Goal: Transaction & Acquisition: Book appointment/travel/reservation

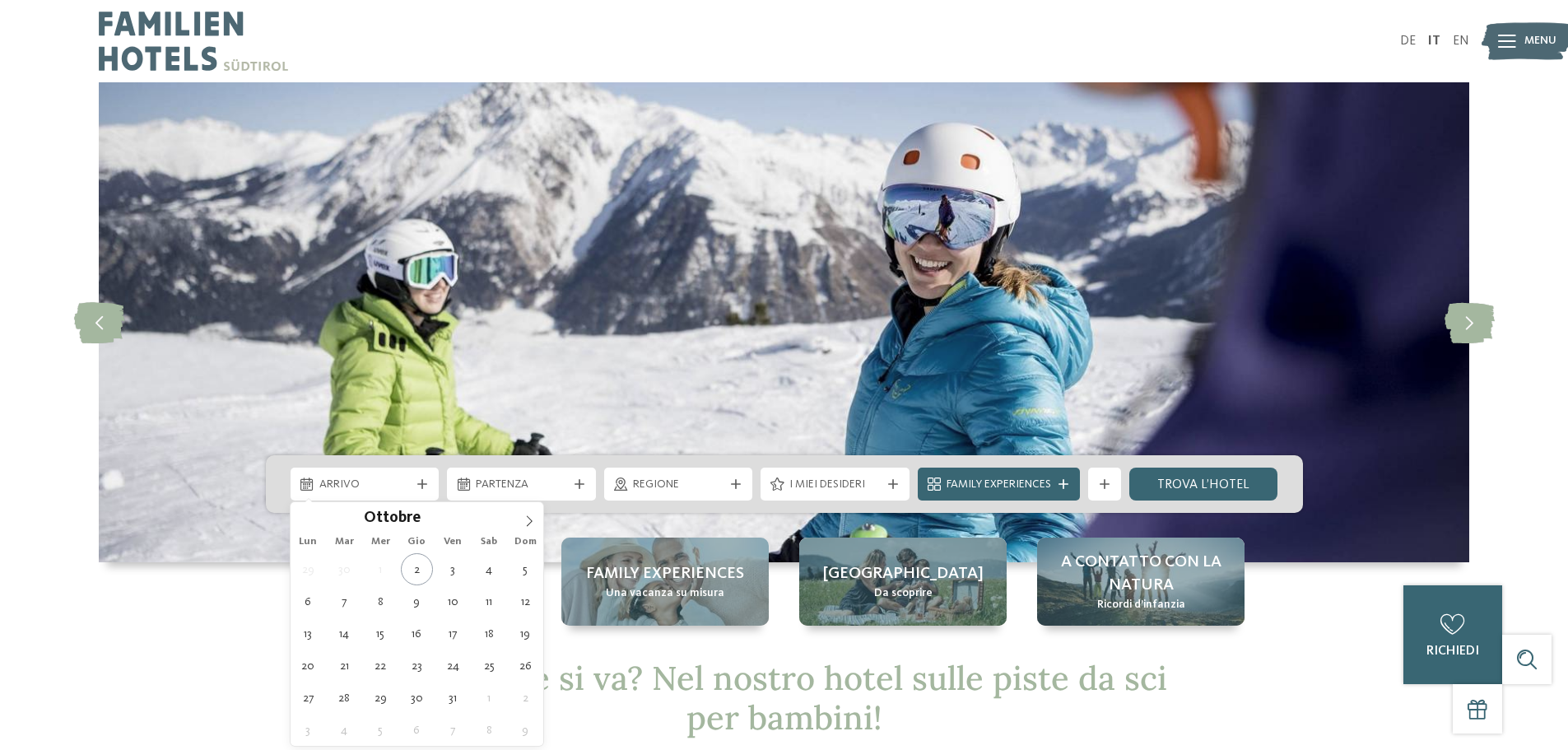
click at [524, 519] on icon at bounding box center [529, 521] width 12 height 12
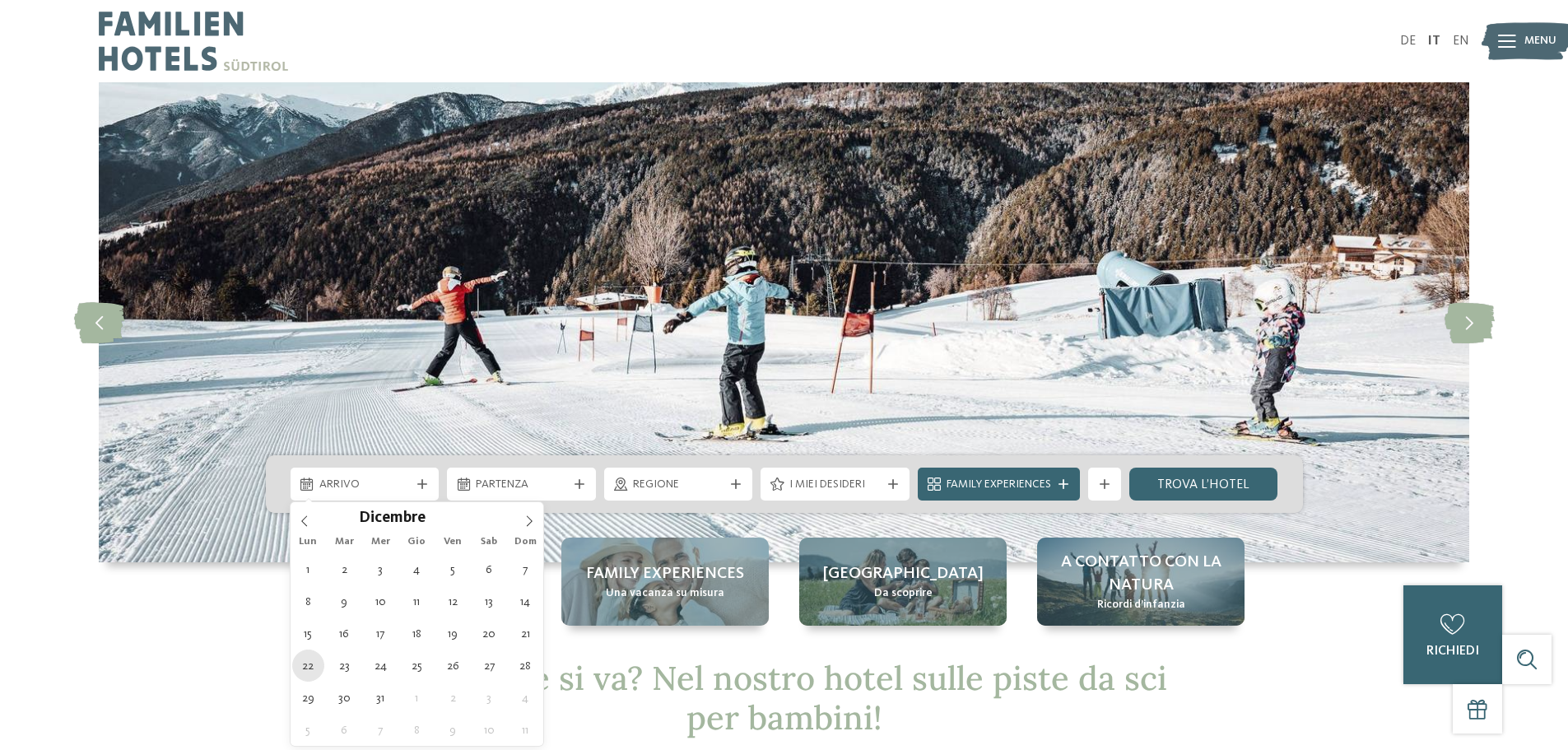
type div "22.12.2025"
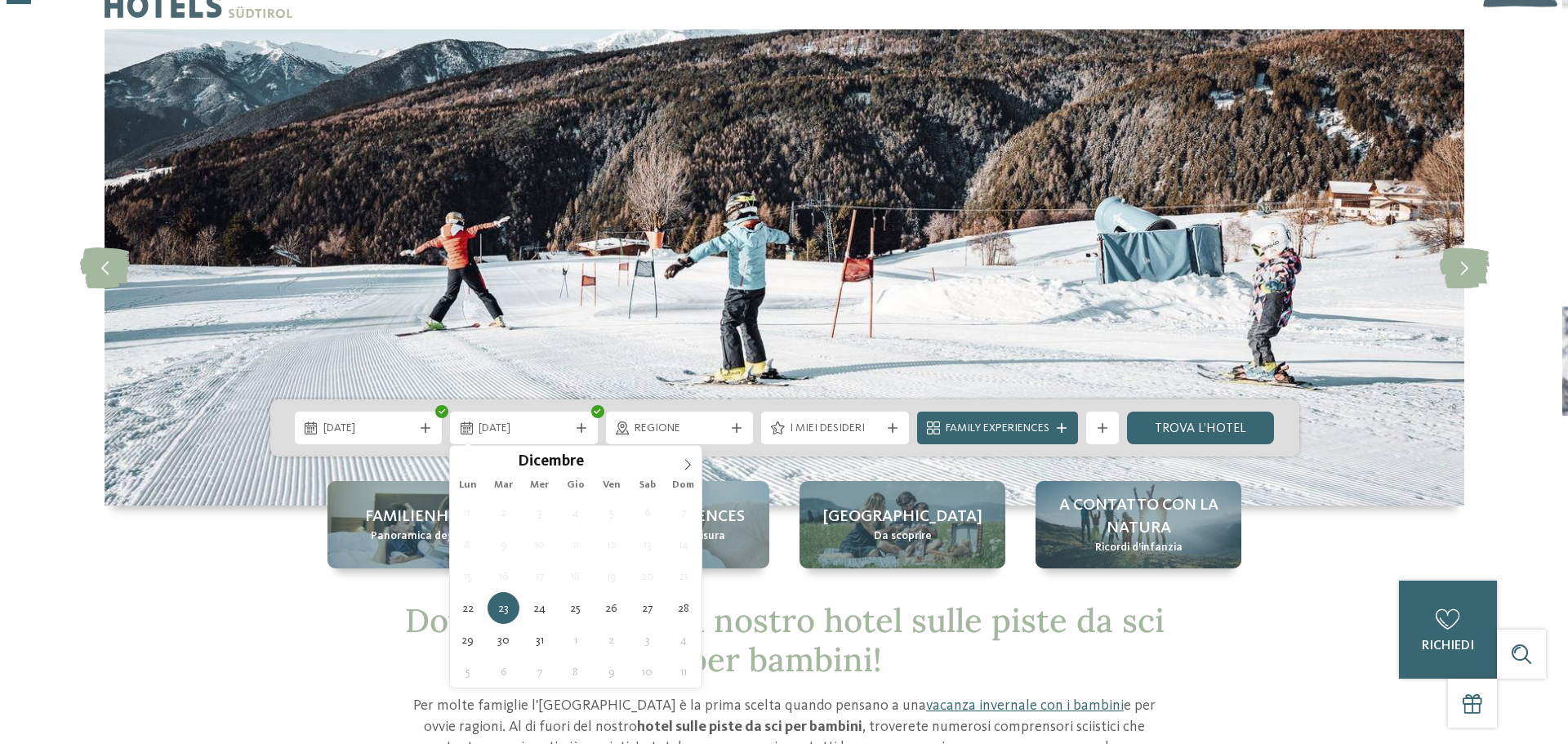
scroll to position [82, 0]
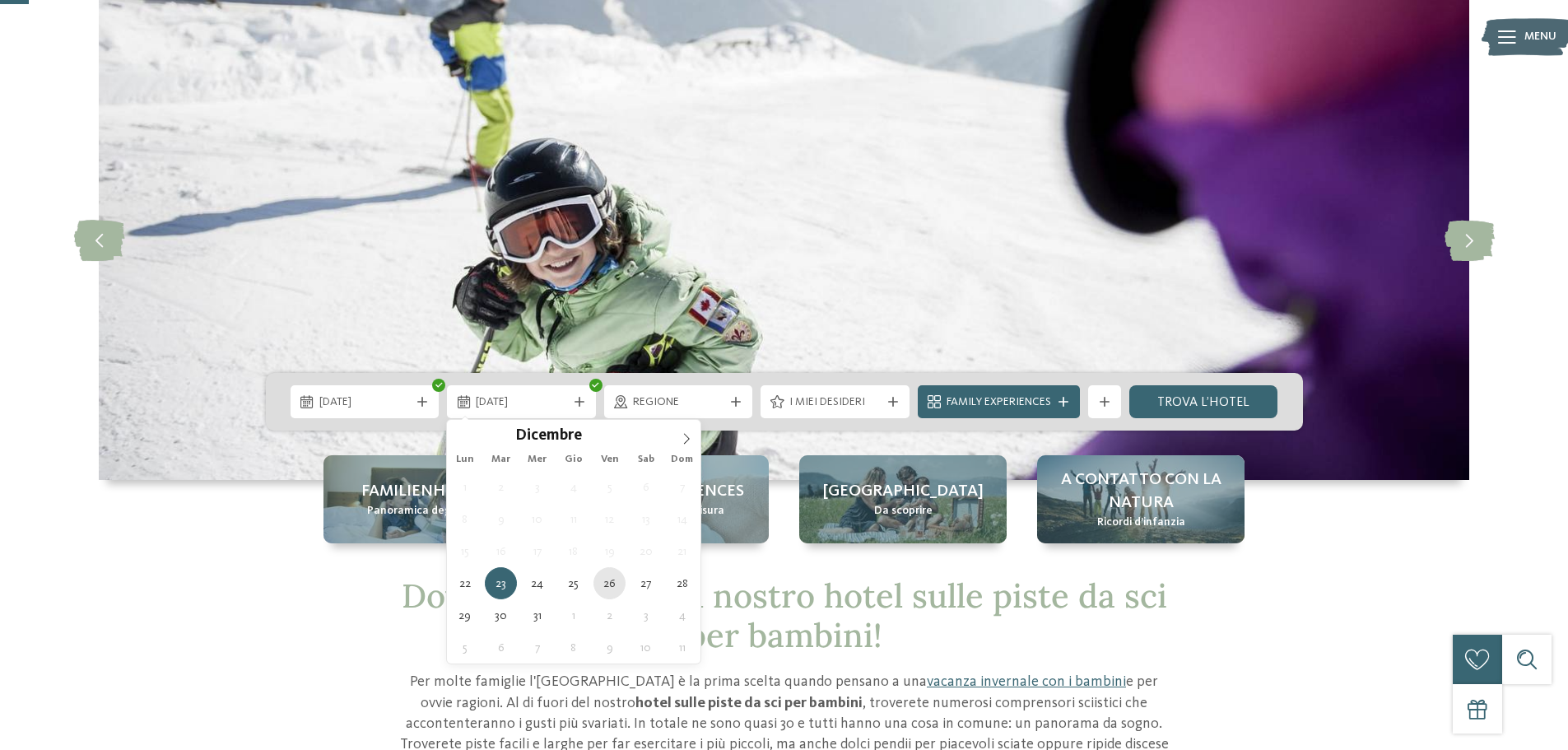
type div "26.12.2025"
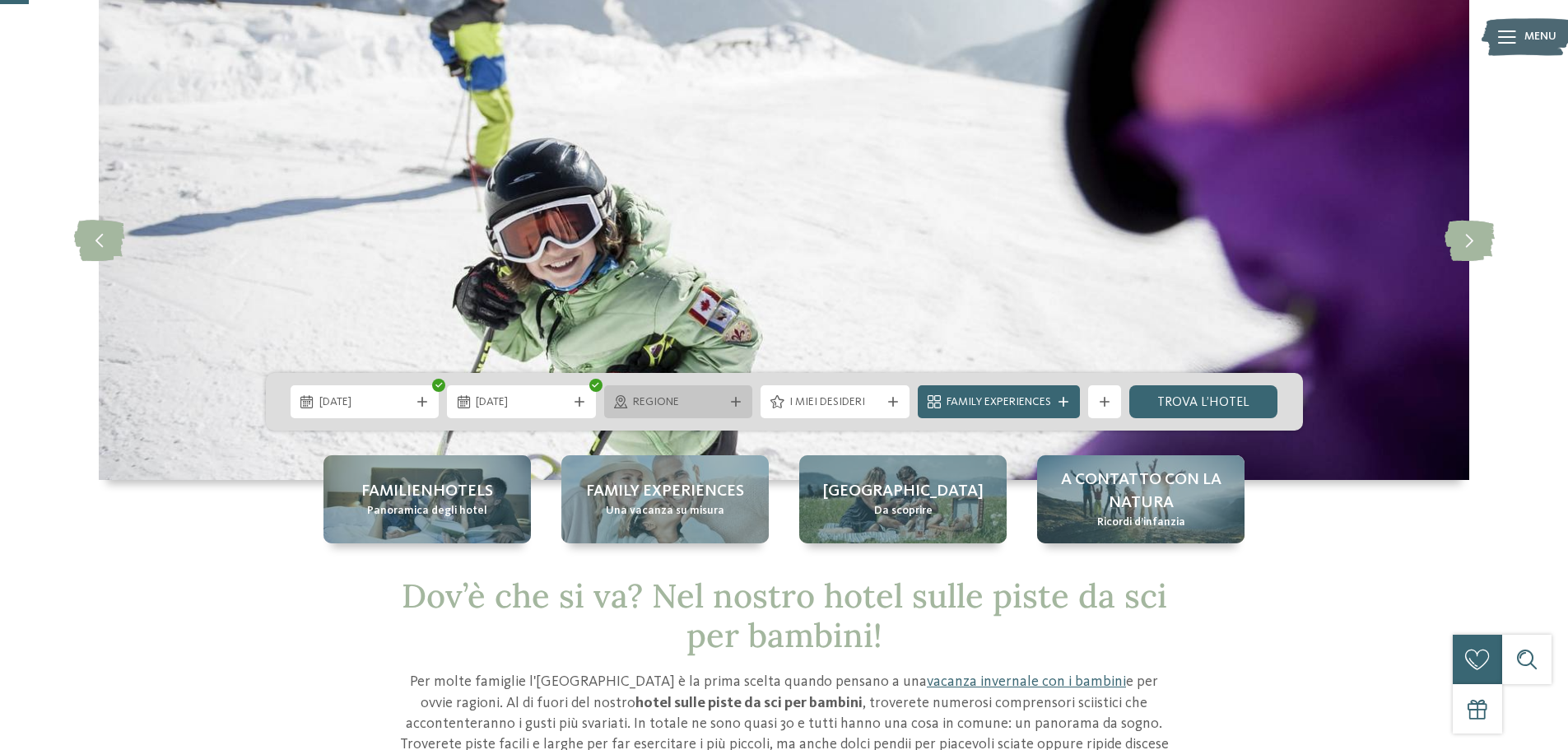
click at [734, 389] on div "Regione" at bounding box center [679, 402] width 149 height 33
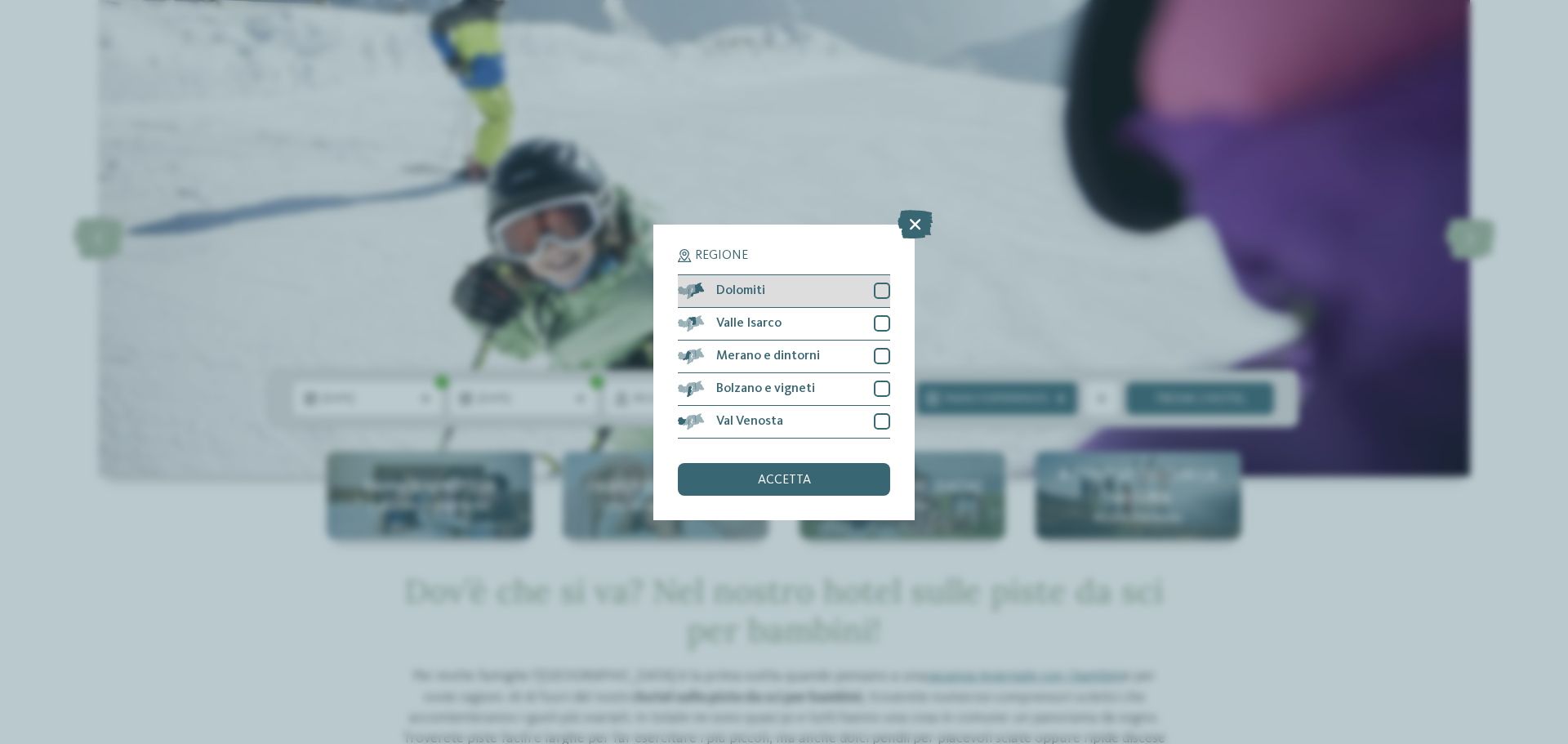
click at [849, 299] on div "Dolomiti" at bounding box center [784, 291] width 212 height 32
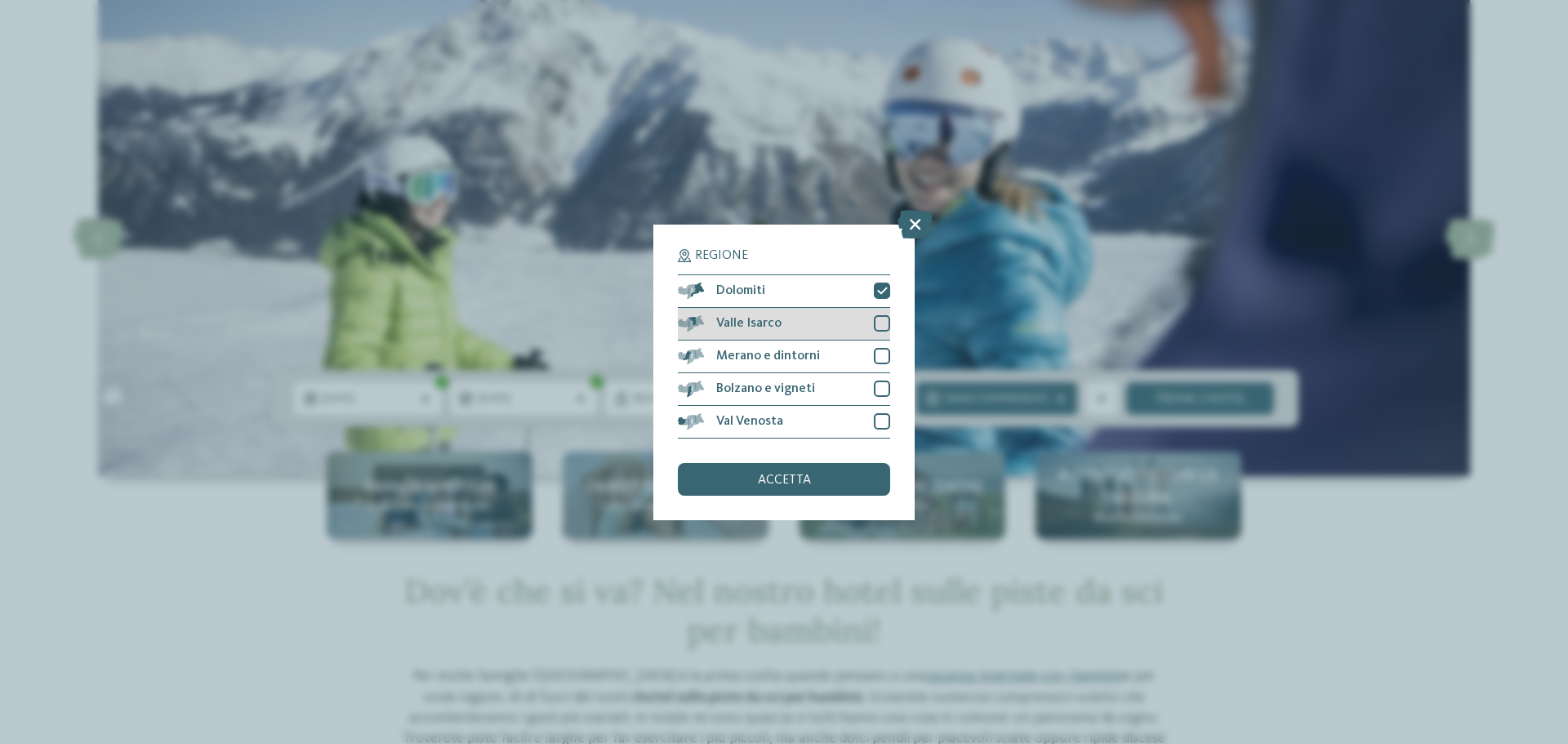
click at [883, 324] on div at bounding box center [882, 324] width 16 height 16
click at [882, 350] on div at bounding box center [882, 356] width 16 height 16
click at [882, 381] on div at bounding box center [882, 389] width 16 height 16
drag, startPoint x: 880, startPoint y: 415, endPoint x: 885, endPoint y: 453, distance: 38.3
click at [880, 419] on div at bounding box center [882, 421] width 16 height 16
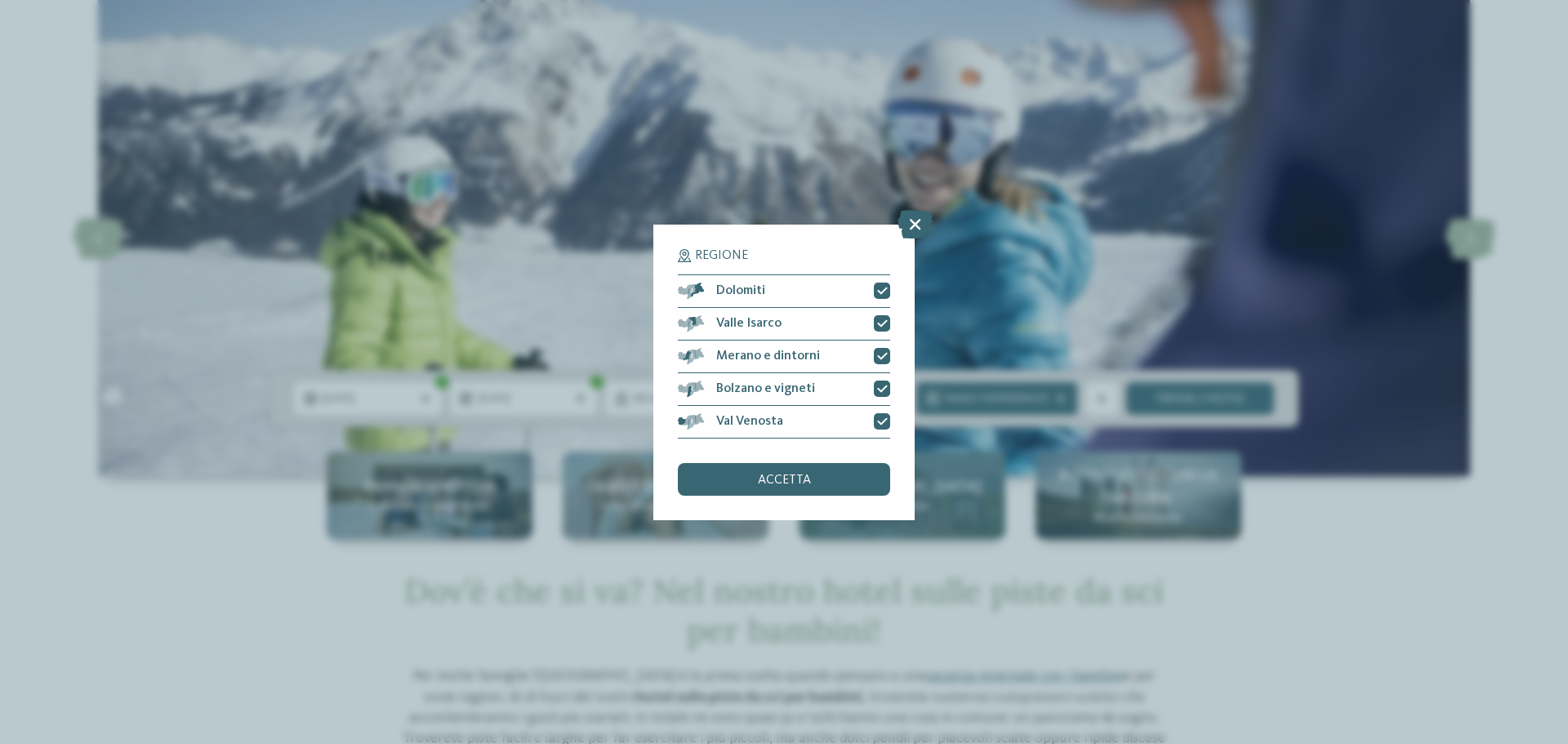
click at [875, 472] on div "accetta" at bounding box center [784, 479] width 212 height 32
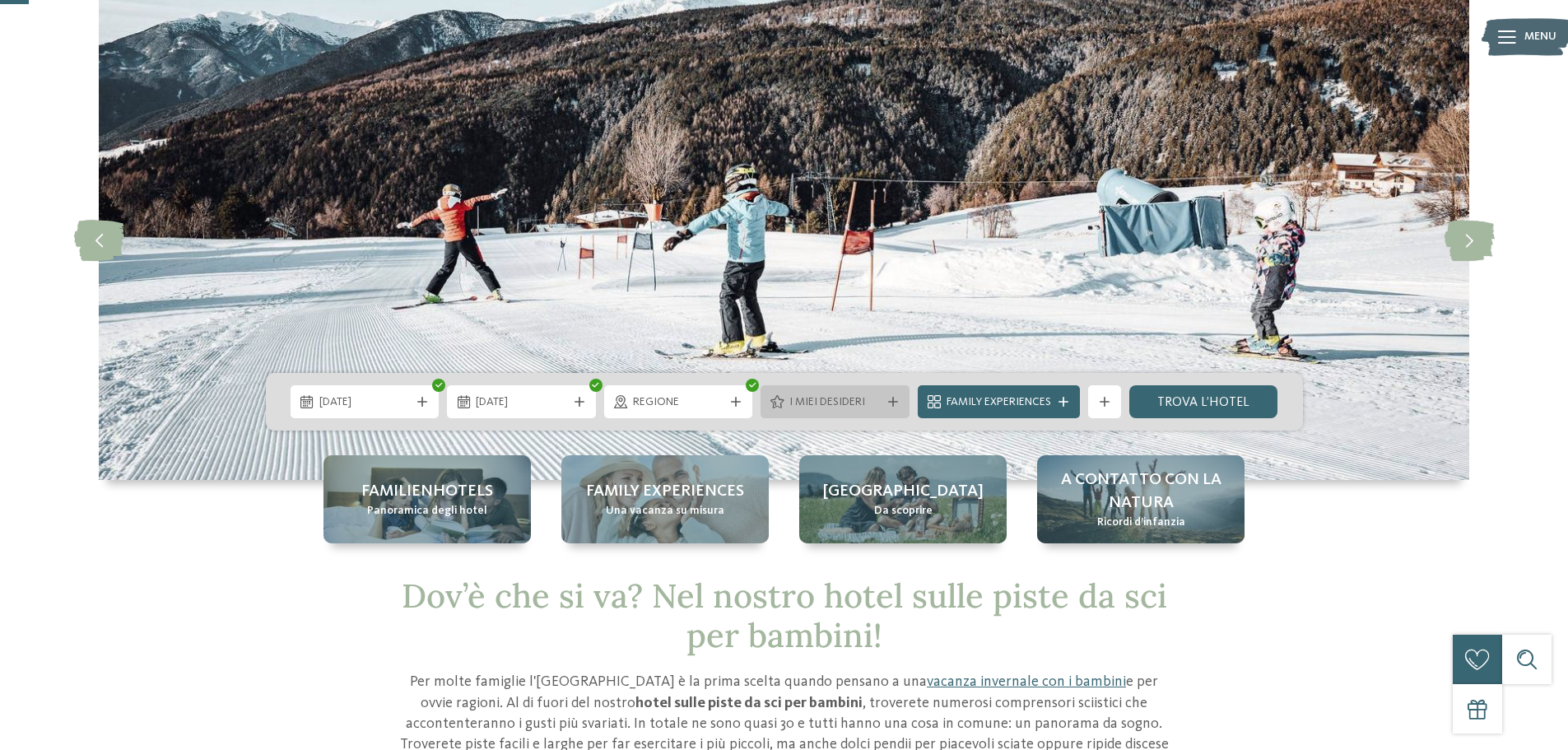
click at [879, 402] on span "I miei desideri" at bounding box center [834, 403] width 92 height 16
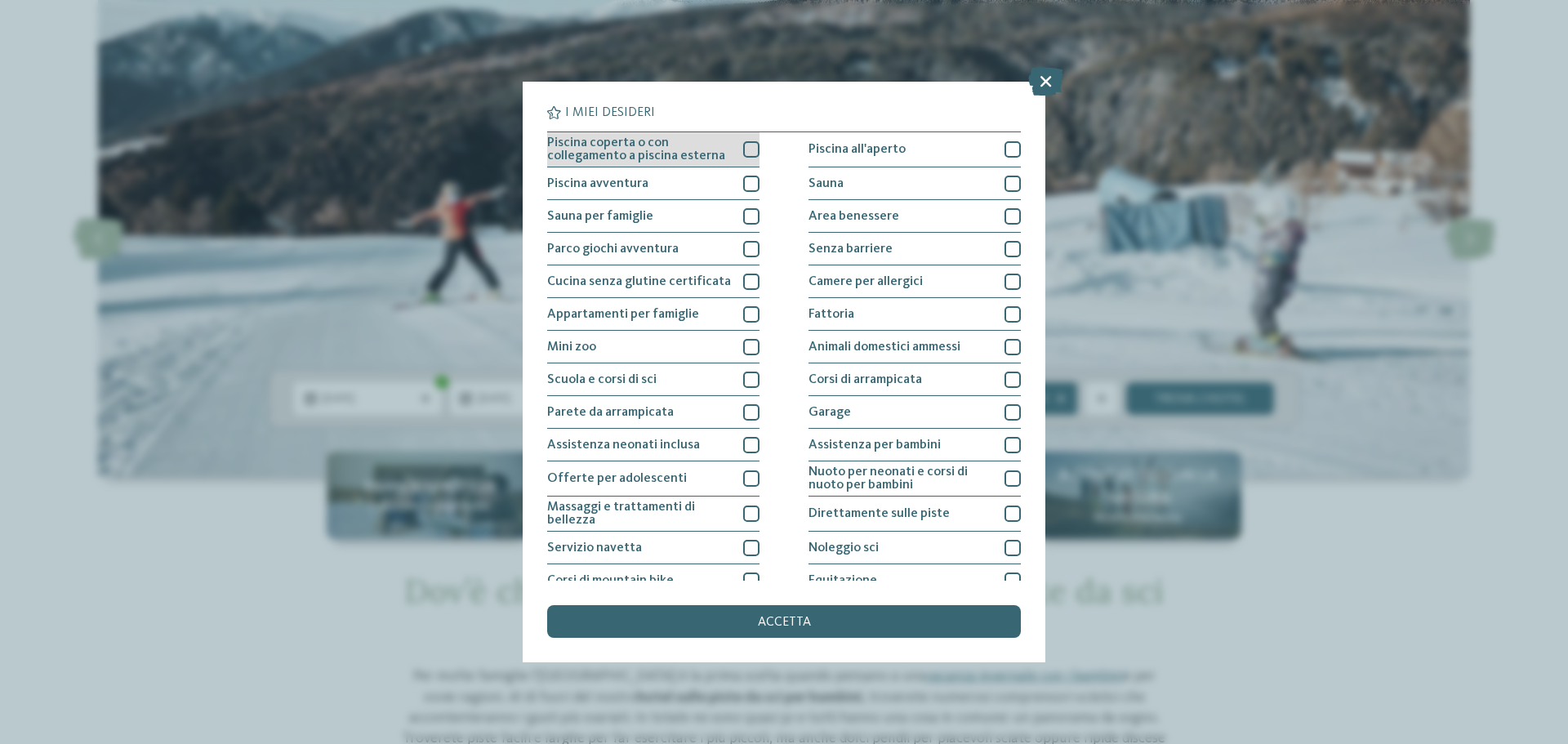
click at [717, 158] on span "Piscina coperta o con collegamento a piscina esterna" at bounding box center [639, 149] width 184 height 26
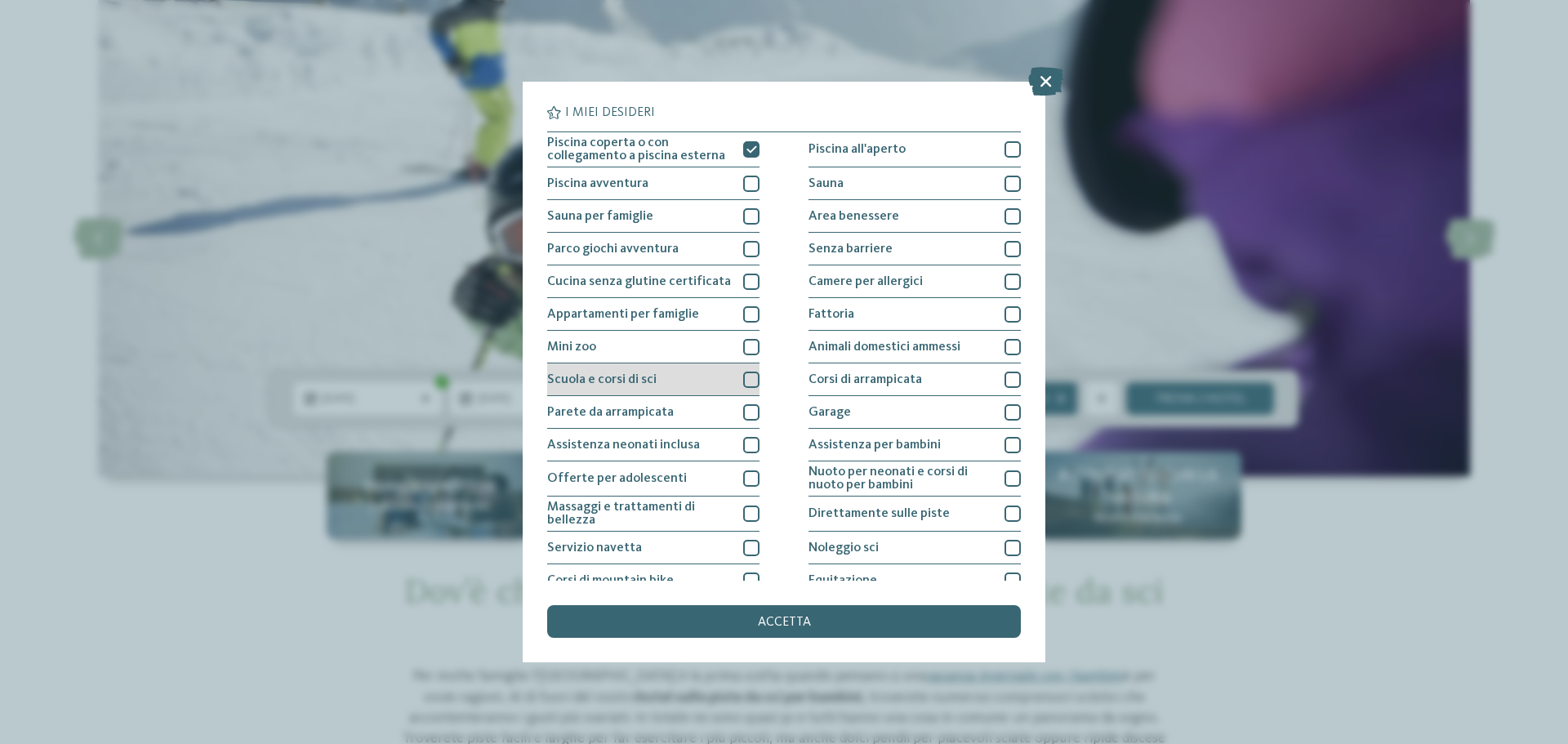
click at [746, 376] on div at bounding box center [751, 380] width 16 height 16
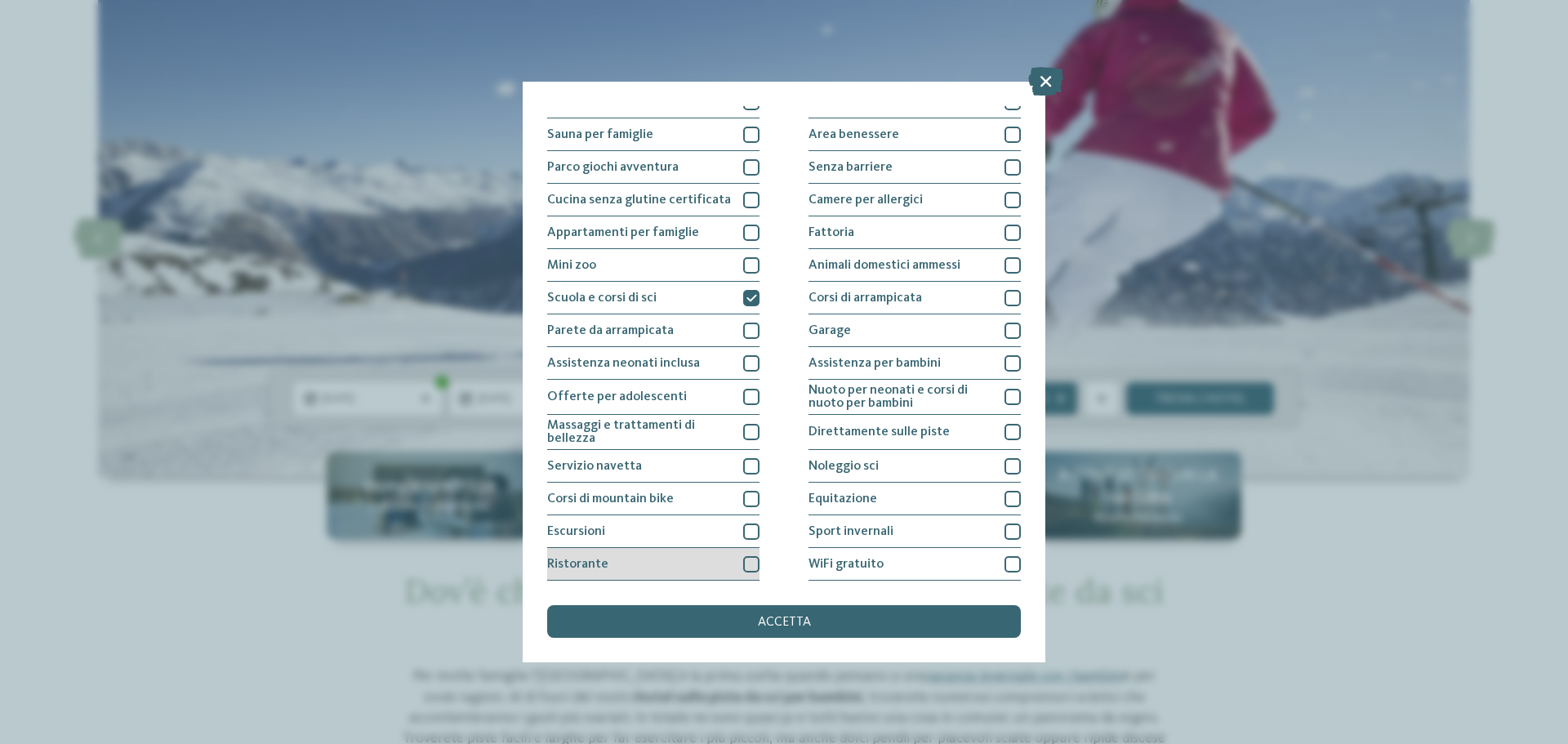
click at [743, 562] on div at bounding box center [751, 565] width 16 height 16
click at [976, 568] on div "WiFi gratuito" at bounding box center [913, 565] width 212 height 32
click at [1007, 539] on div at bounding box center [1013, 531] width 16 height 16
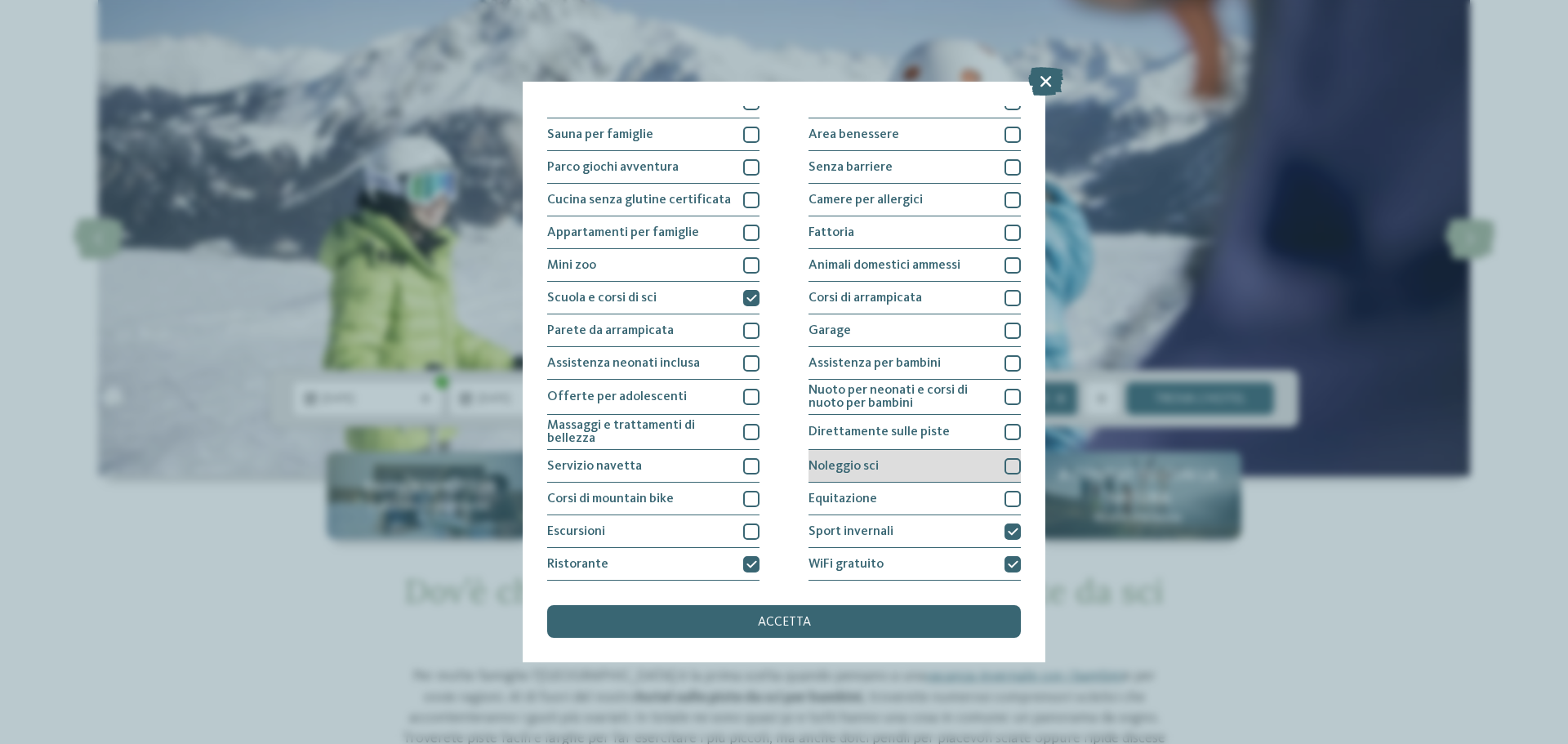
click at [1004, 464] on div at bounding box center [1013, 466] width 16 height 16
click at [1004, 428] on div at bounding box center [1013, 432] width 16 height 16
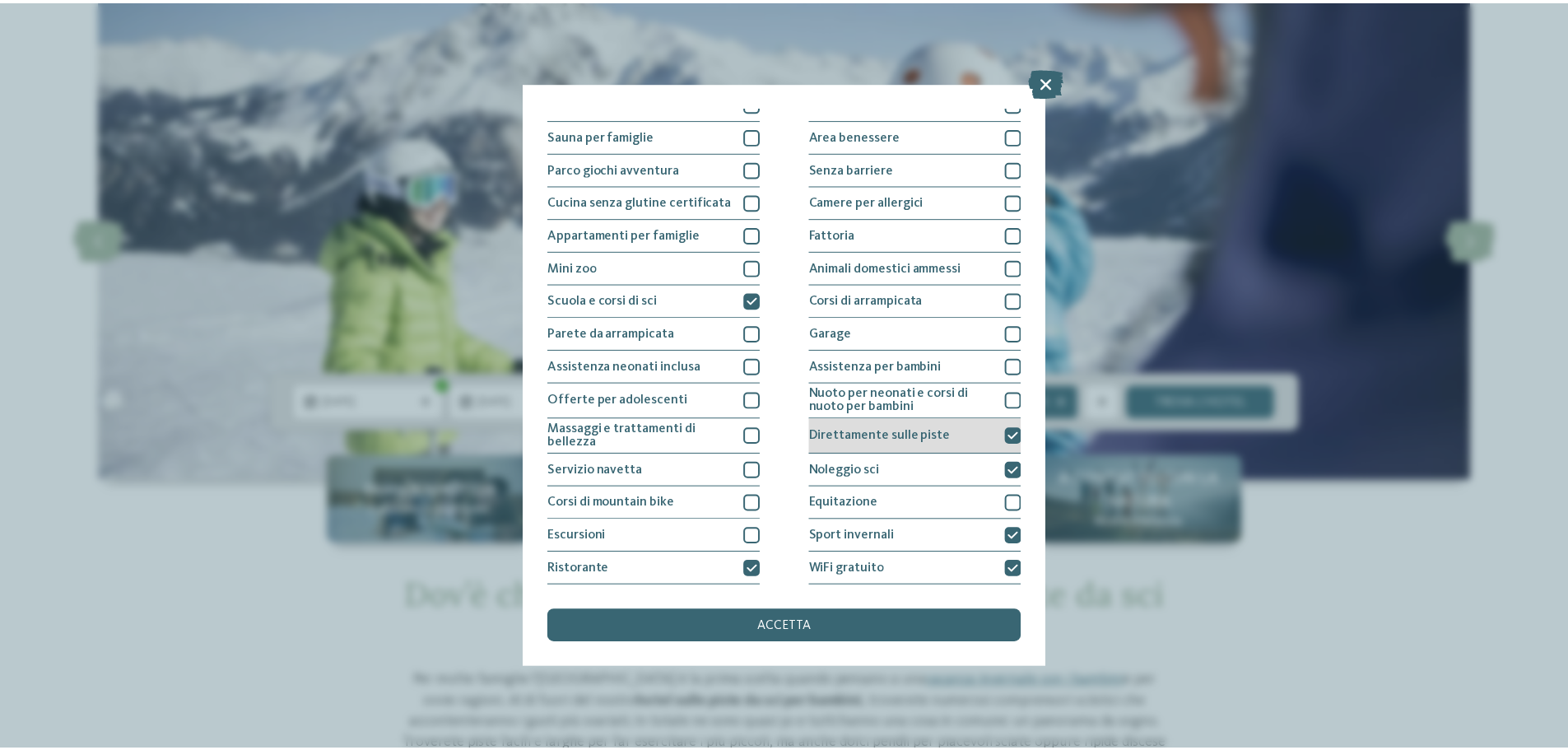
scroll to position [0, 0]
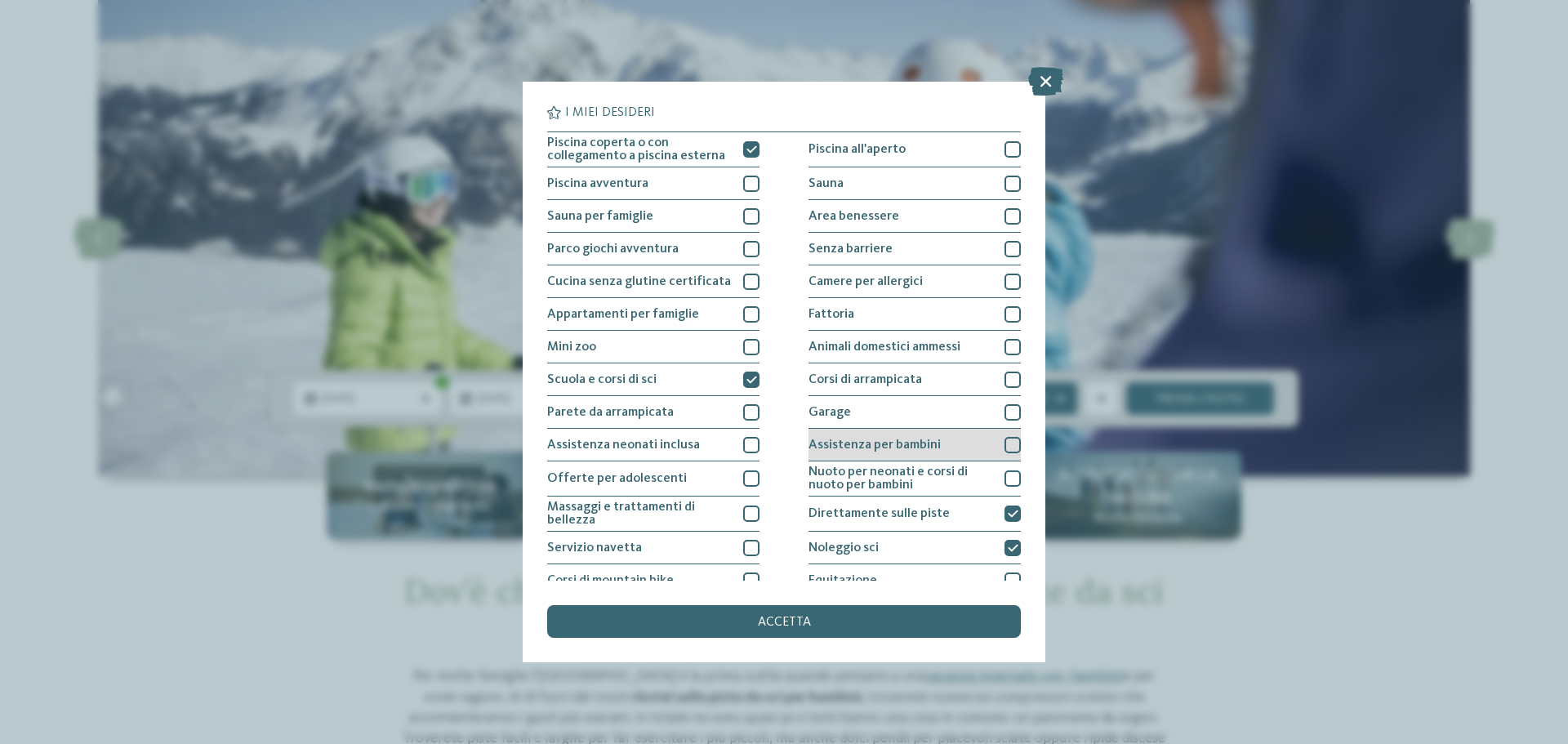
click at [1004, 441] on div at bounding box center [1013, 445] width 16 height 16
click at [1004, 419] on div at bounding box center [1013, 412] width 16 height 16
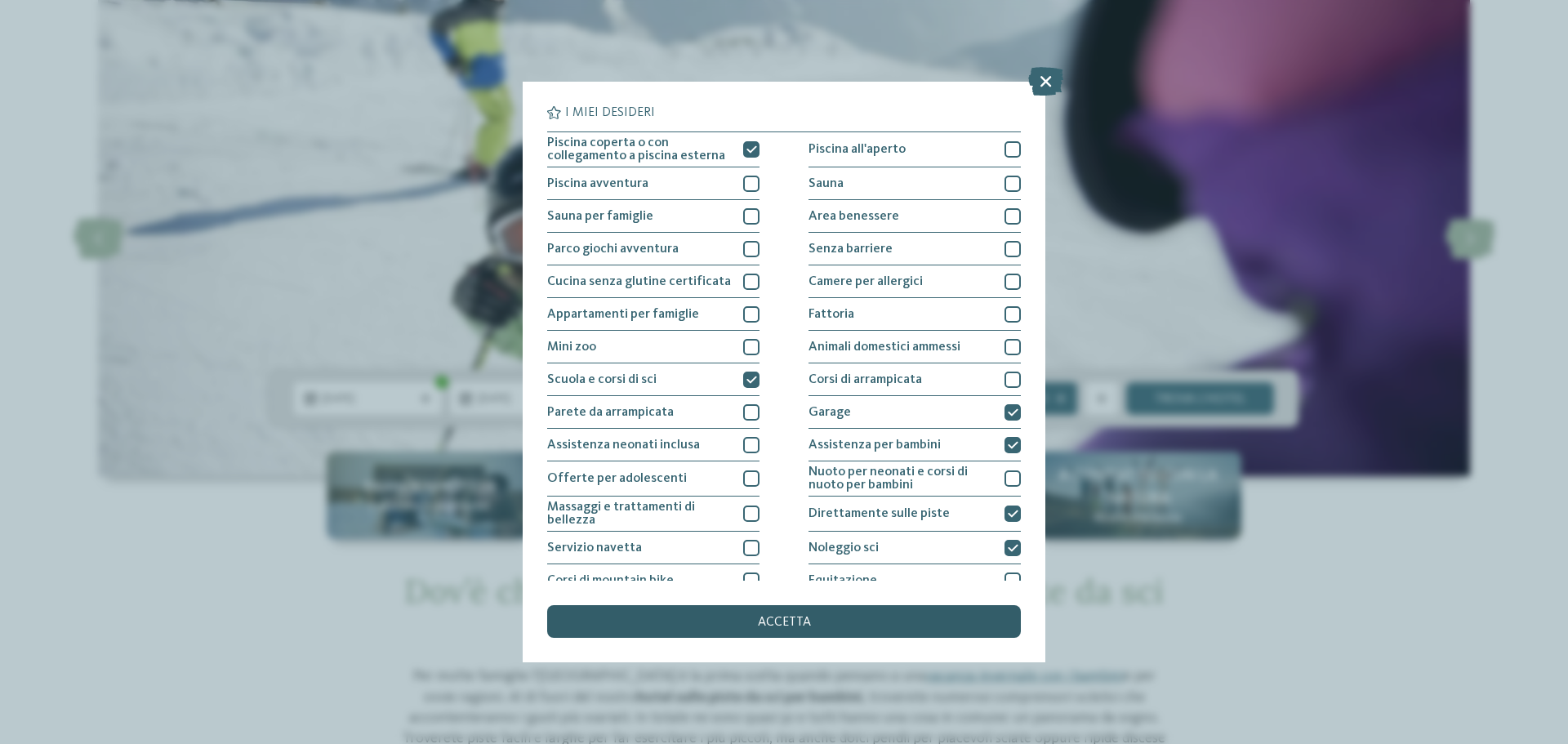
click at [880, 619] on div "accetta" at bounding box center [784, 621] width 473 height 32
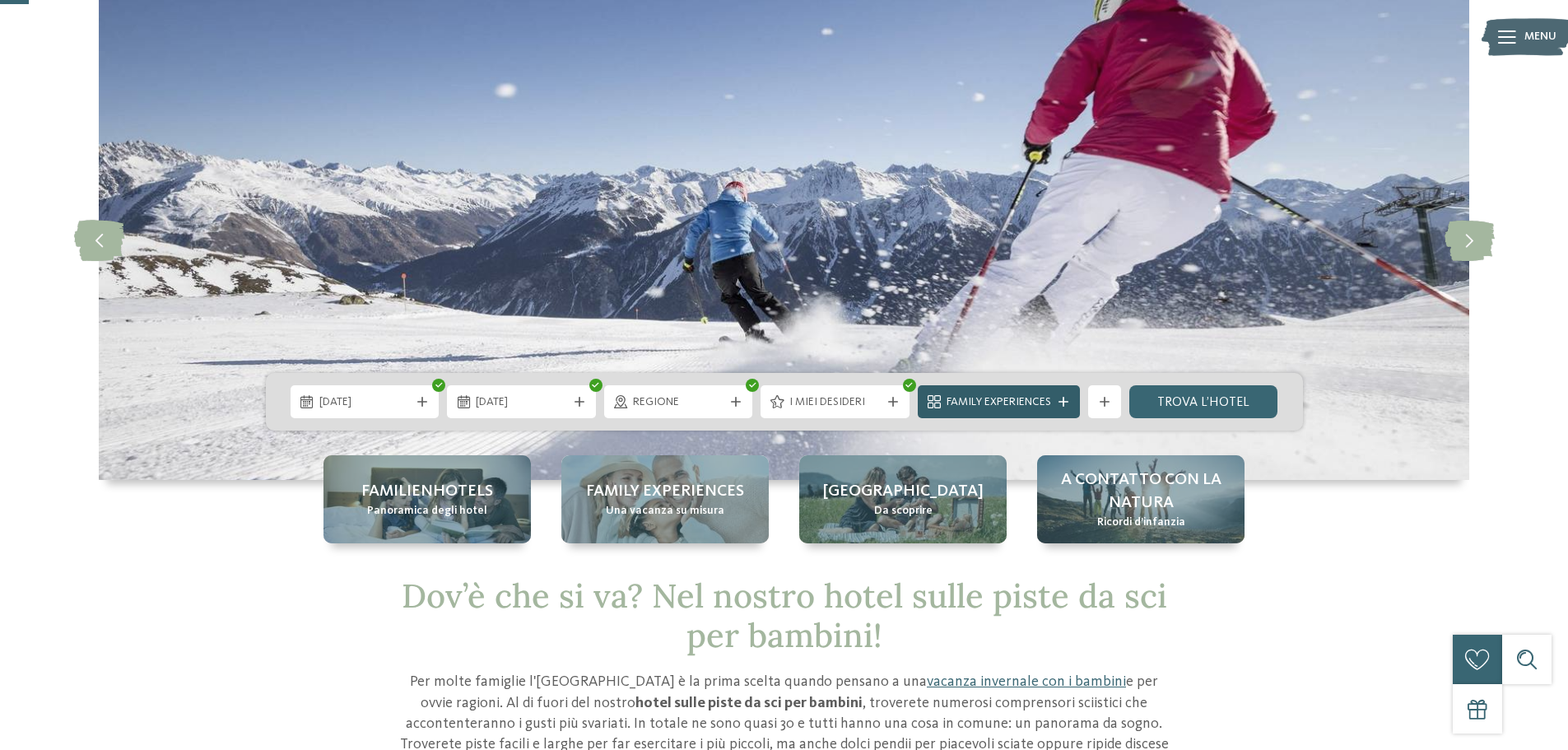
click at [1063, 404] on icon at bounding box center [1064, 401] width 10 height 10
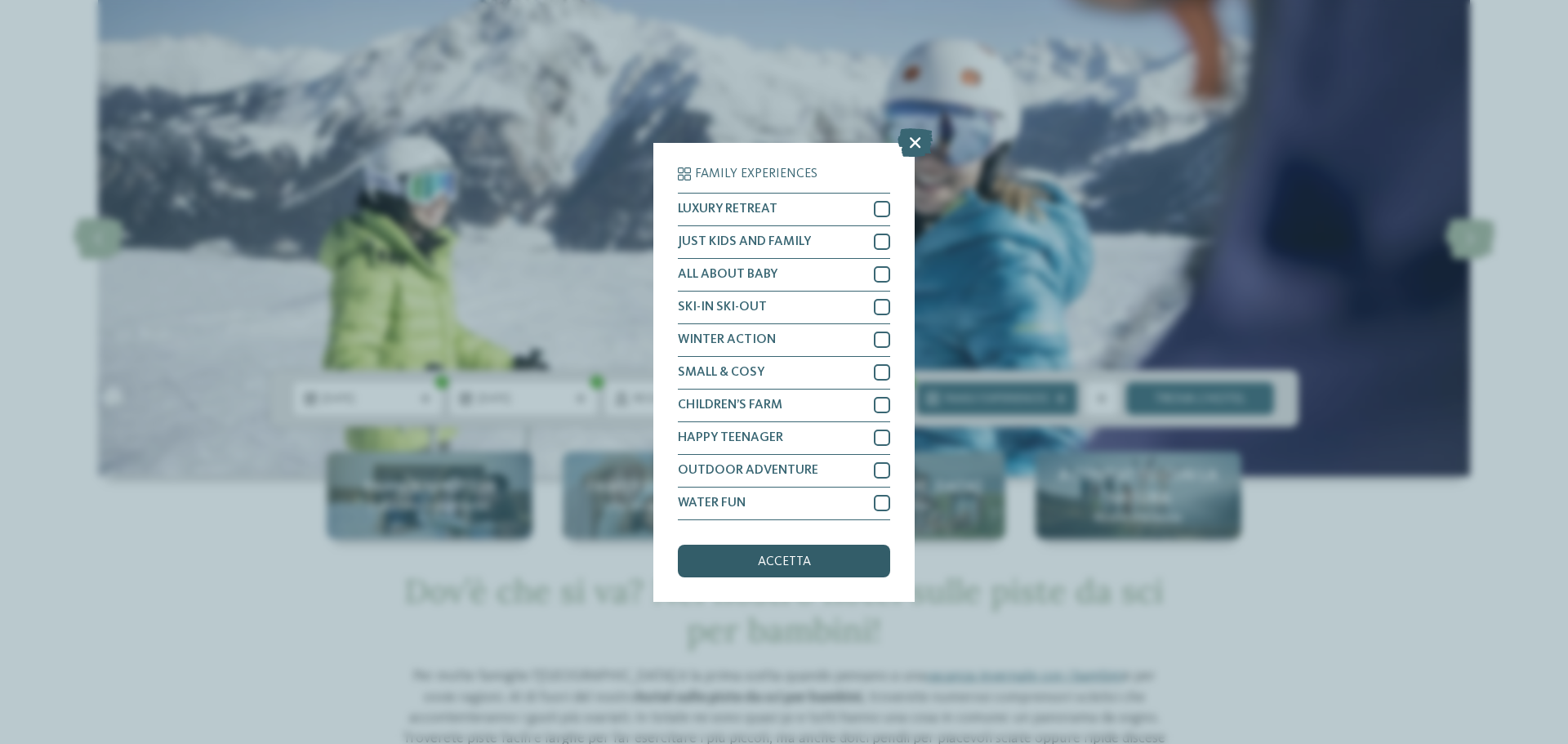
click at [868, 557] on div "accetta" at bounding box center [784, 561] width 212 height 32
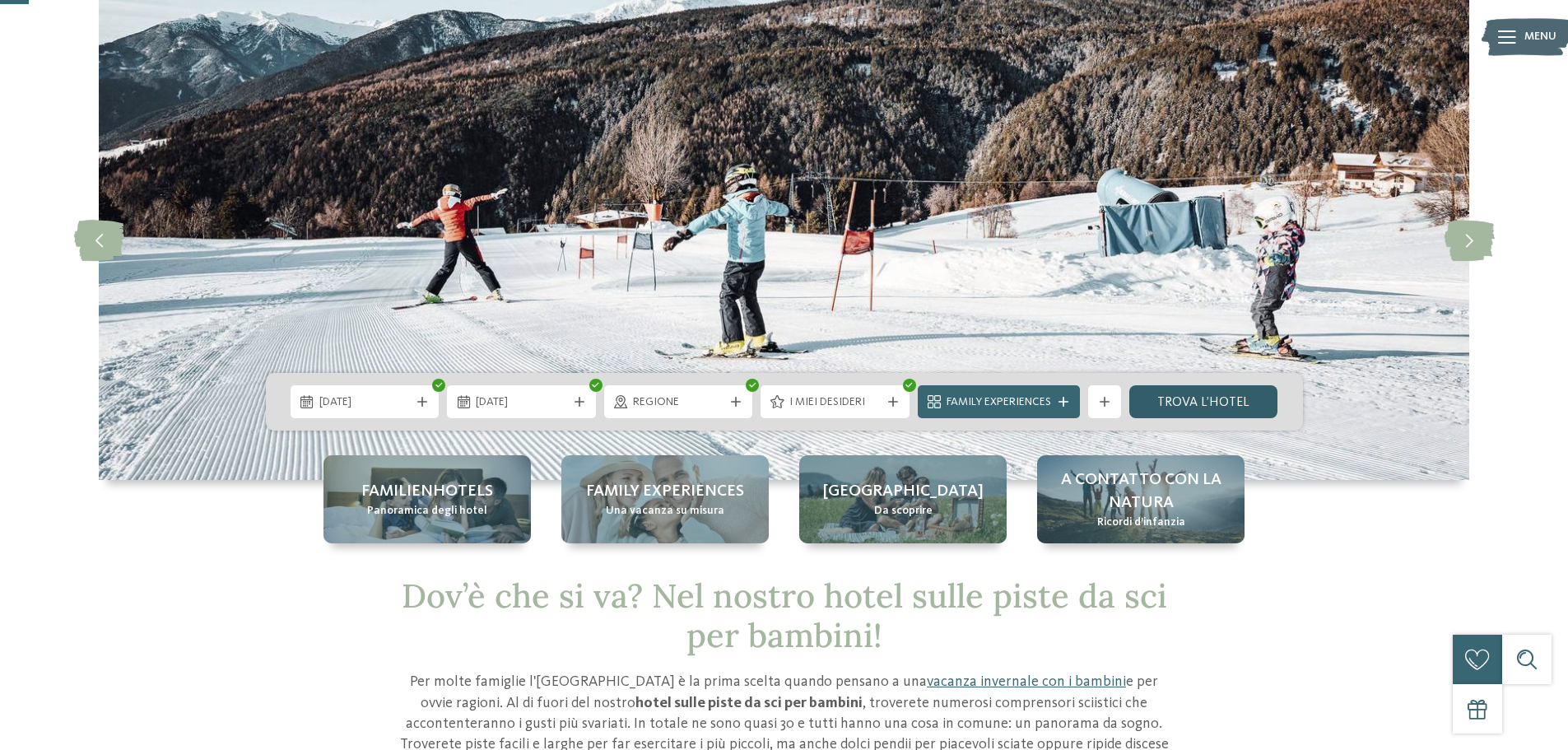
click at [1191, 403] on link "trova l’hotel" at bounding box center [1203, 402] width 149 height 33
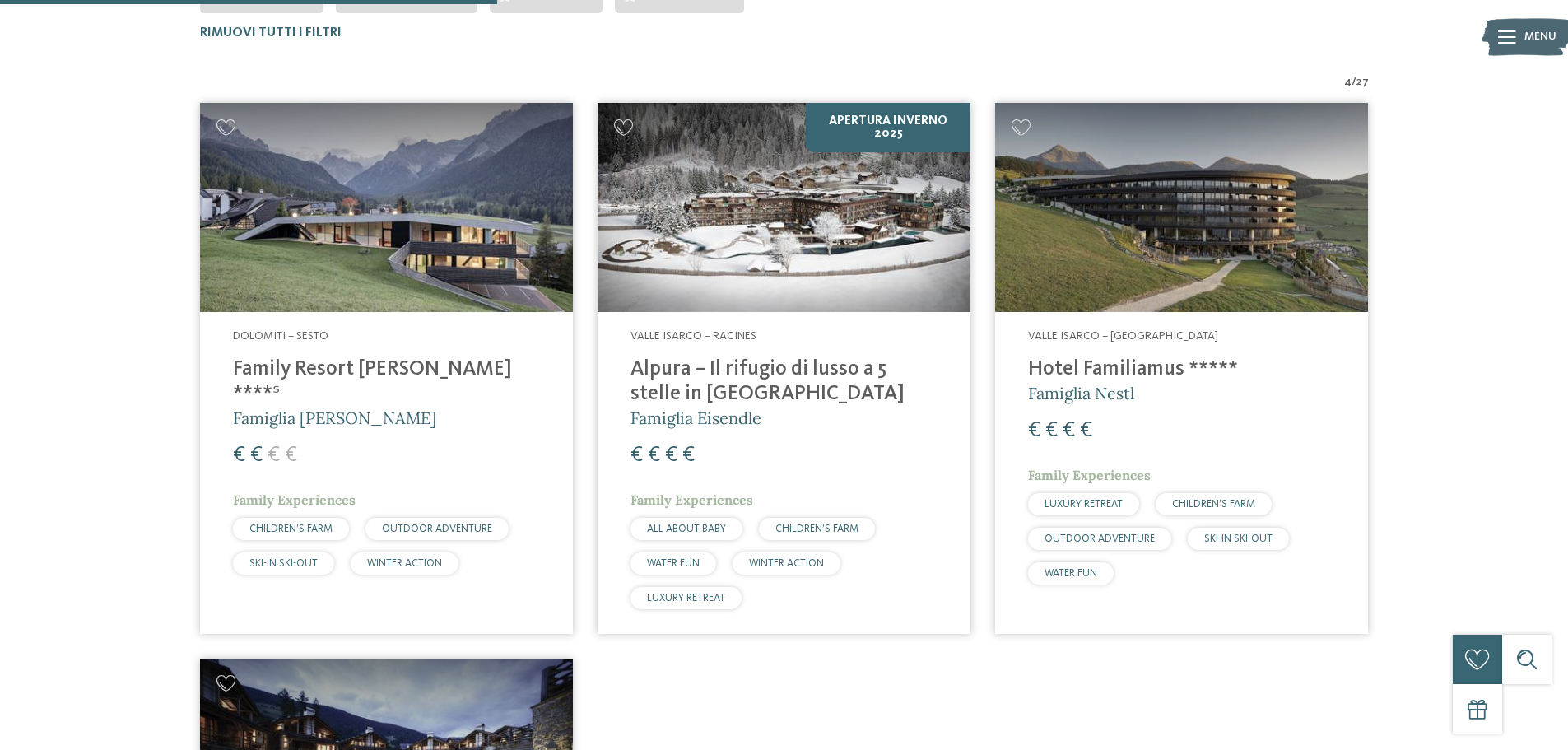
click at [377, 204] on img at bounding box center [386, 207] width 373 height 210
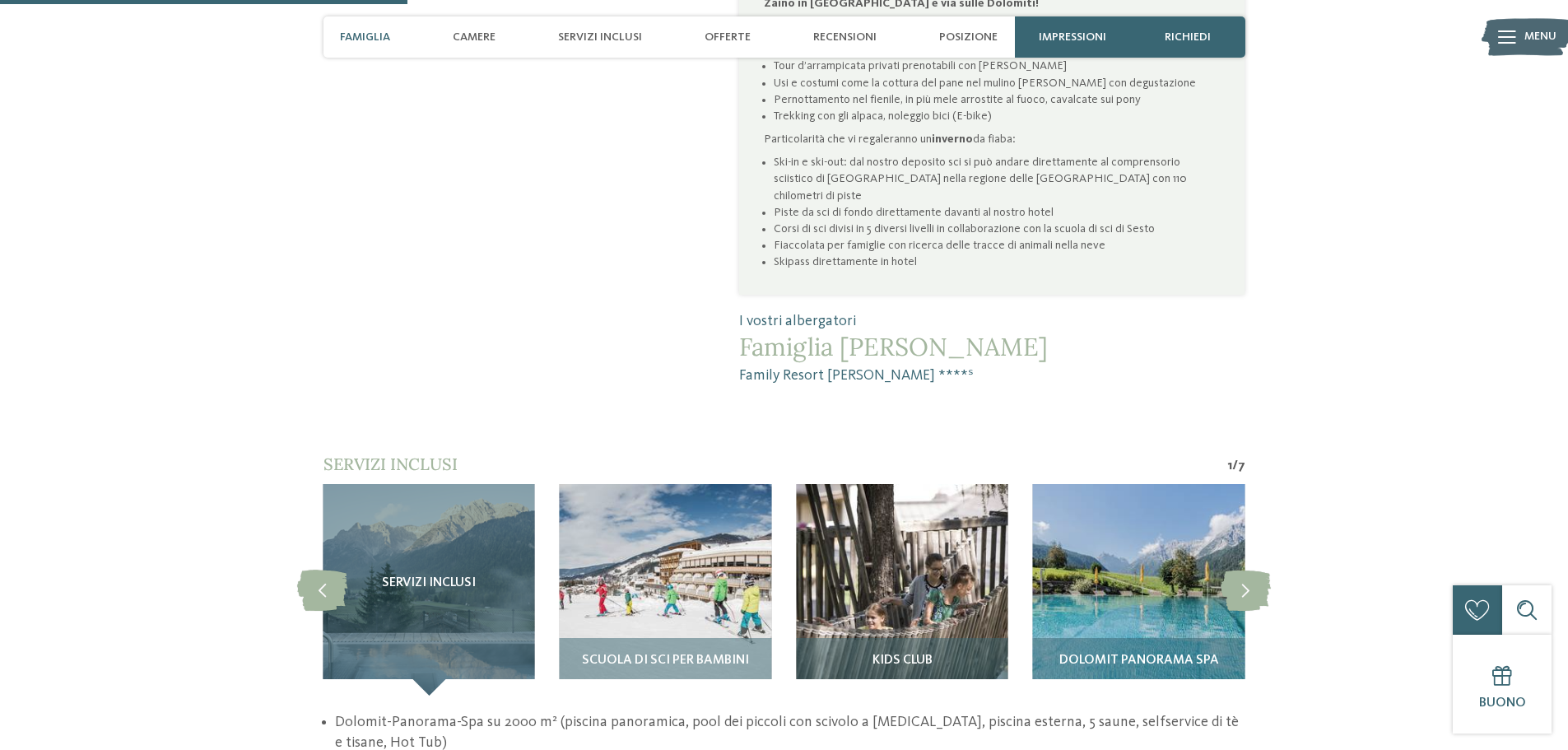
scroll to position [1317, 0]
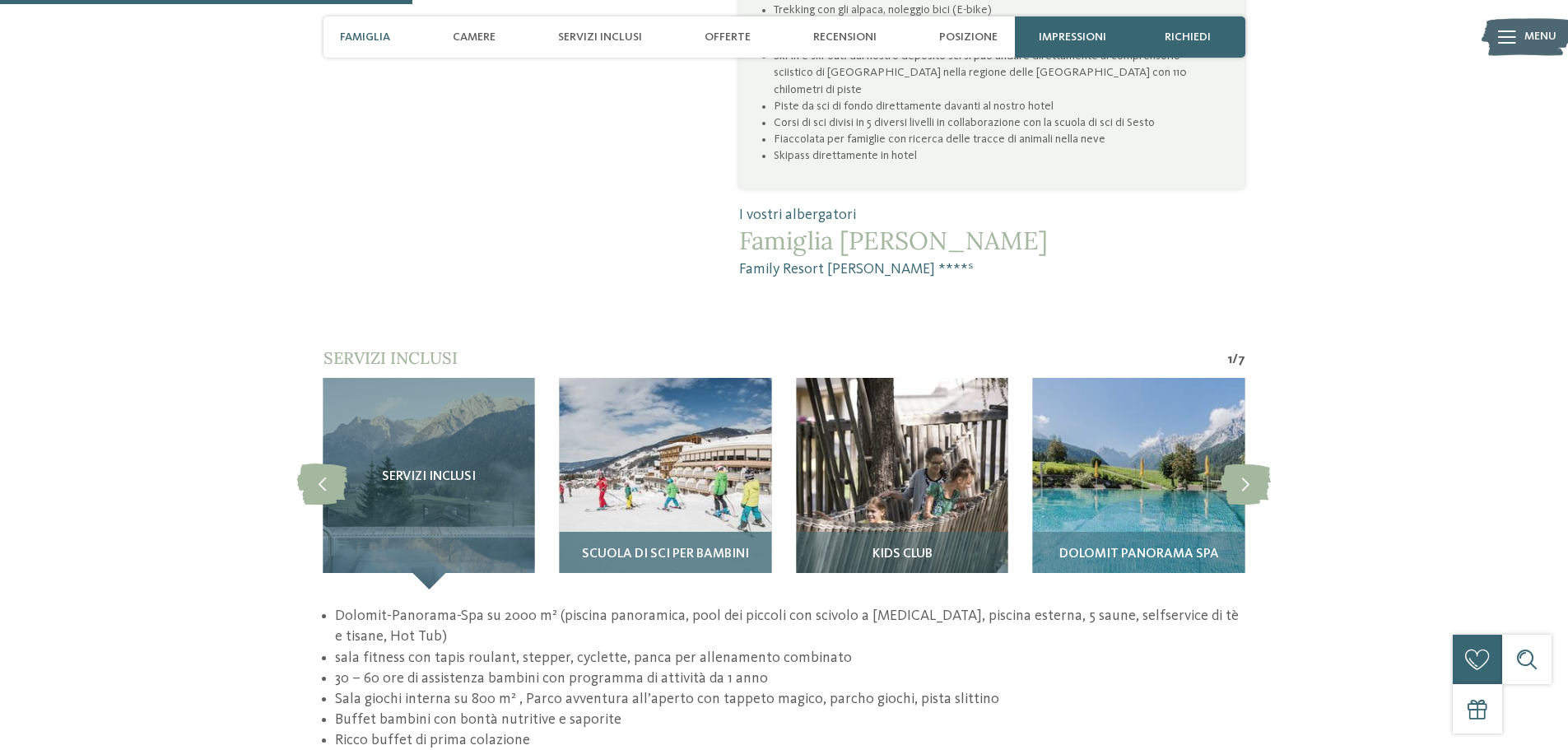
click at [700, 547] on span "Scuola di sci per bambini" at bounding box center [665, 555] width 167 height 15
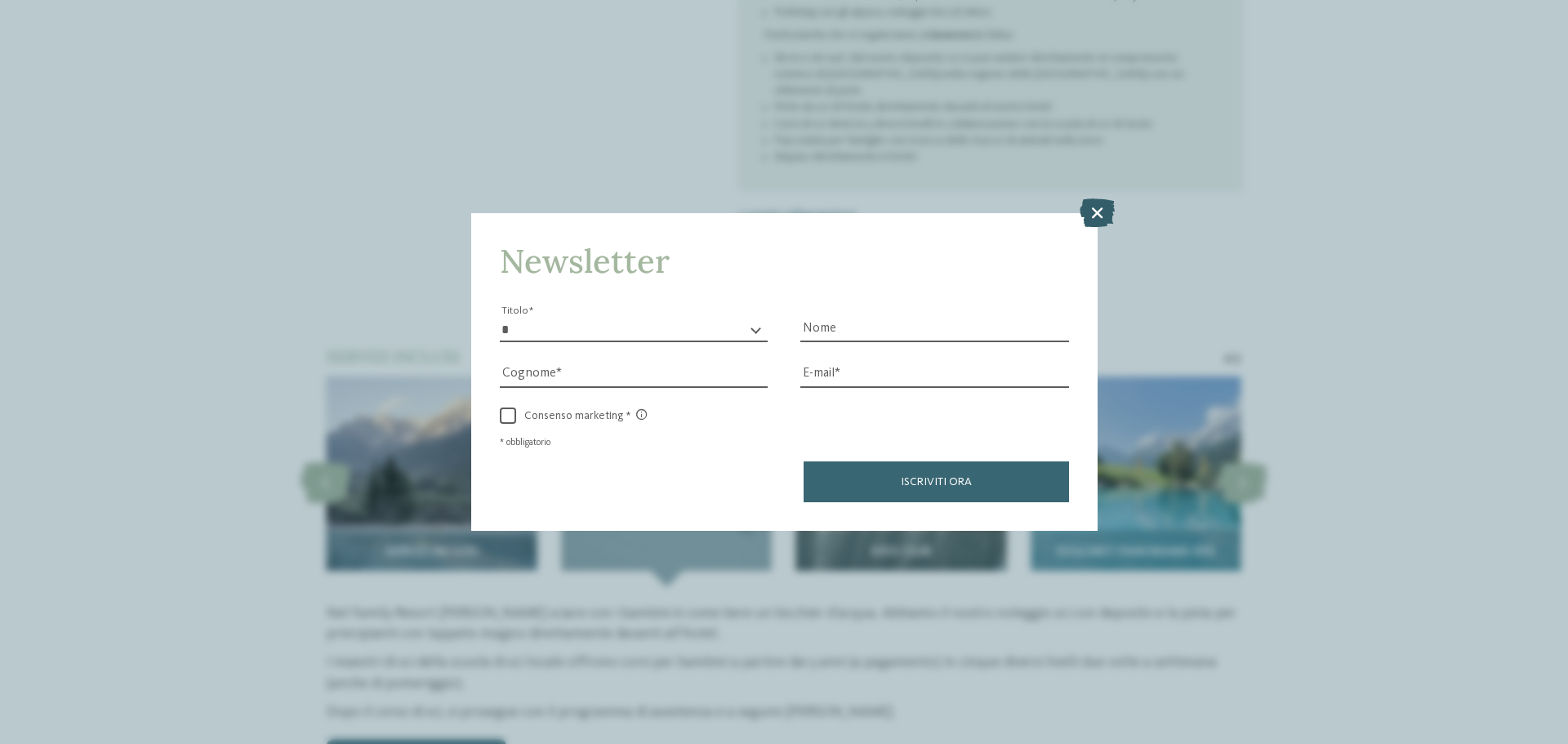
click at [1098, 212] on icon at bounding box center [1096, 213] width 35 height 29
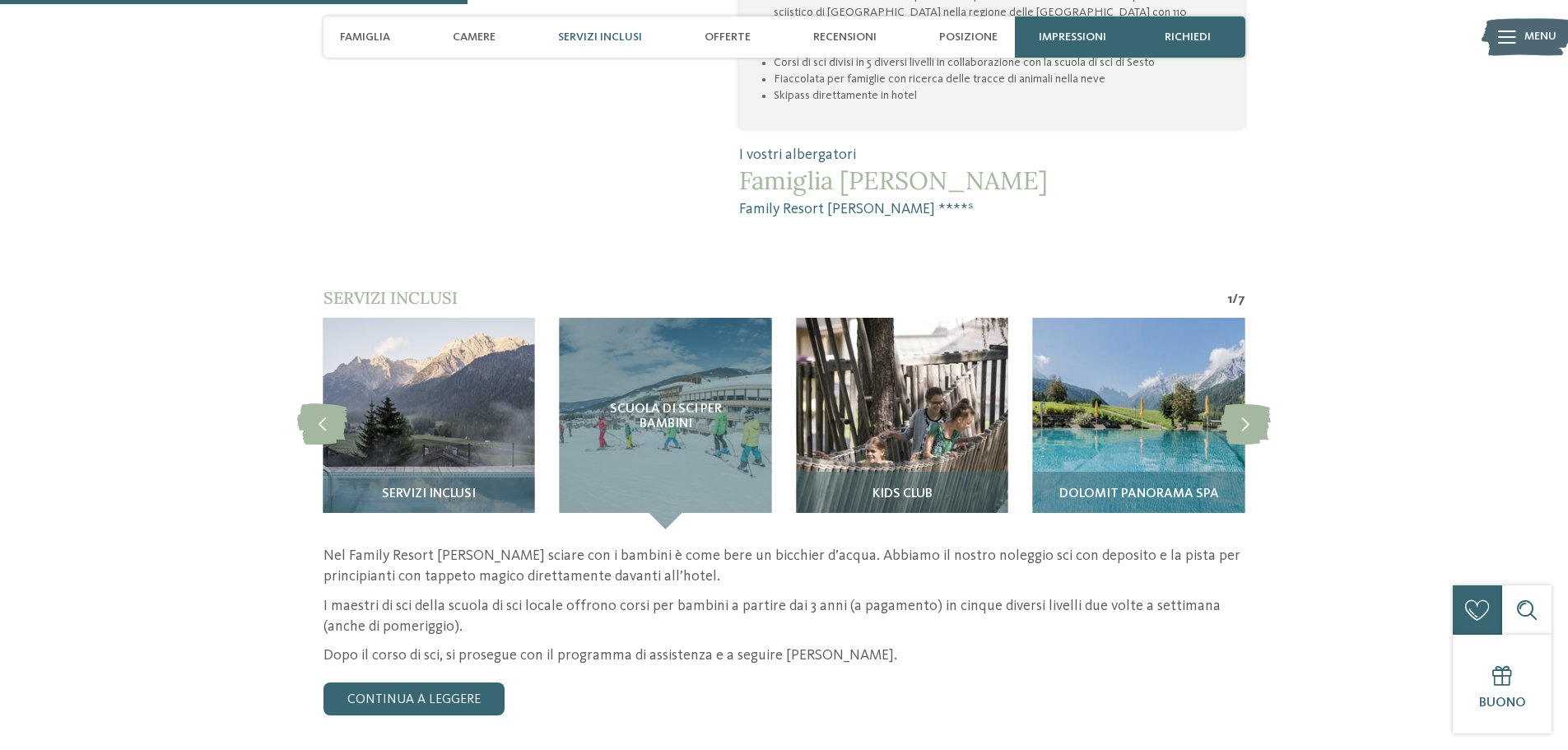
scroll to position [1565, 0]
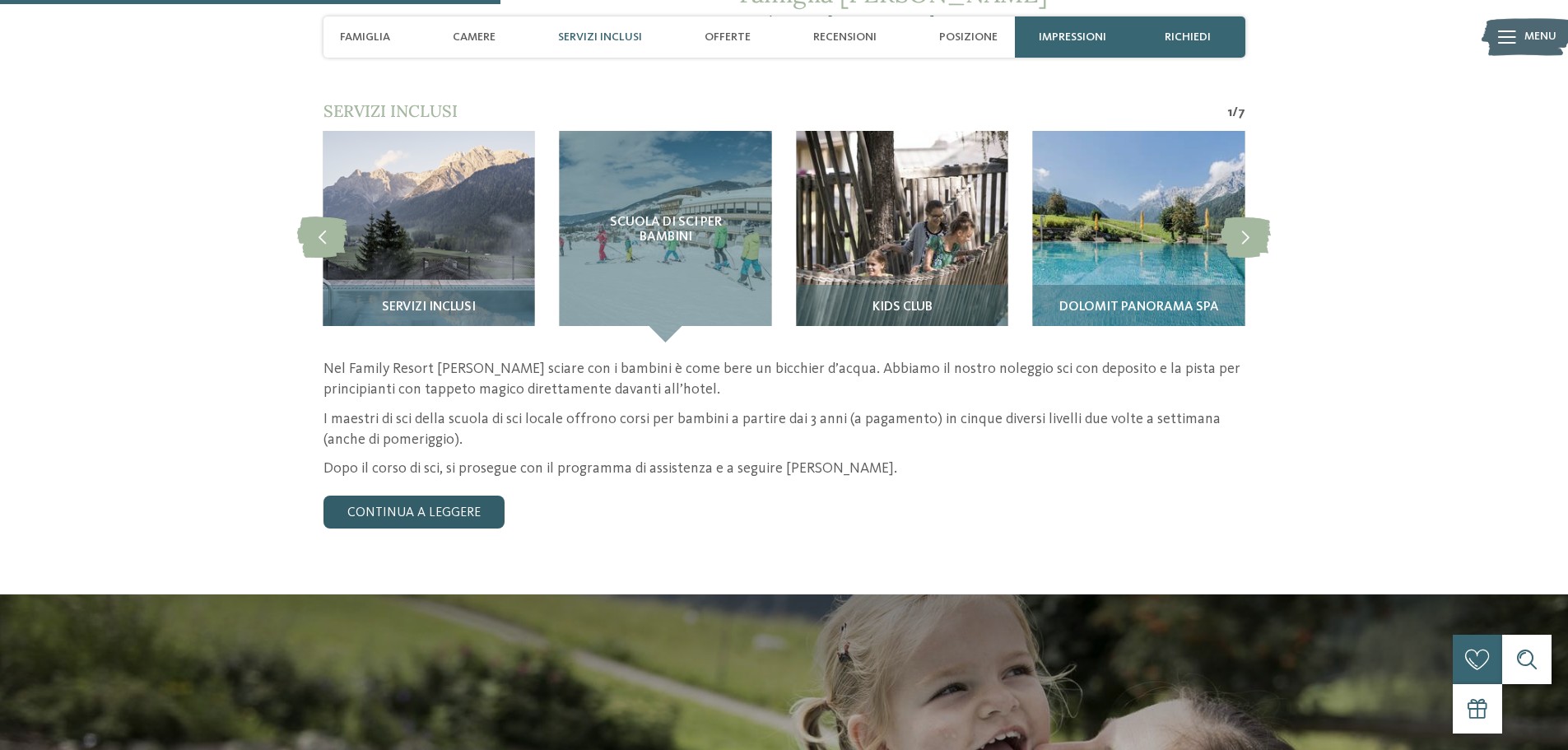
click at [446, 495] on link "continua a leggere" at bounding box center [414, 512] width 181 height 33
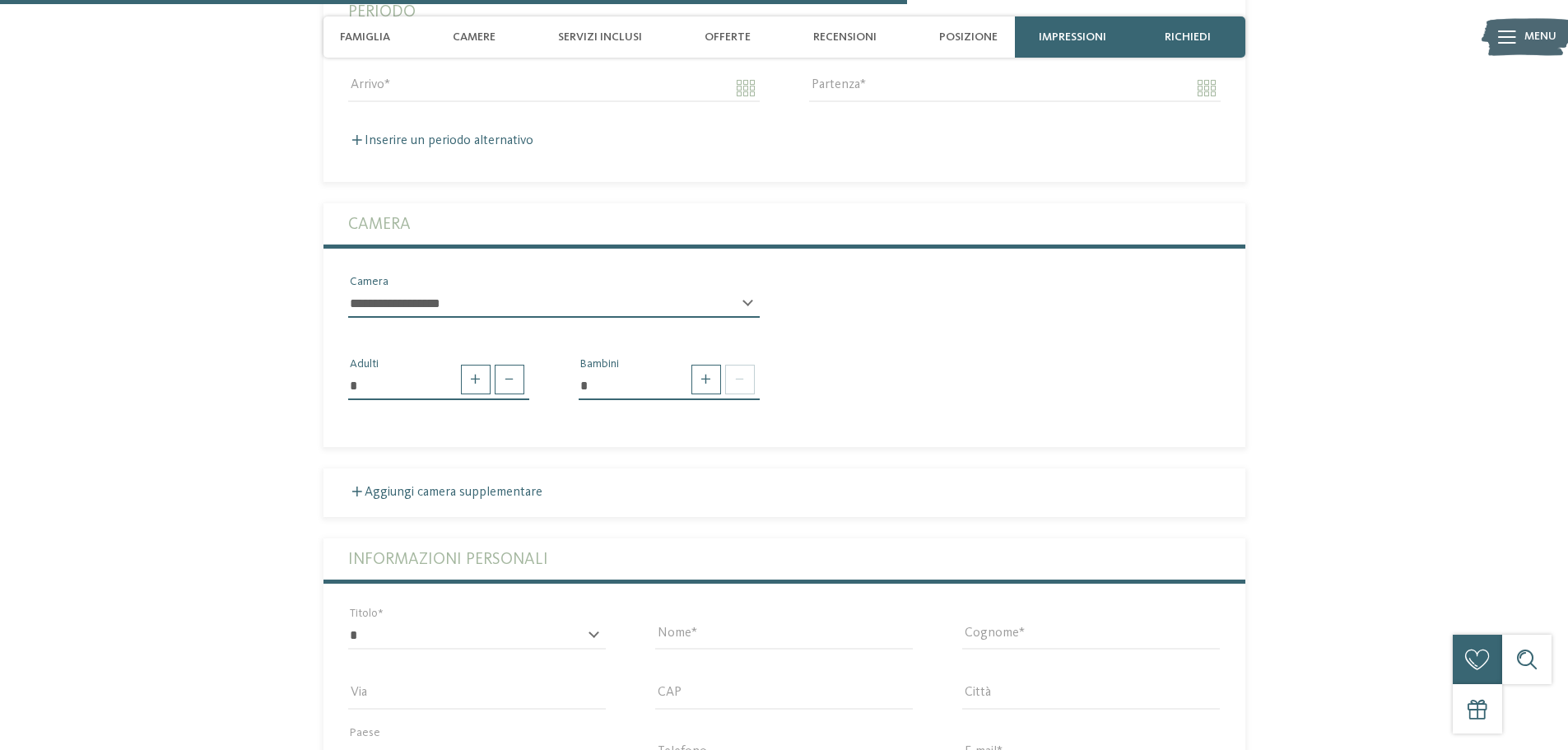
scroll to position [2716, 0]
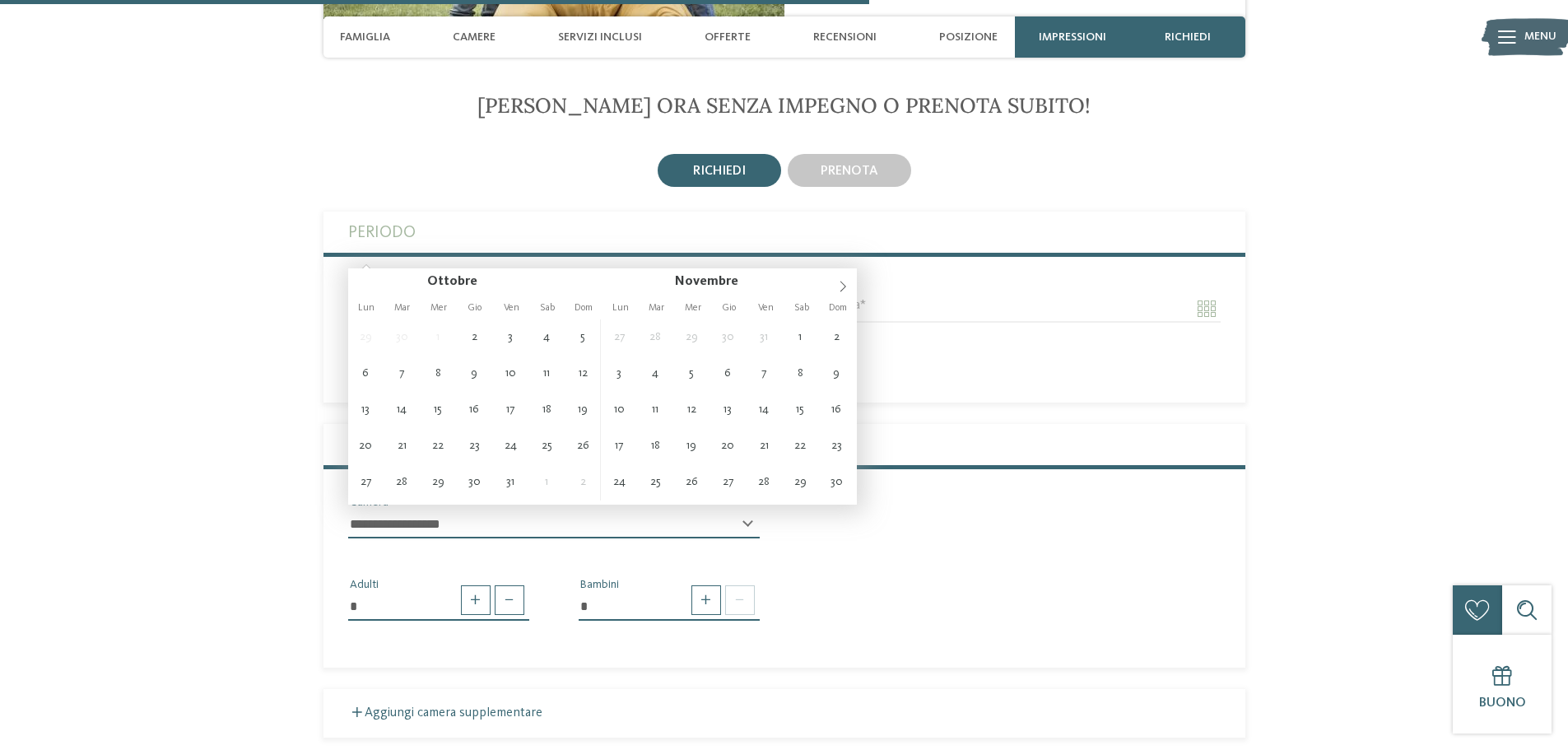
click at [573, 295] on input "Arrivo" at bounding box center [554, 308] width 412 height 28
click at [844, 283] on icon at bounding box center [843, 286] width 12 height 12
type input "**********"
type input "****"
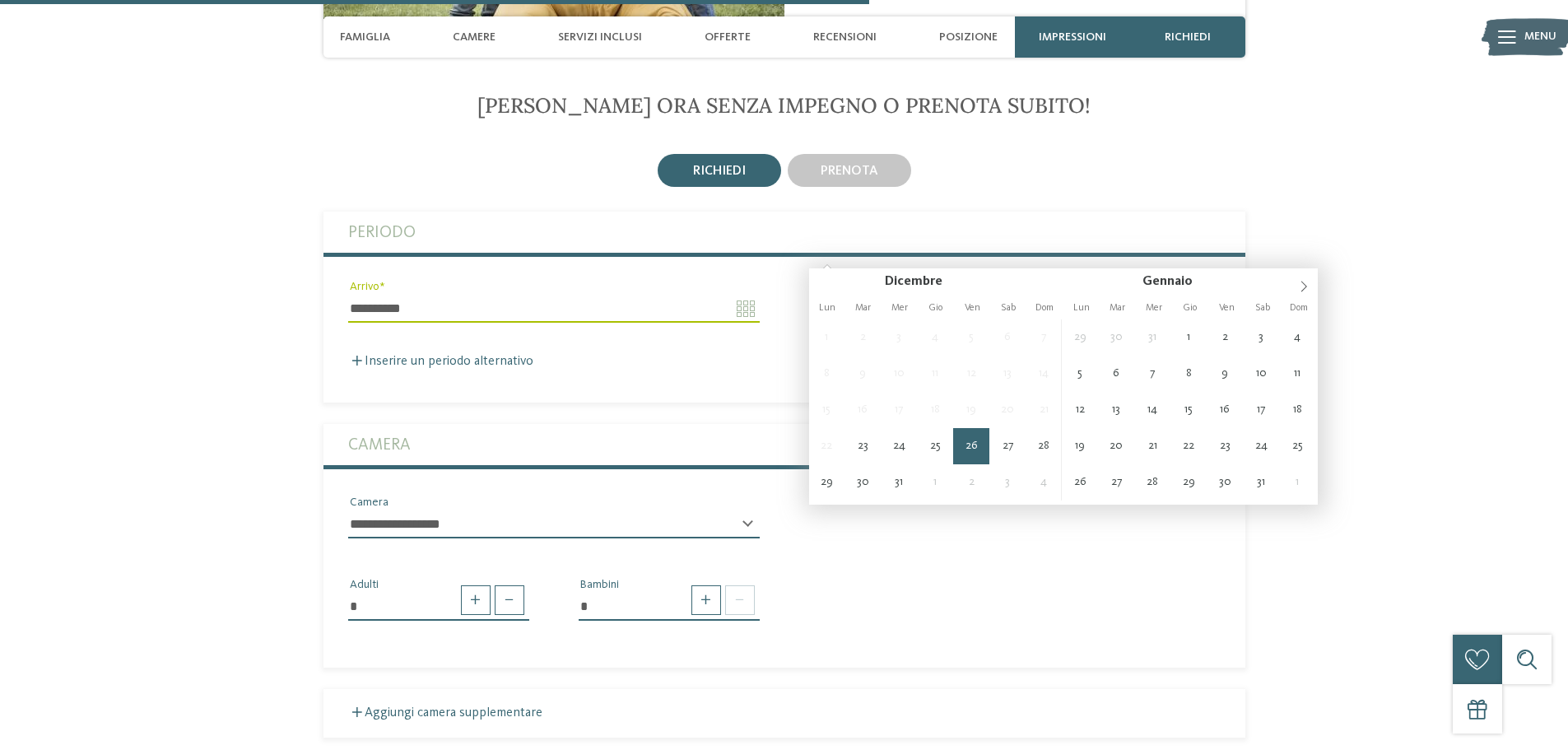
type input "**********"
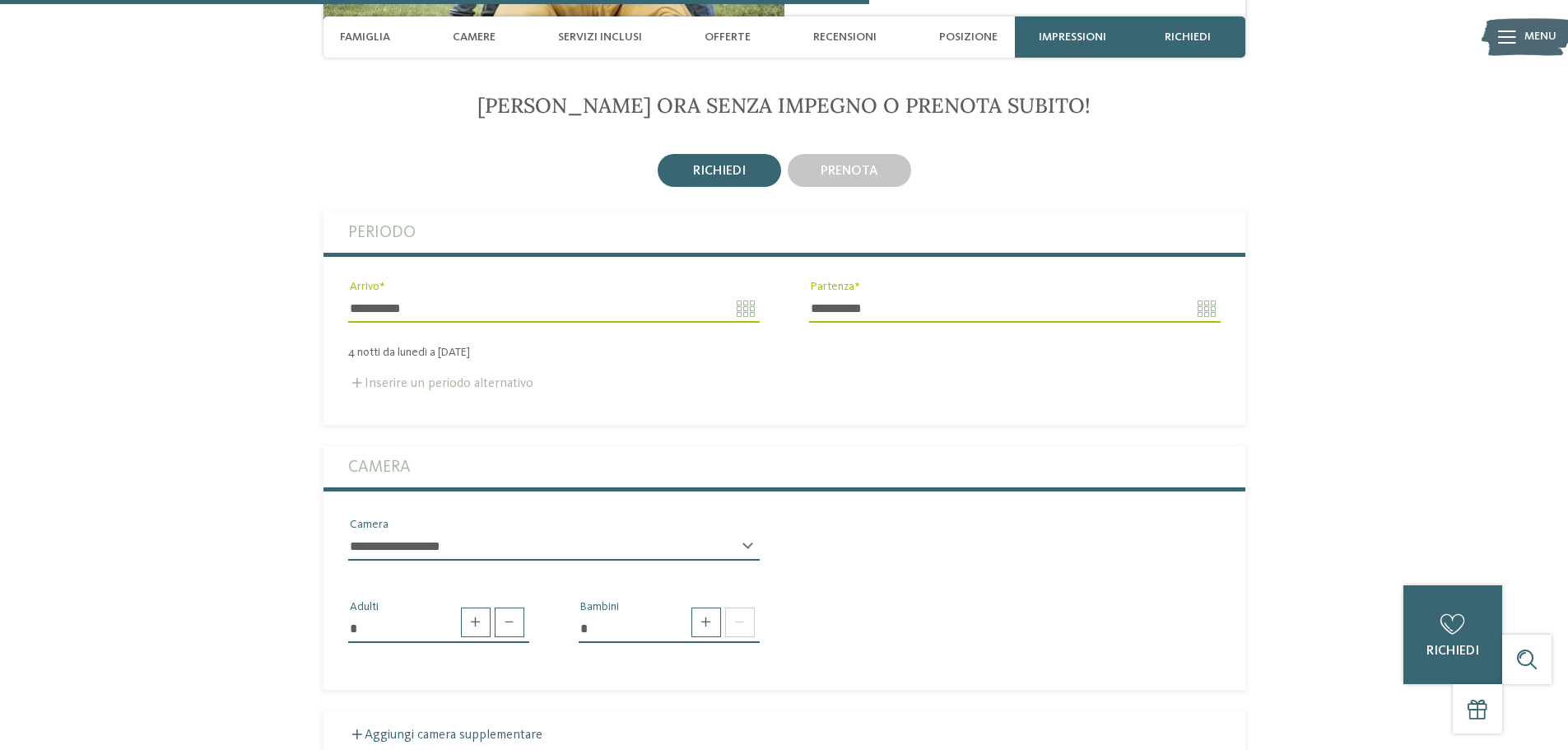
click at [457, 377] on label "Inserire un periodo alternativo" at bounding box center [441, 384] width 185 height 13
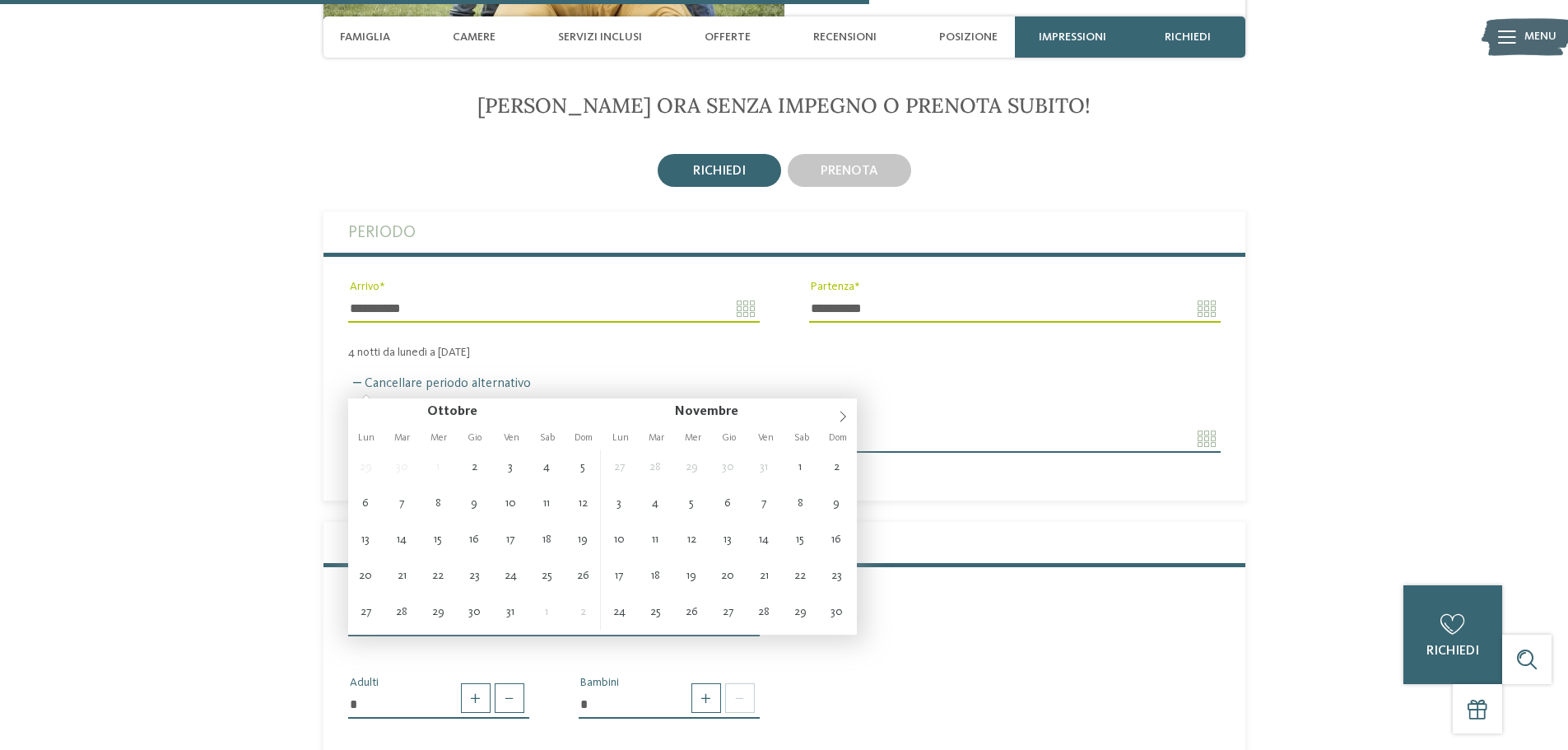
click at [745, 425] on input "Arrivo" at bounding box center [554, 438] width 412 height 28
click at [833, 410] on span at bounding box center [843, 412] width 28 height 28
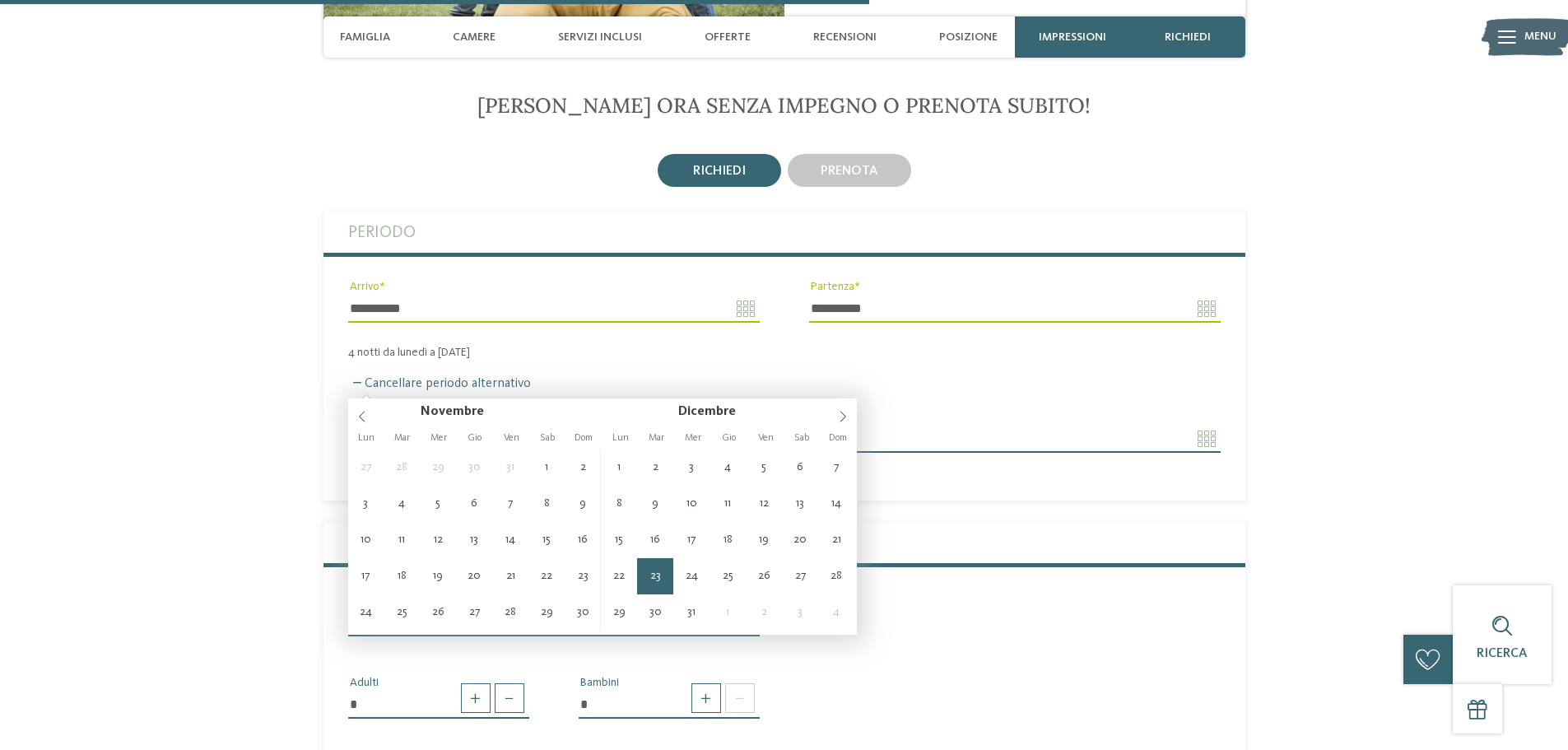
type input "**********"
type input "****"
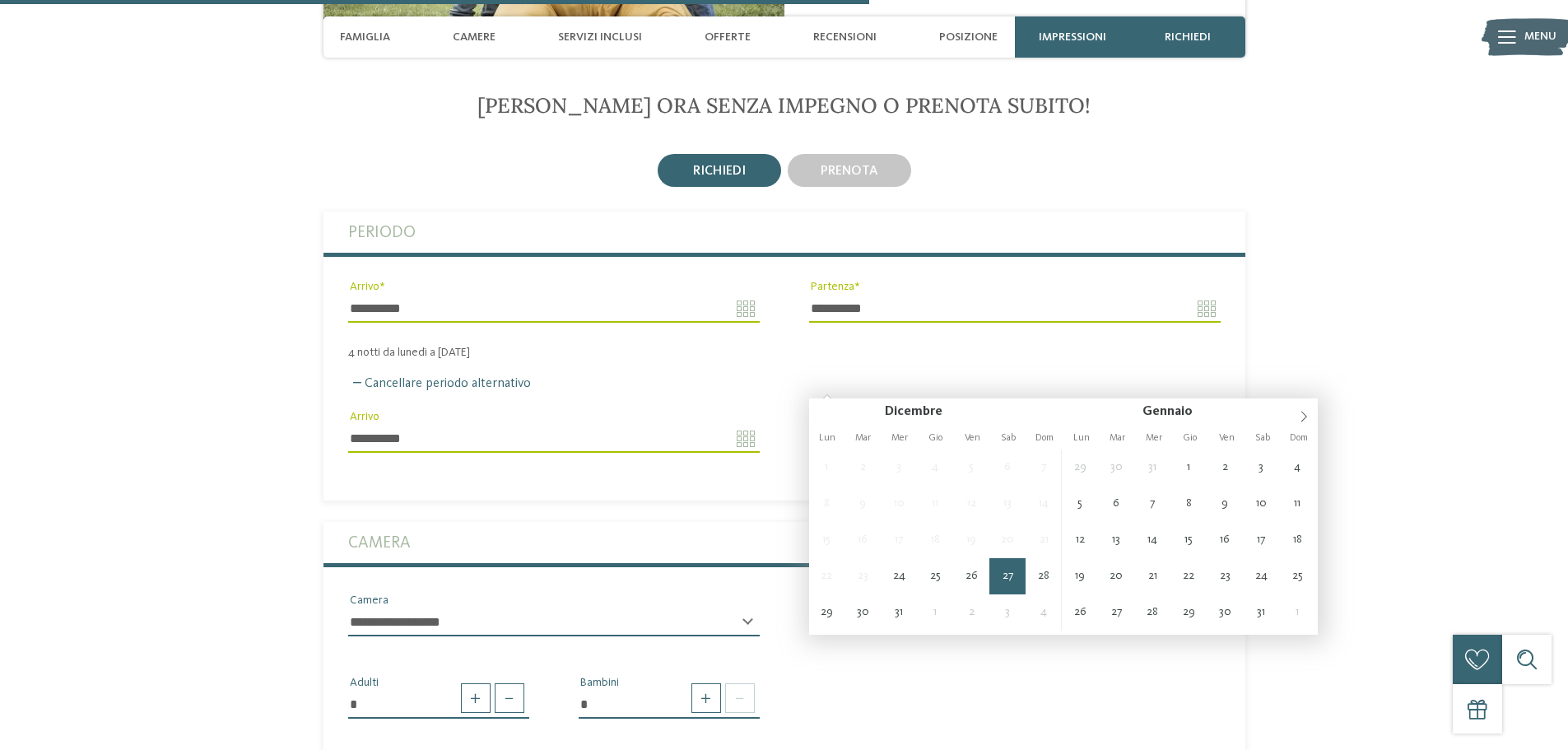
type input "**********"
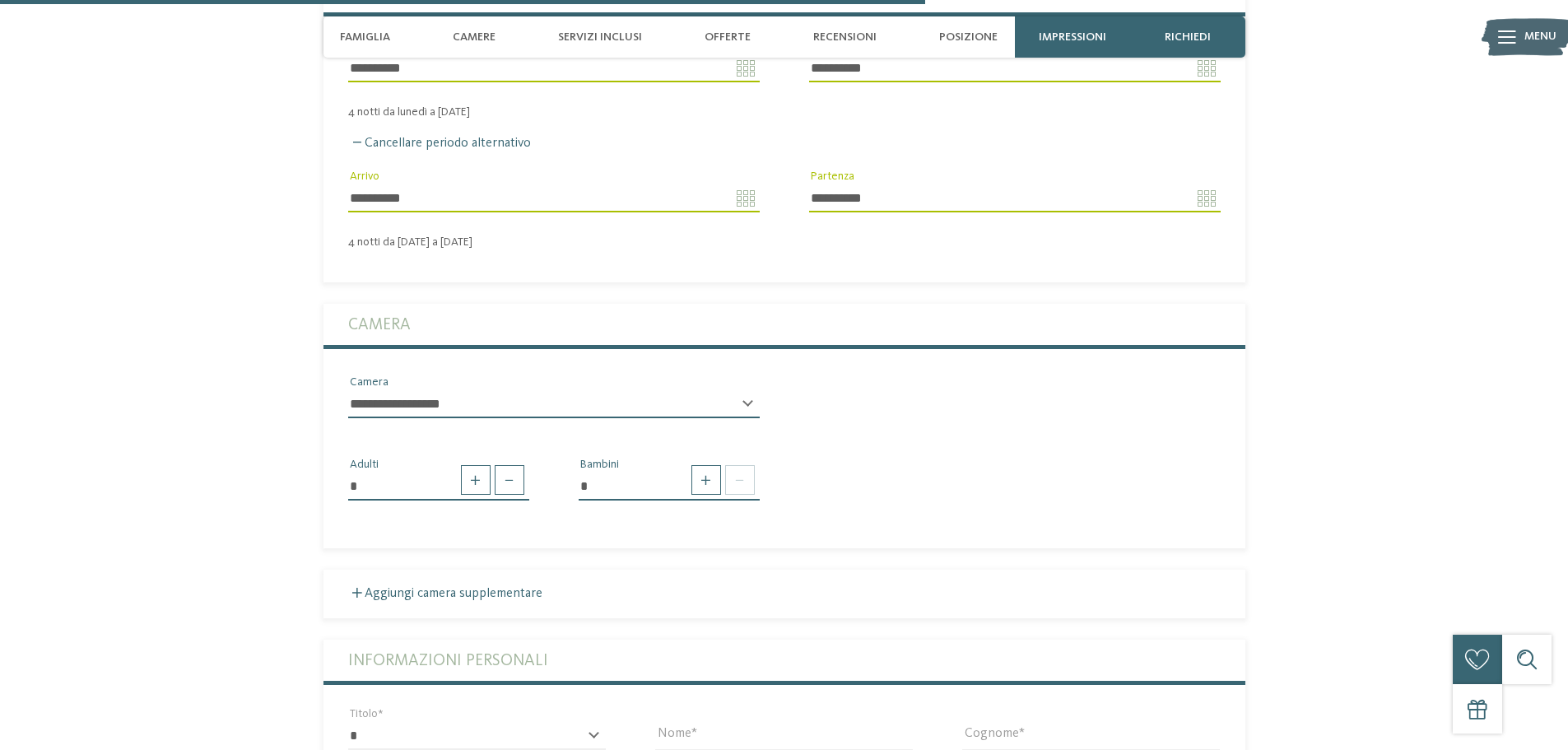
scroll to position [2964, 0]
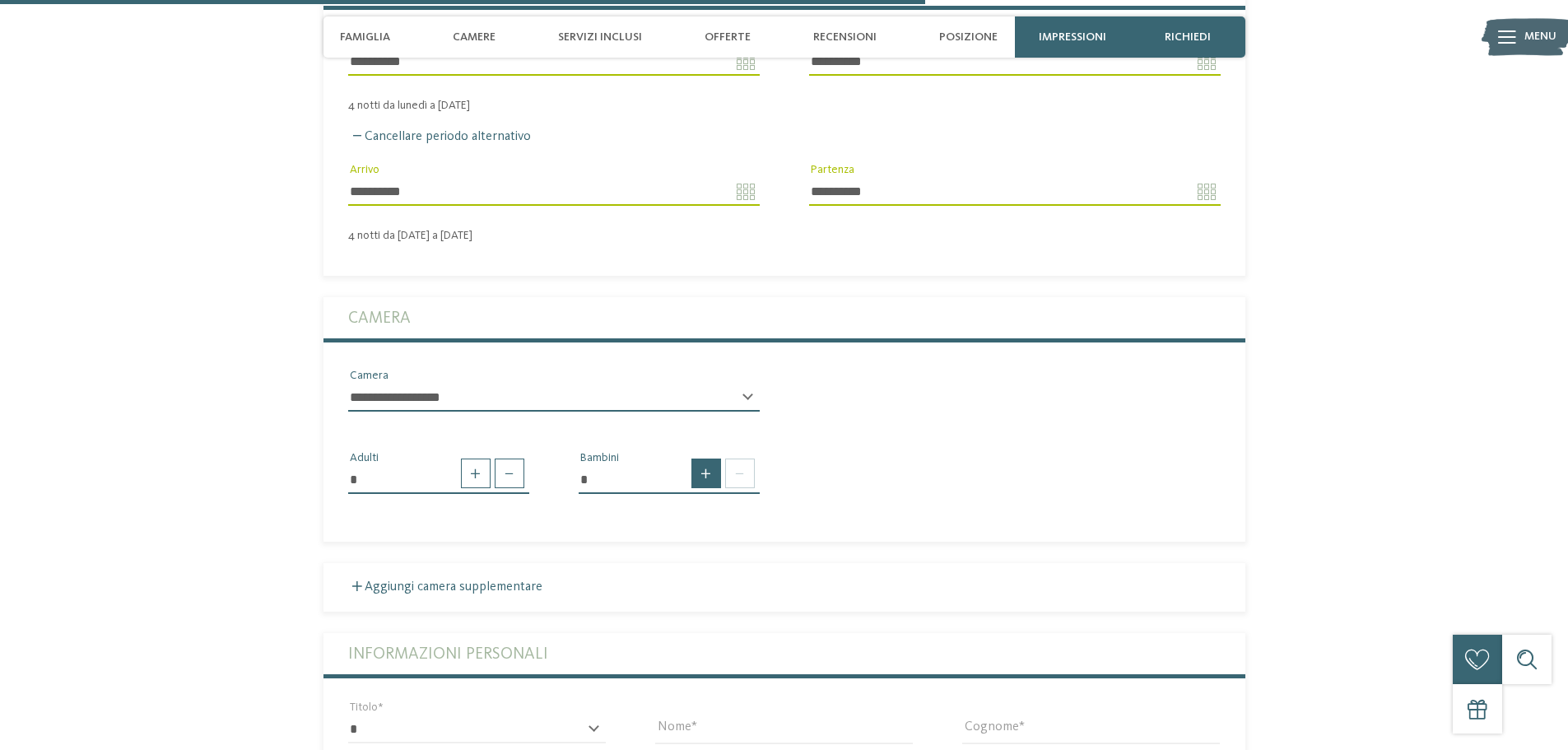
click at [704, 458] on span at bounding box center [706, 473] width 30 height 30
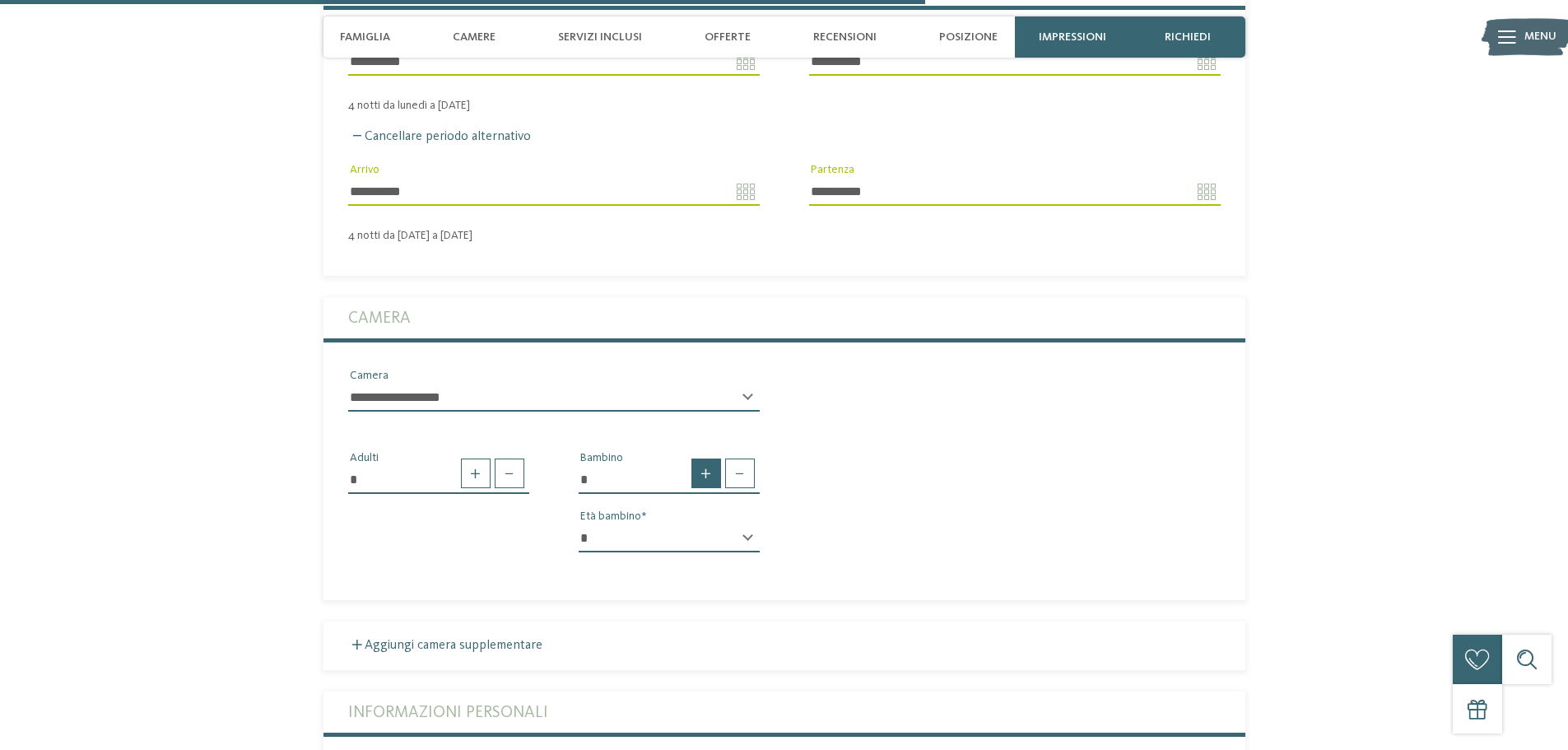
click at [704, 458] on span at bounding box center [706, 473] width 30 height 30
type input "*"
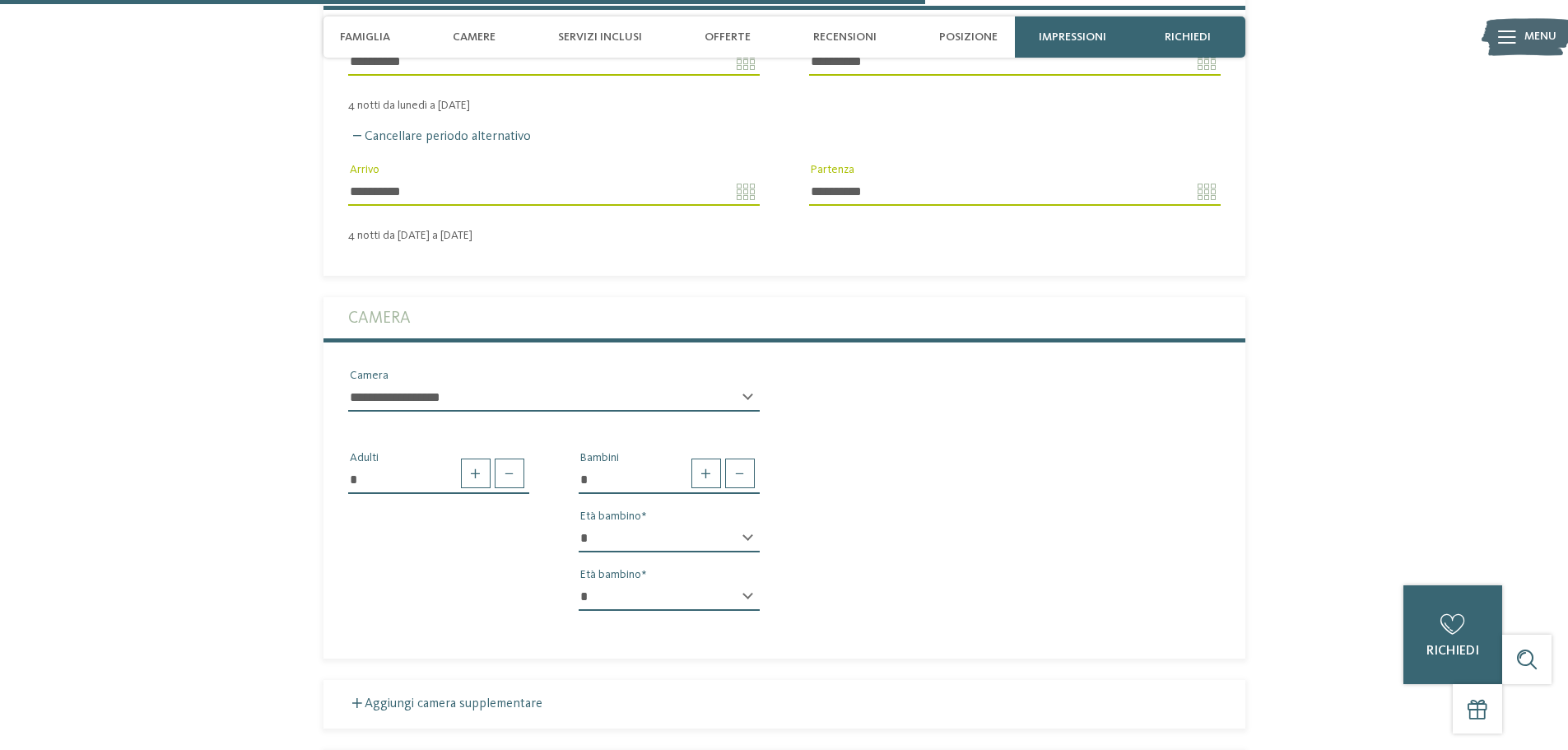
click at [727, 525] on select "* * * * * * * * * * * ** ** ** ** ** ** ** **" at bounding box center [669, 538] width 181 height 28
select select "*"
click at [579, 525] on select "* * * * * * * * * * * ** ** ** ** ** ** ** **" at bounding box center [669, 538] width 181 height 28
click at [723, 583] on select "* * * * * * * * * * * ** ** ** ** ** ** ** **" at bounding box center [669, 596] width 181 height 28
select select "*"
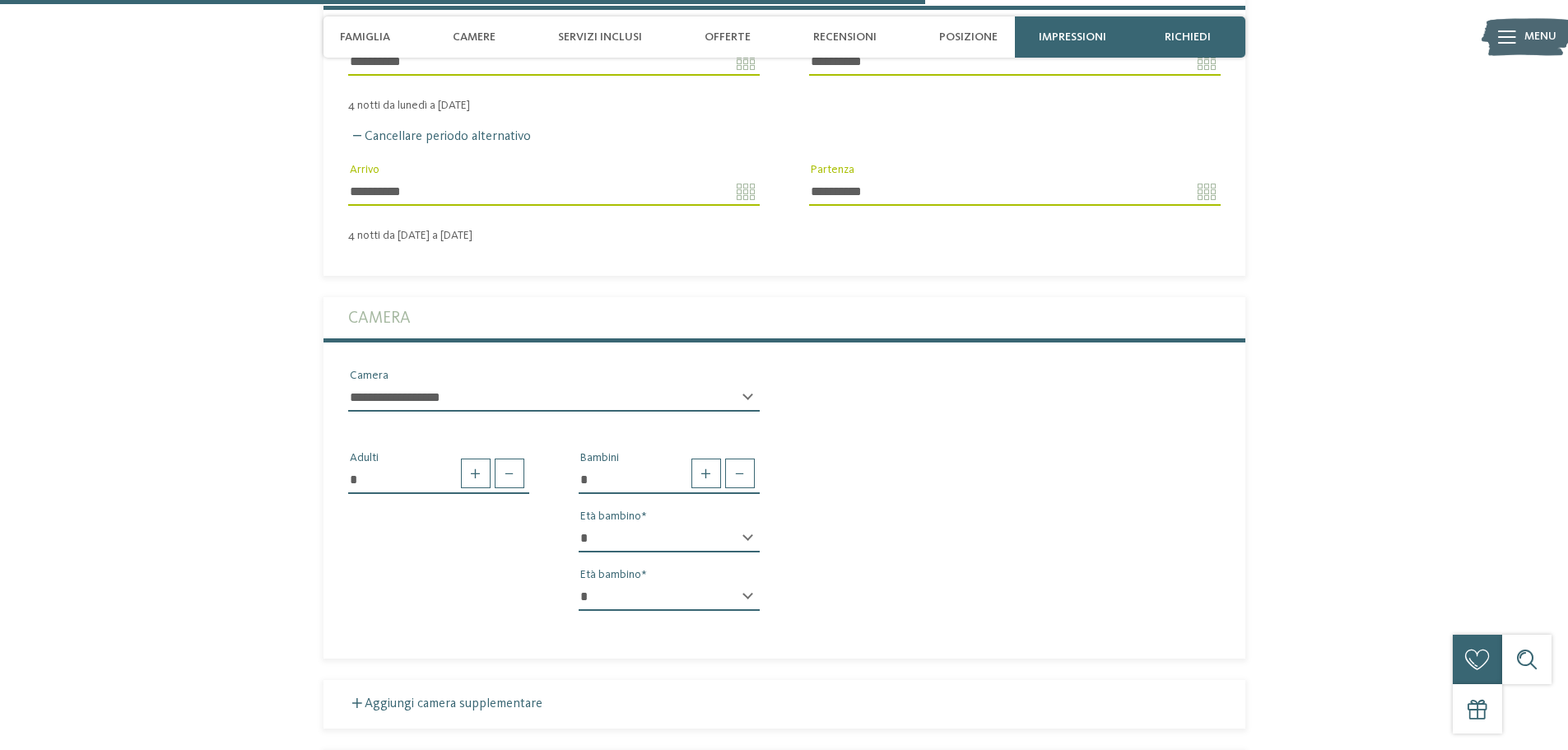
click at [579, 583] on select "* * * * * * * * * * * ** ** ** ** ** ** ** **" at bounding box center [669, 596] width 181 height 28
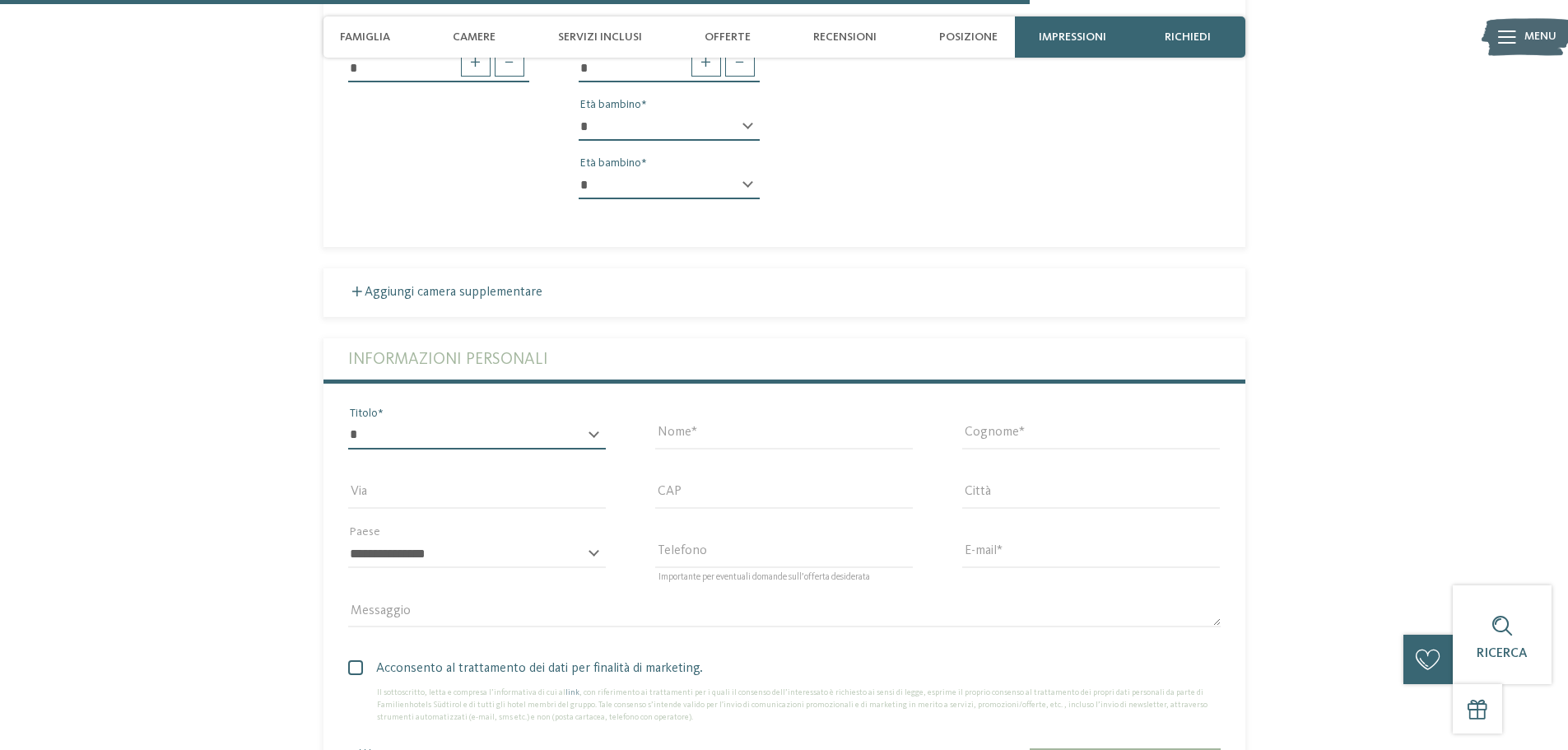
click at [539, 422] on select "* ****** ******* ******** ******" at bounding box center [476, 435] width 257 height 28
select select "*"
click at [348, 422] on select "* ****** ******* ******** ******" at bounding box center [476, 435] width 257 height 28
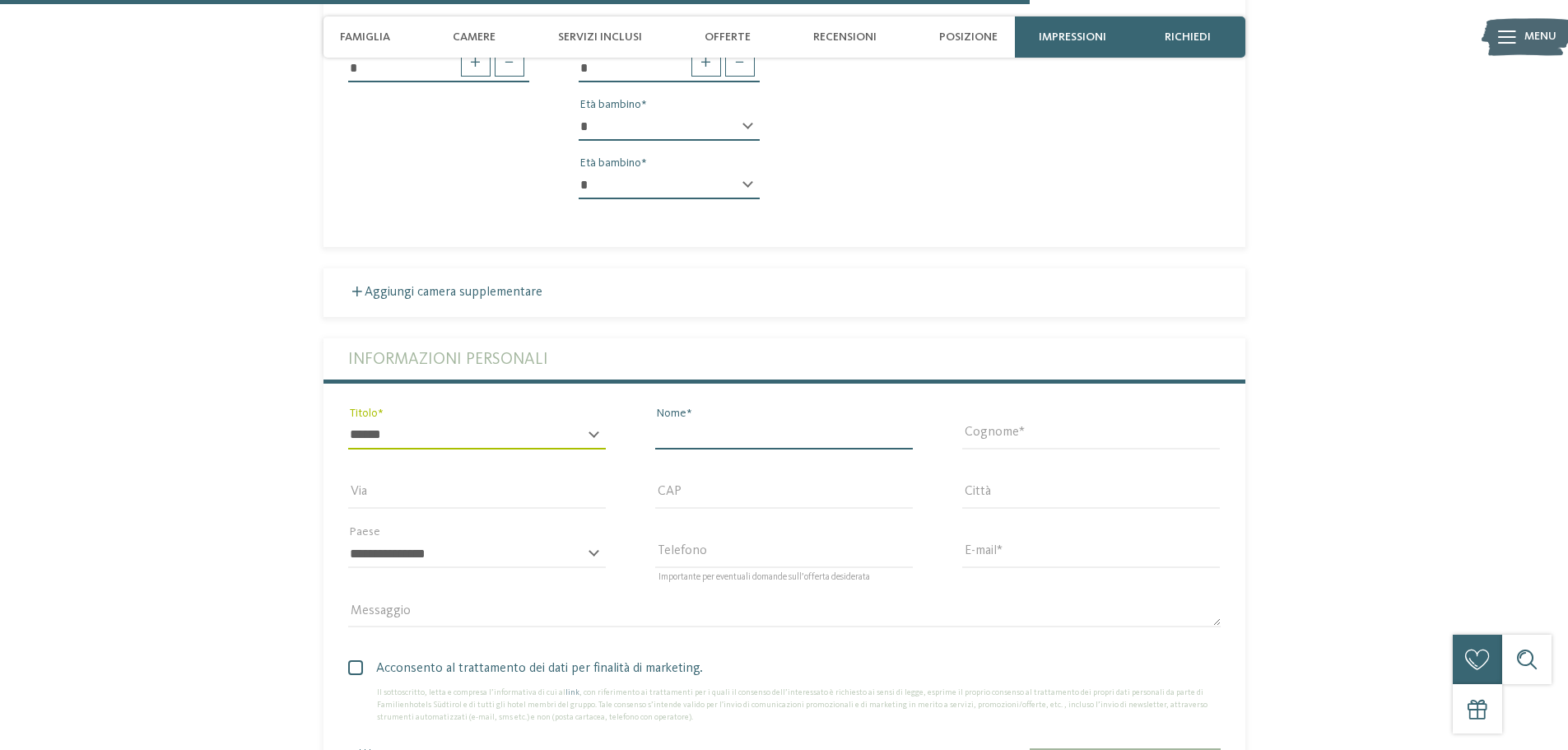
click at [782, 422] on input "Nome" at bounding box center [784, 435] width 257 height 28
type input "********"
type input "******"
type input "**********"
type input "*****"
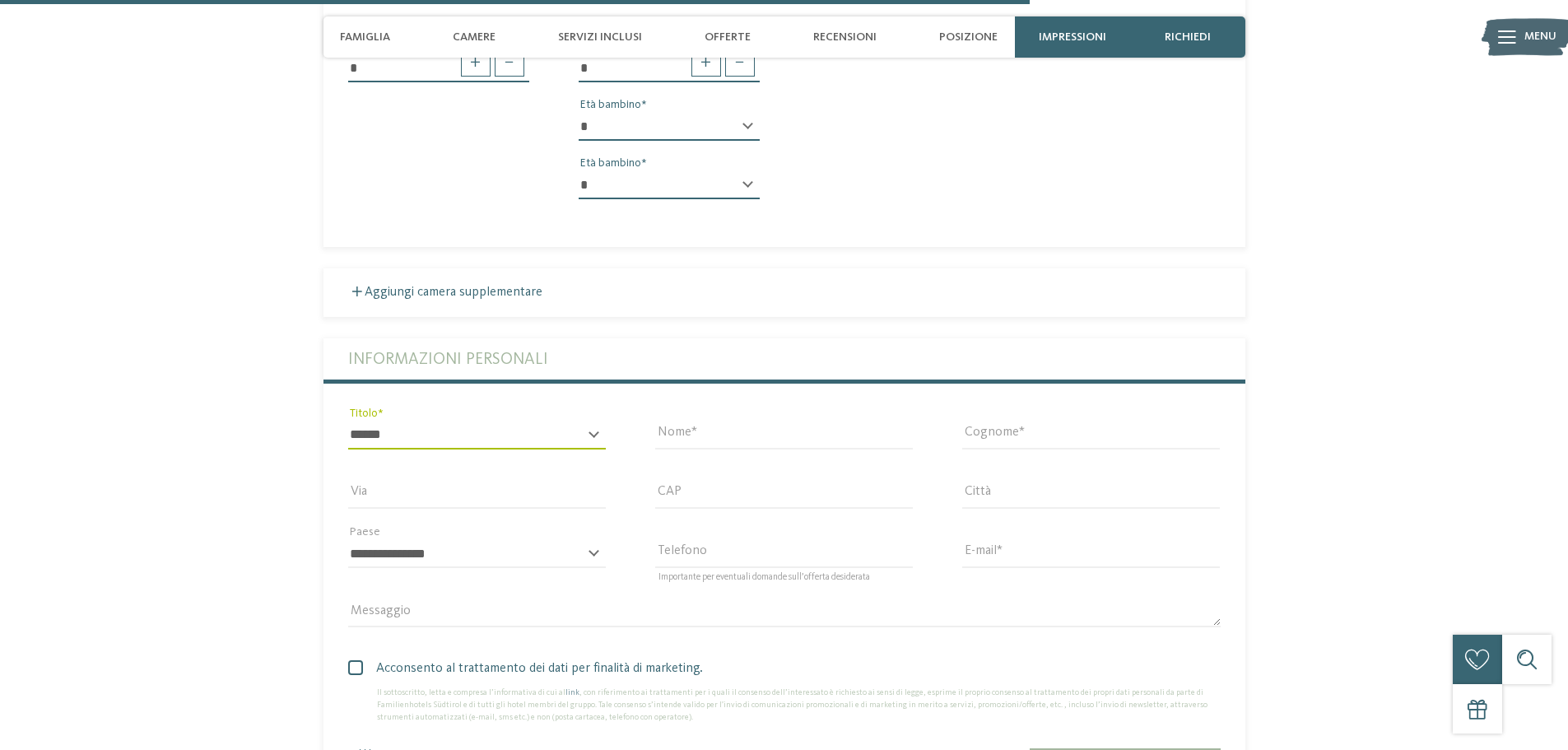
type input "**********"
select select "**"
type input "**********"
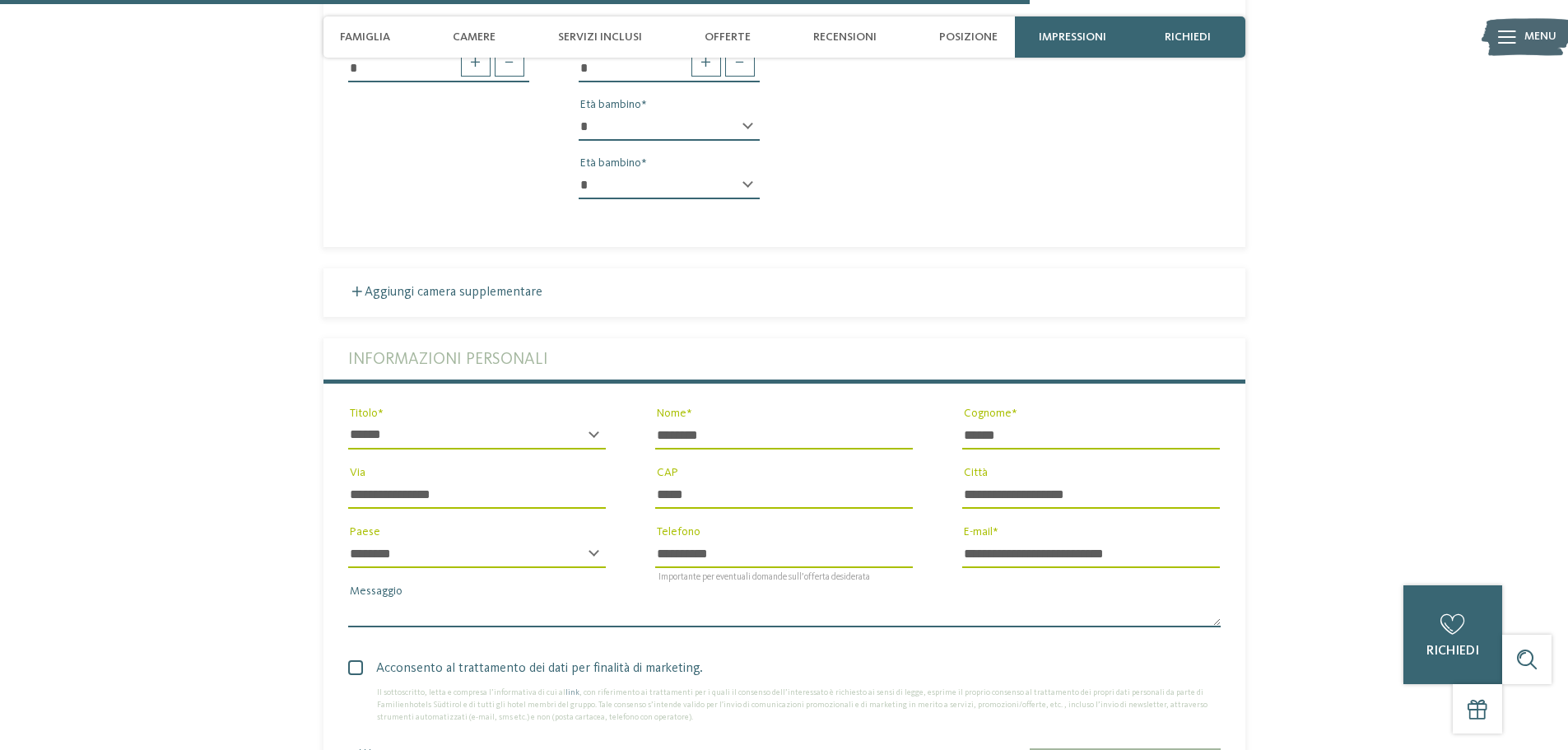
click at [536, 599] on textarea "Messaggio" at bounding box center [784, 613] width 873 height 28
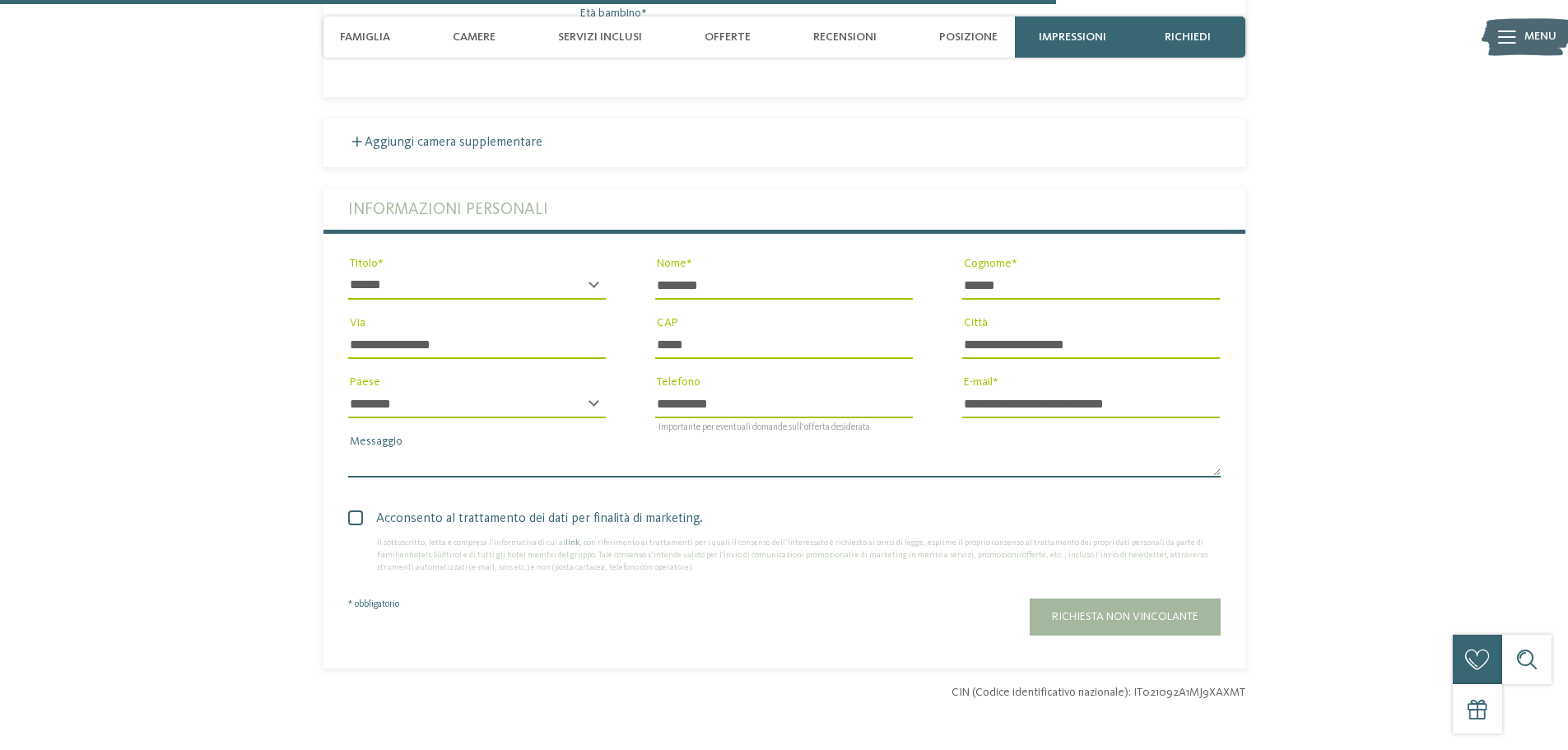
scroll to position [3540, 0]
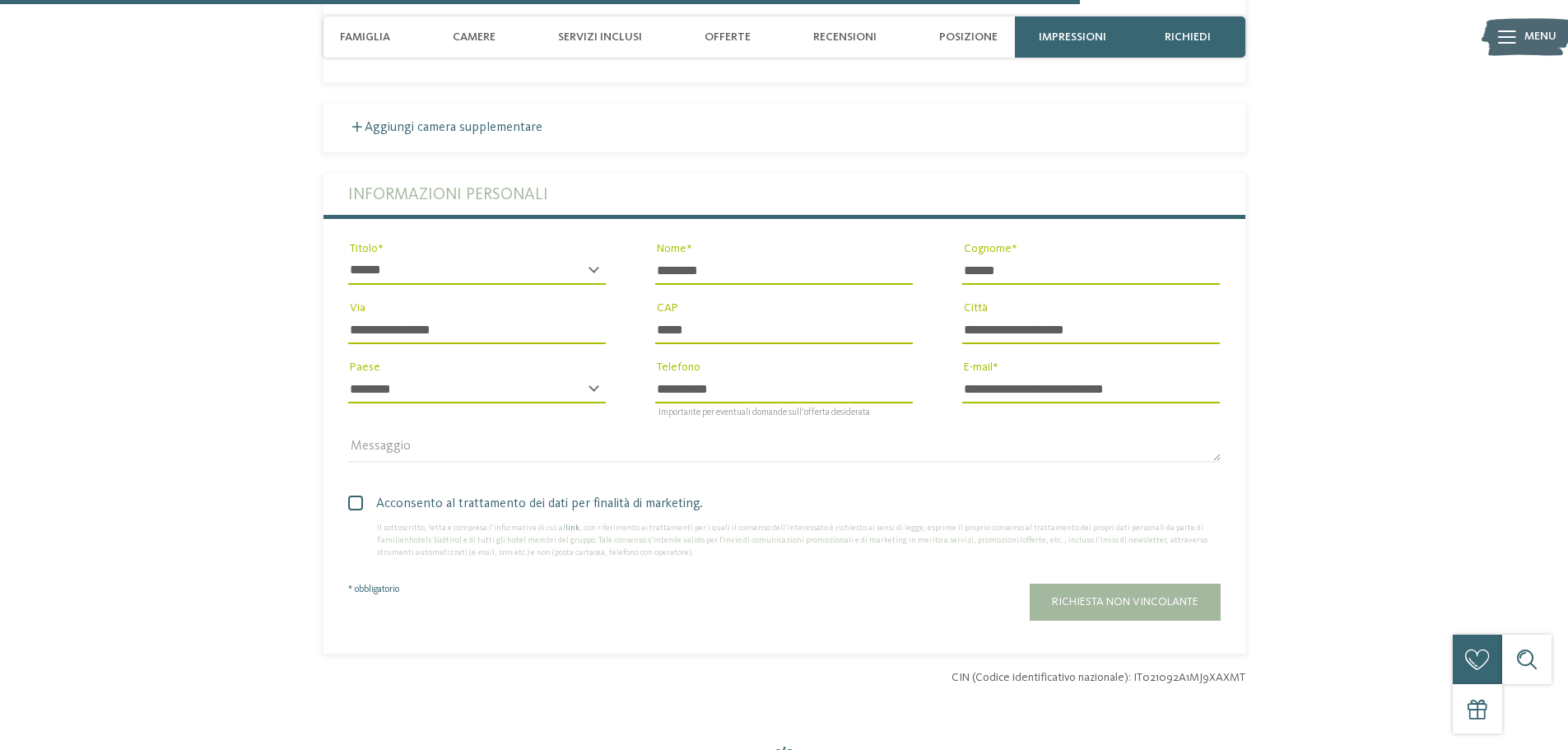
click at [355, 495] on span at bounding box center [355, 503] width 15 height 15
click at [396, 435] on textarea "Messaggio" at bounding box center [784, 448] width 873 height 28
type textarea "*"
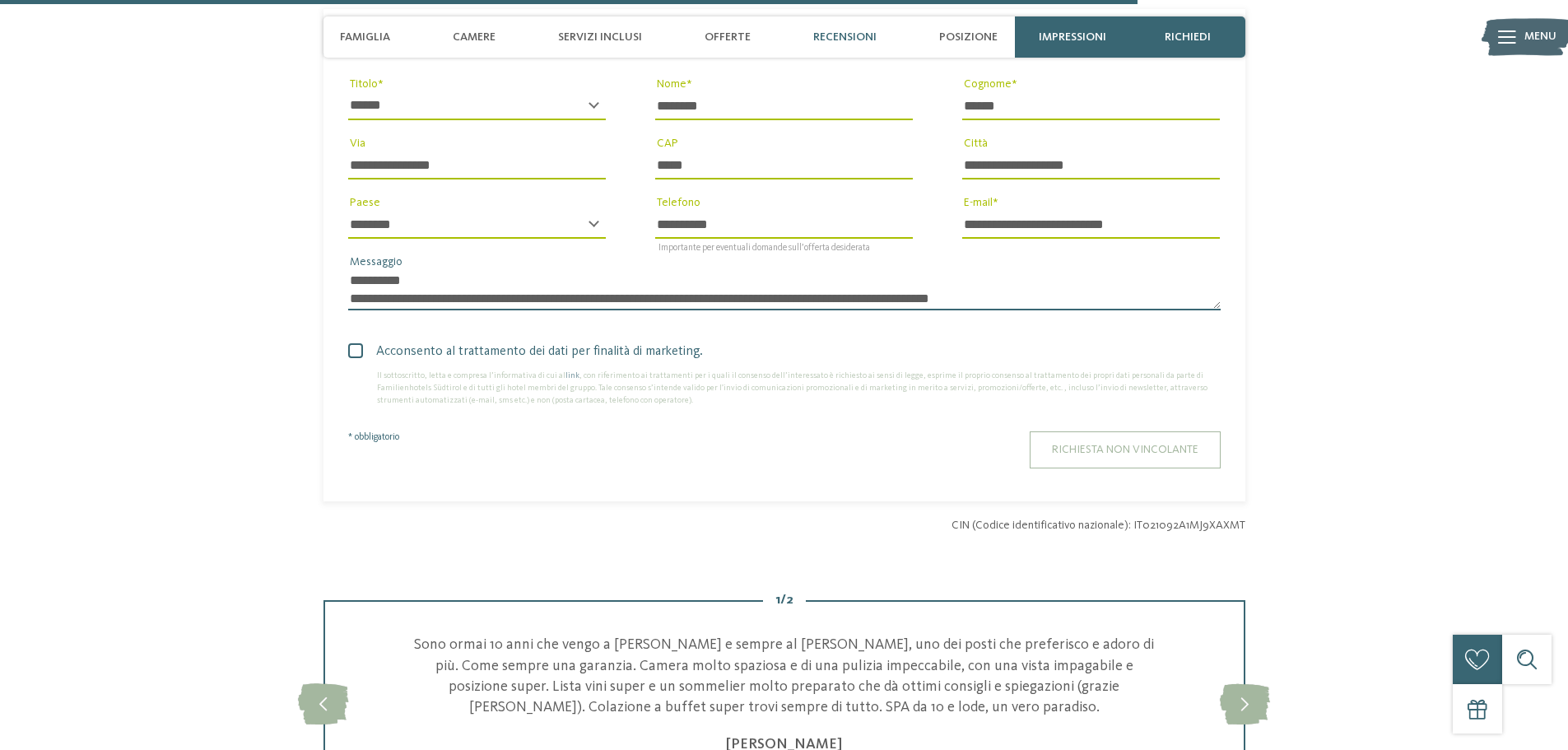
scroll to position [3787, 0]
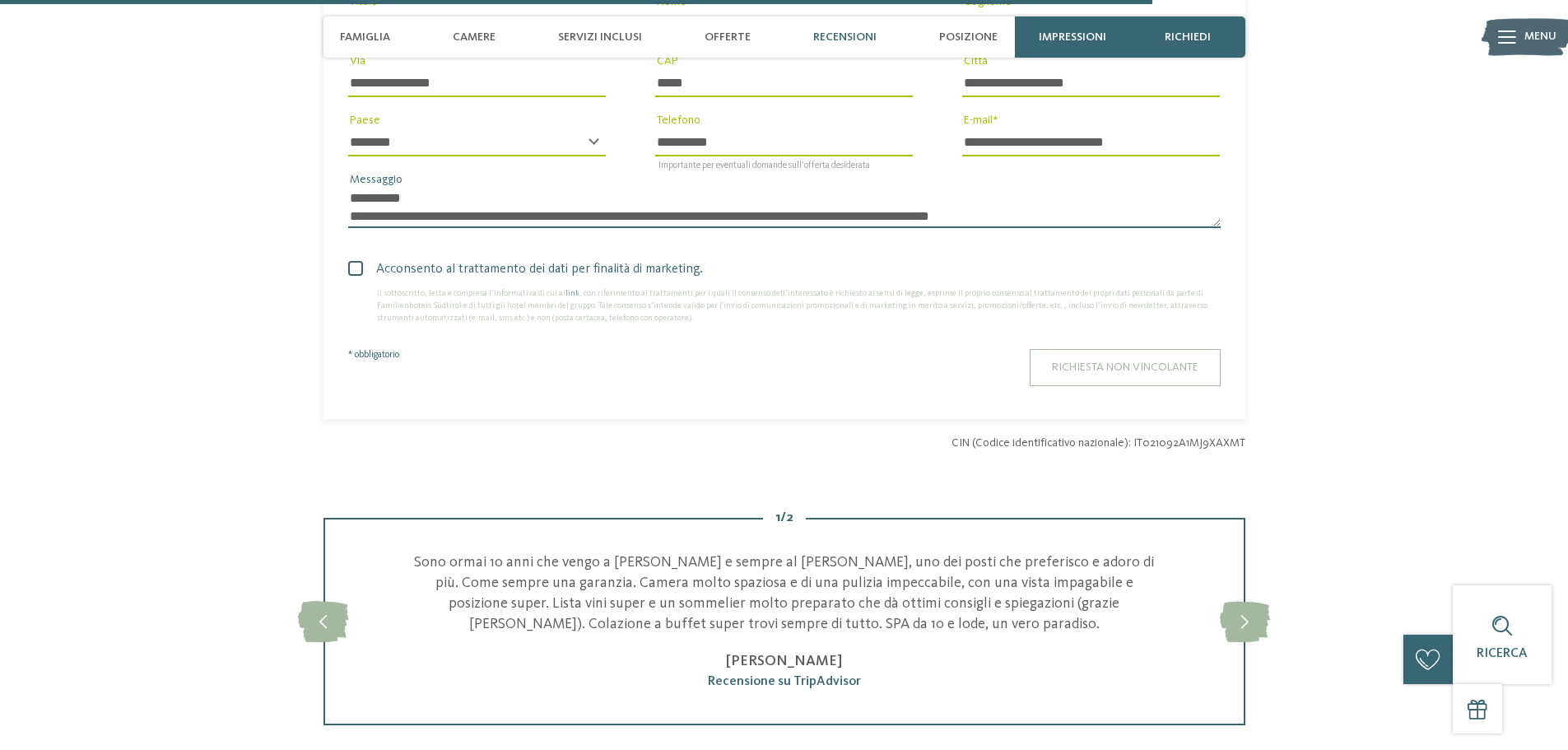
type textarea "**********"
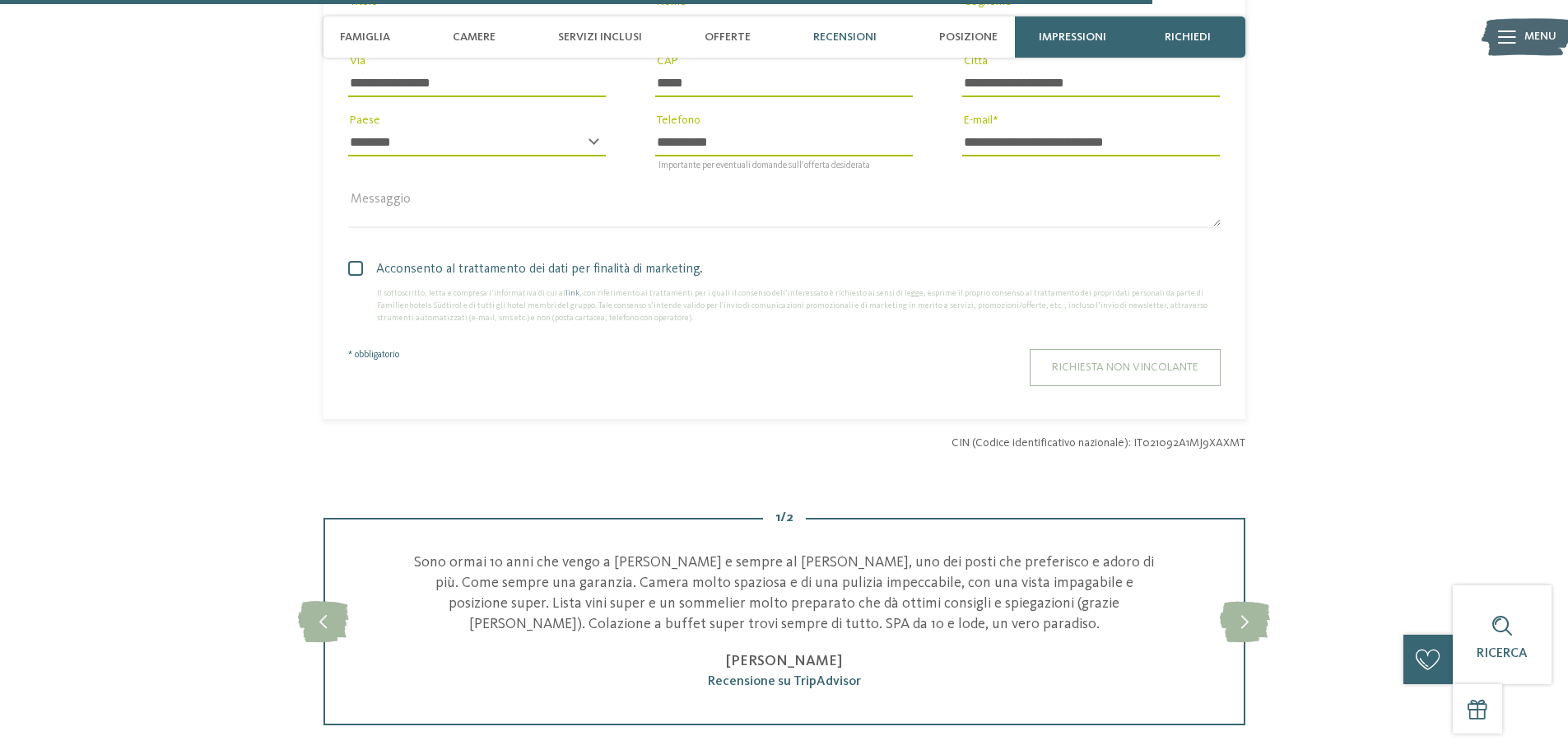
click at [1146, 349] on button "Richiesta non vincolante" at bounding box center [1125, 367] width 191 height 37
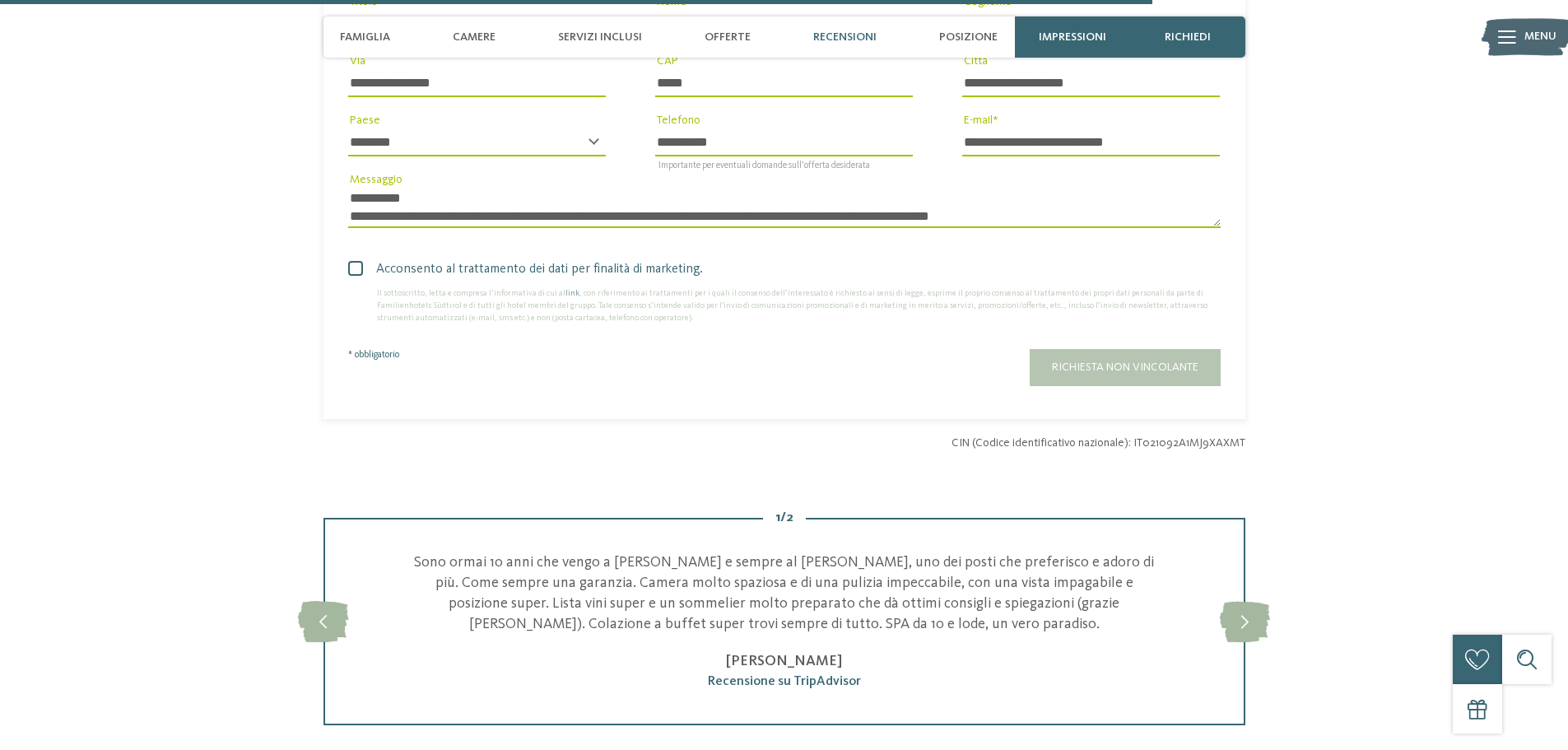
scroll to position [3785, 0]
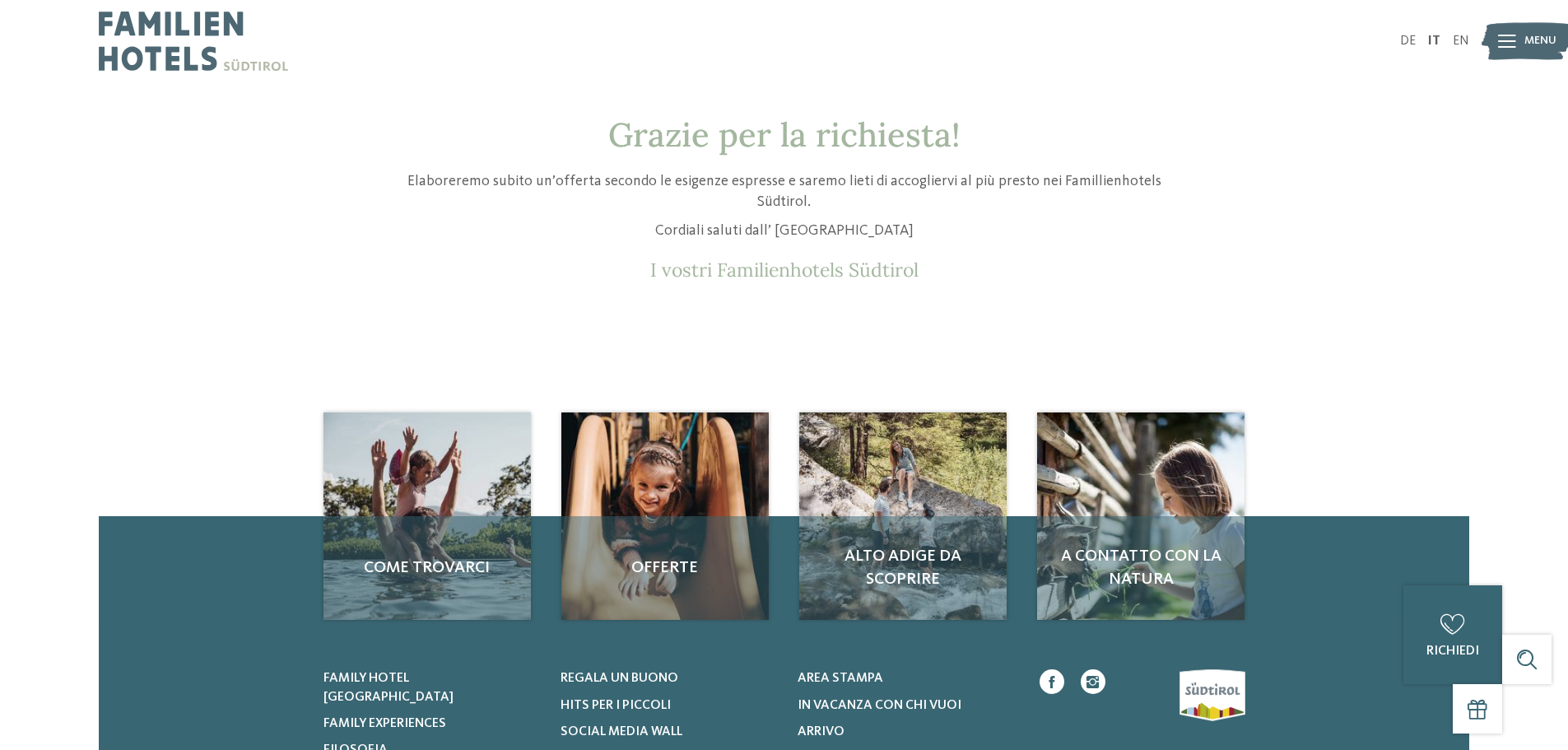
click at [1520, 40] on img at bounding box center [1527, 42] width 91 height 45
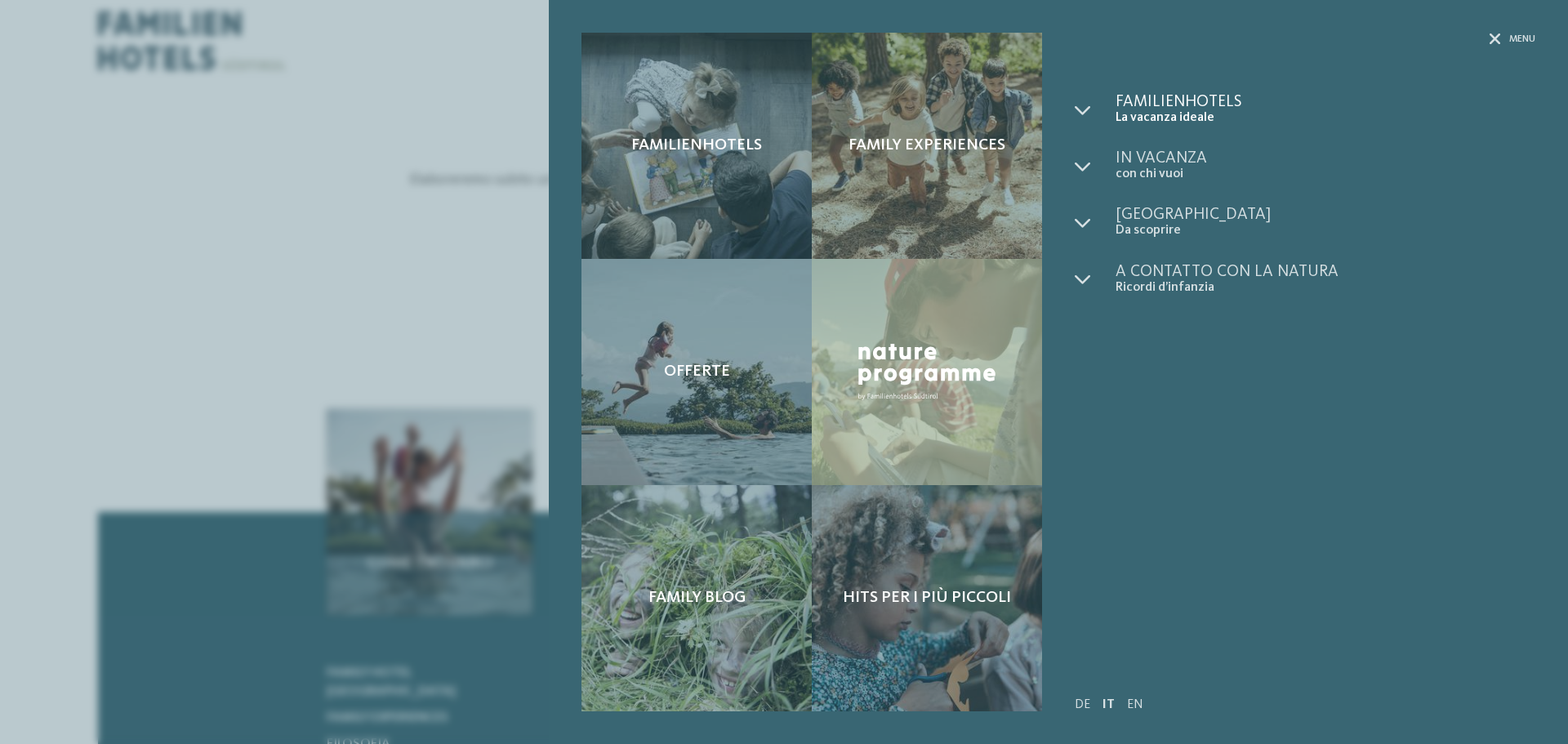
click at [1166, 99] on span "Familienhotels" at bounding box center [1325, 102] width 419 height 16
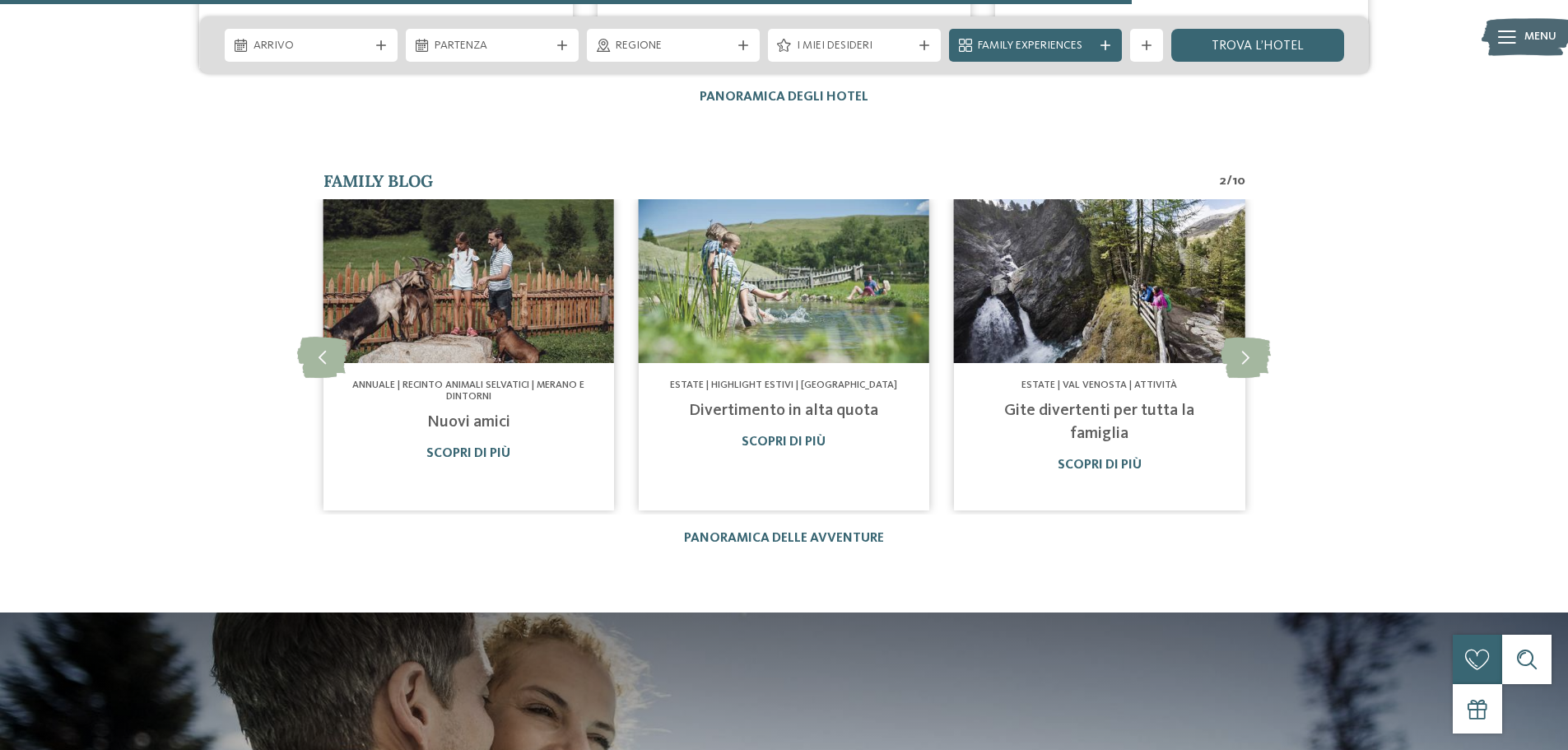
scroll to position [2964, 0]
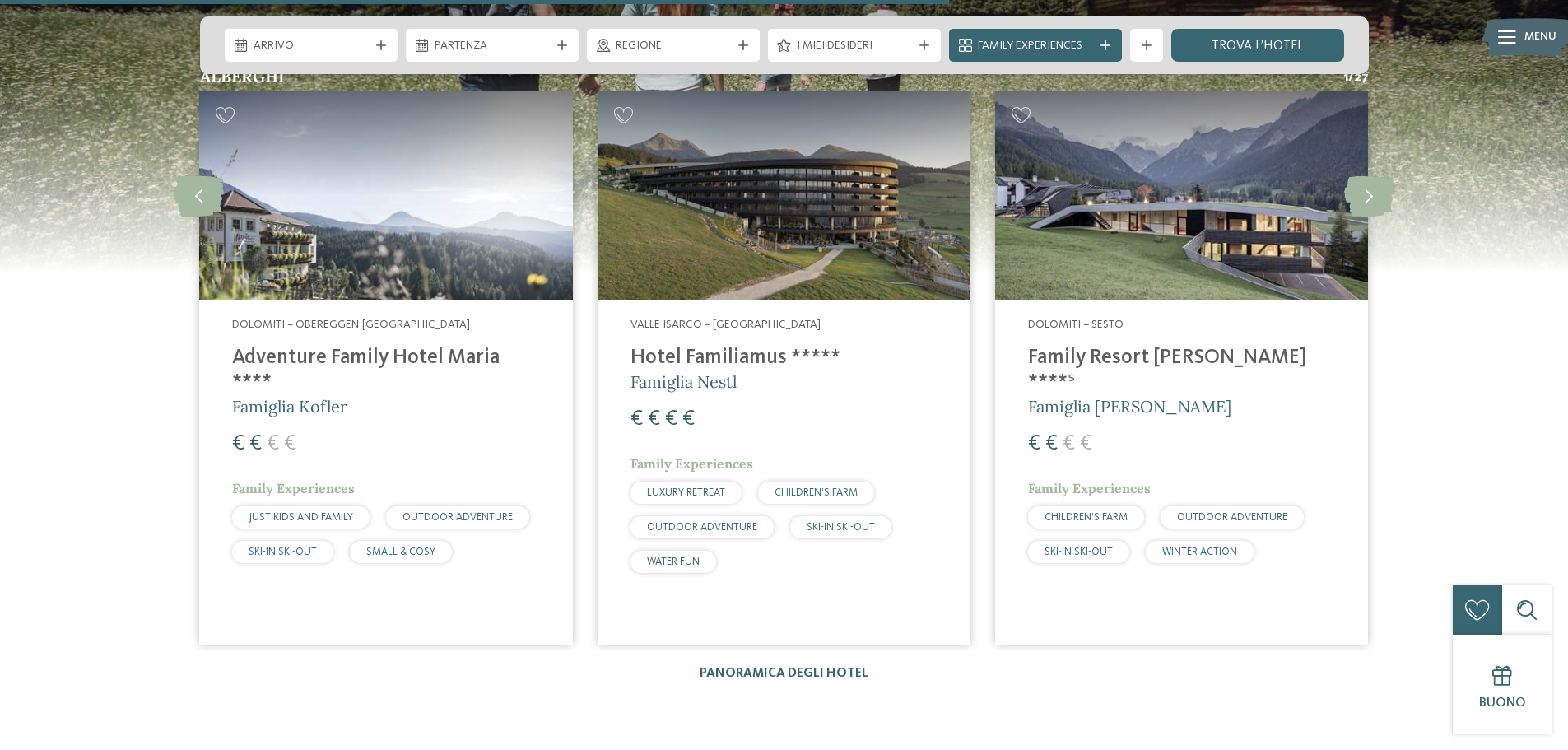
click at [1243, 177] on img at bounding box center [1182, 195] width 373 height 210
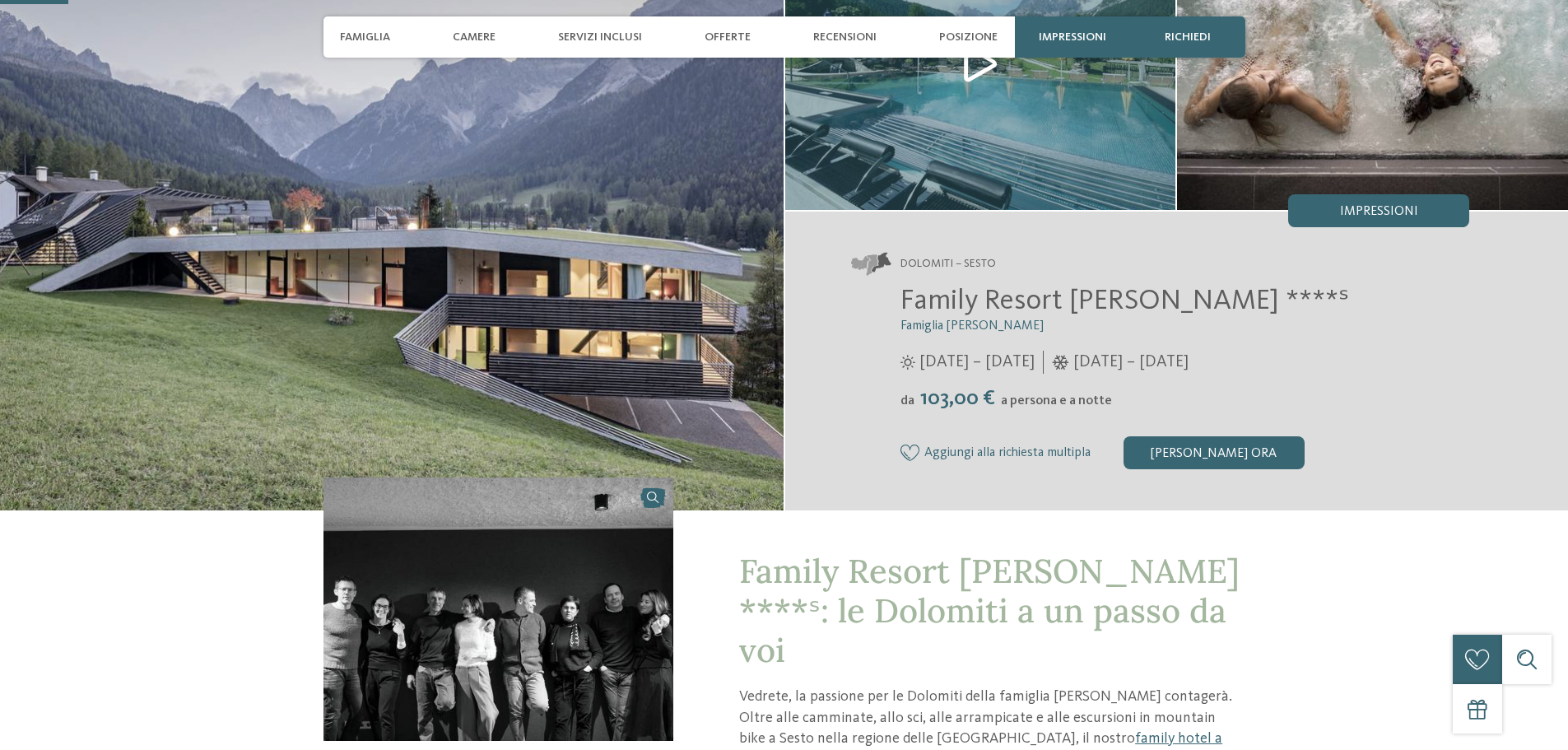
scroll to position [329, 0]
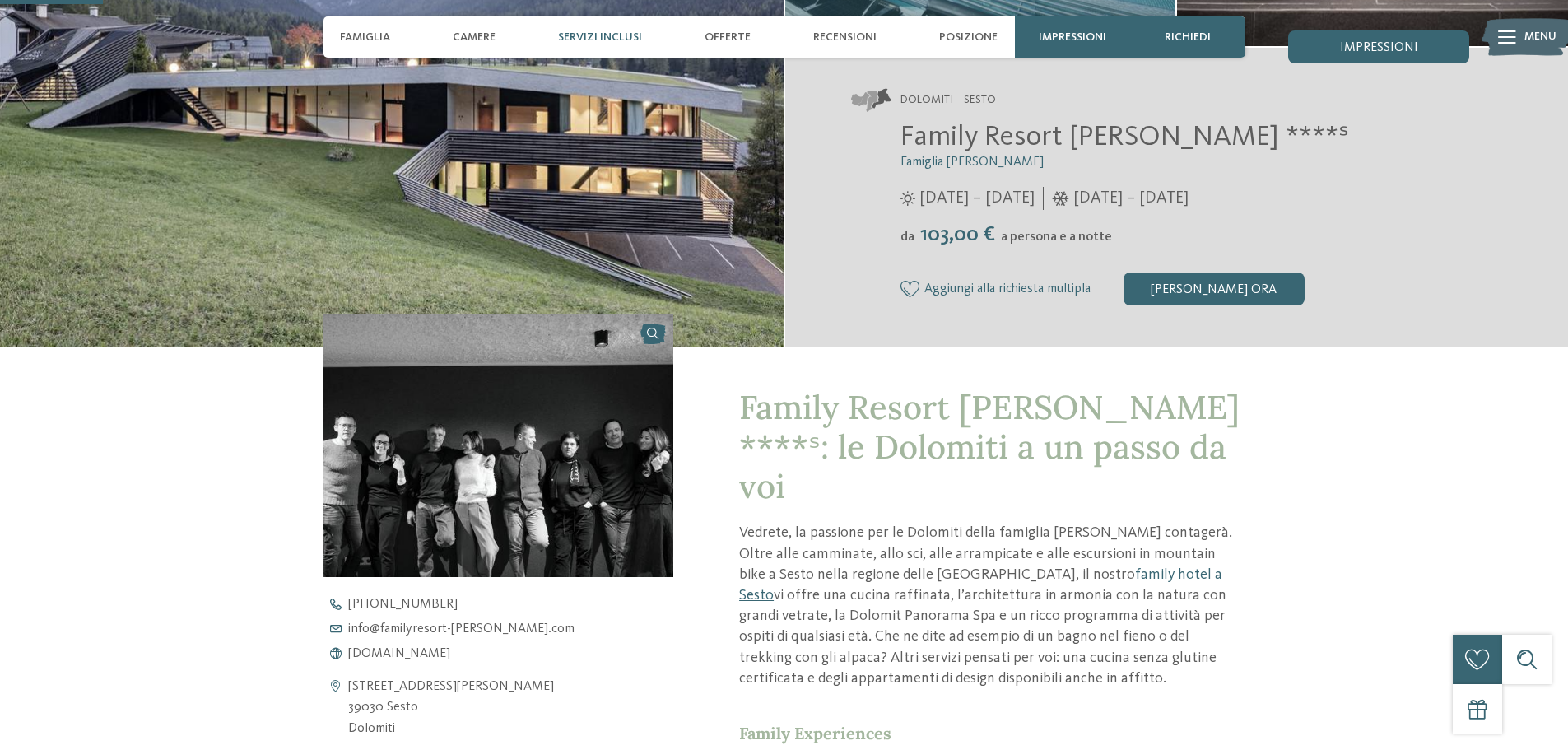
click at [602, 34] on span "Servizi inclusi" at bounding box center [600, 37] width 84 height 14
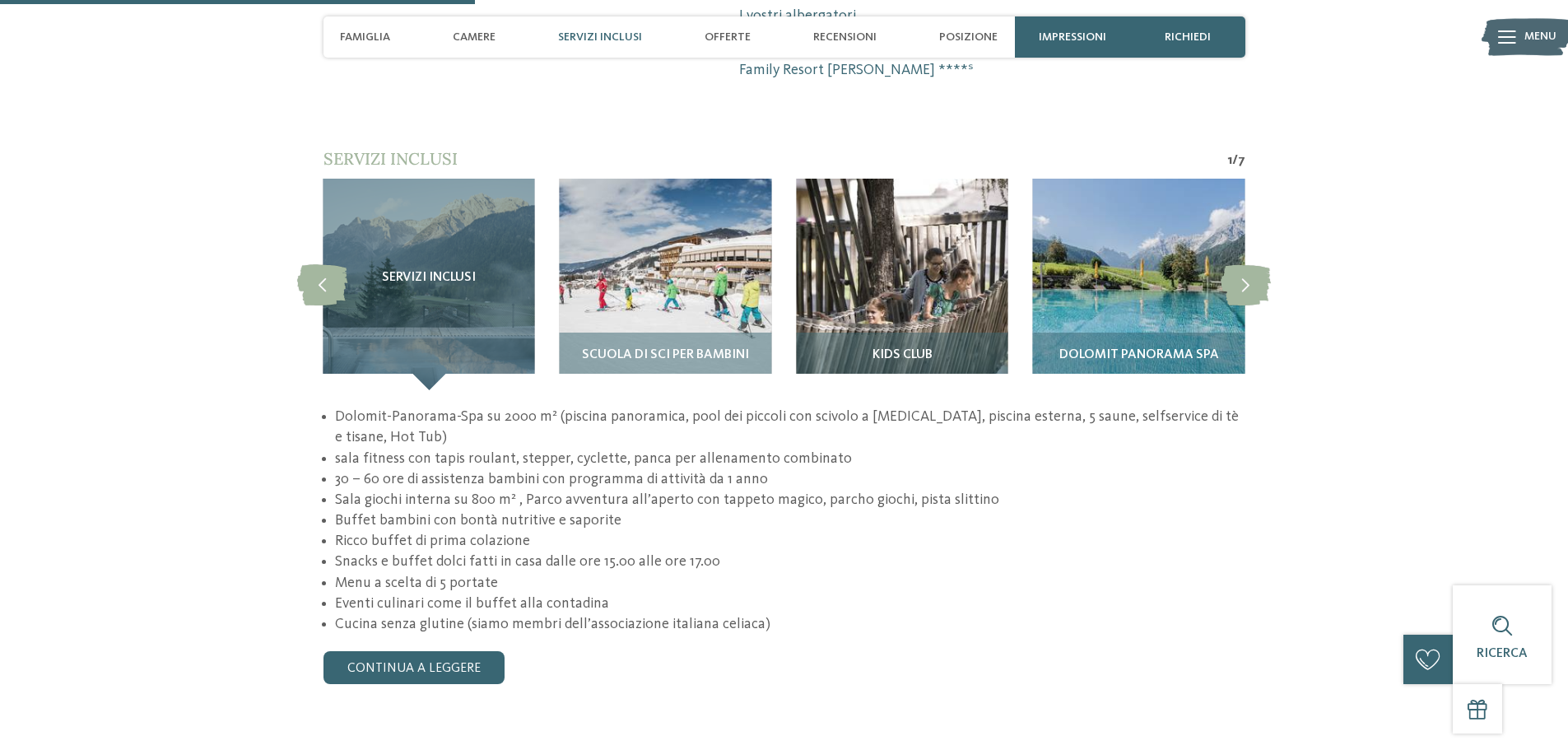
scroll to position [1517, 0]
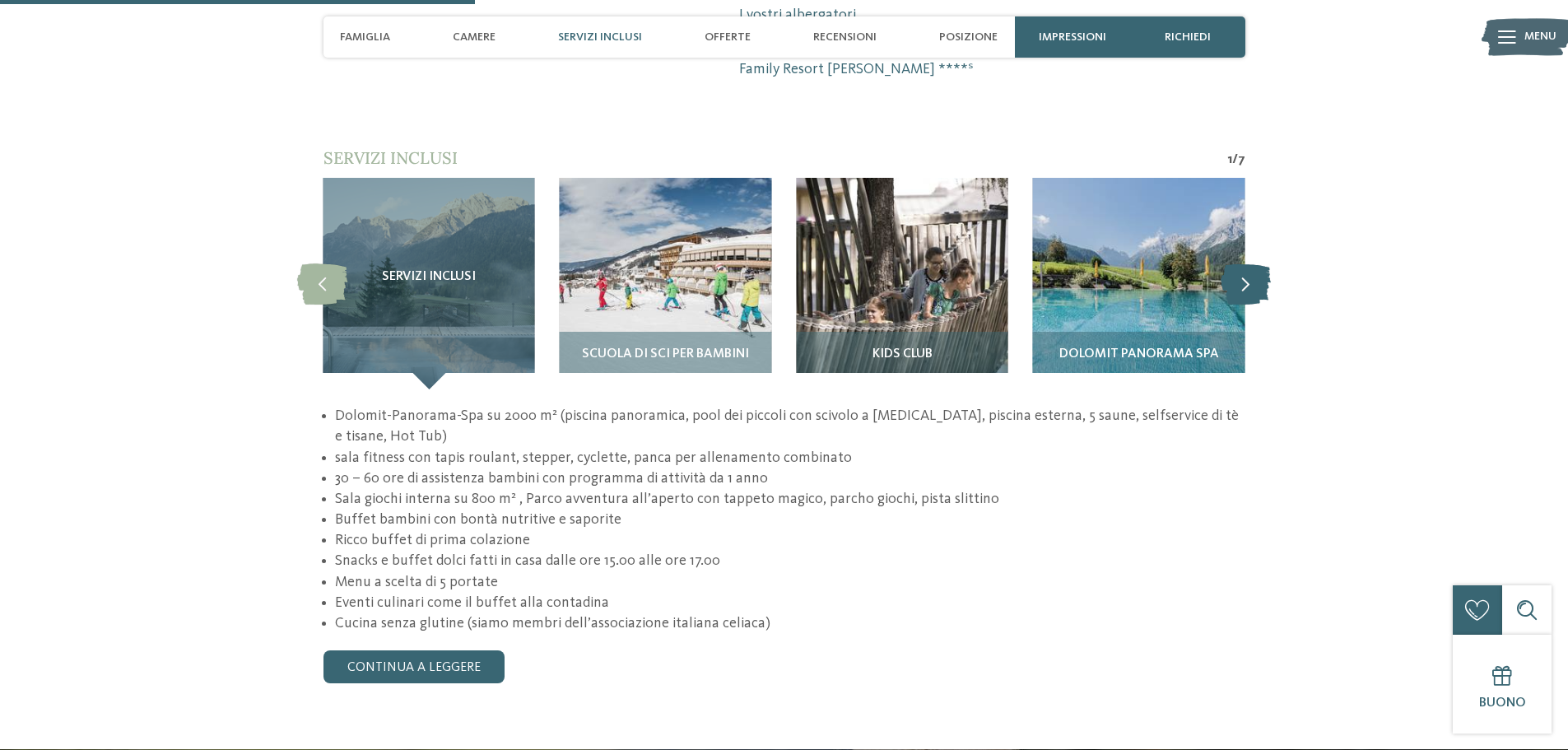
click at [1241, 263] on icon at bounding box center [1245, 283] width 50 height 41
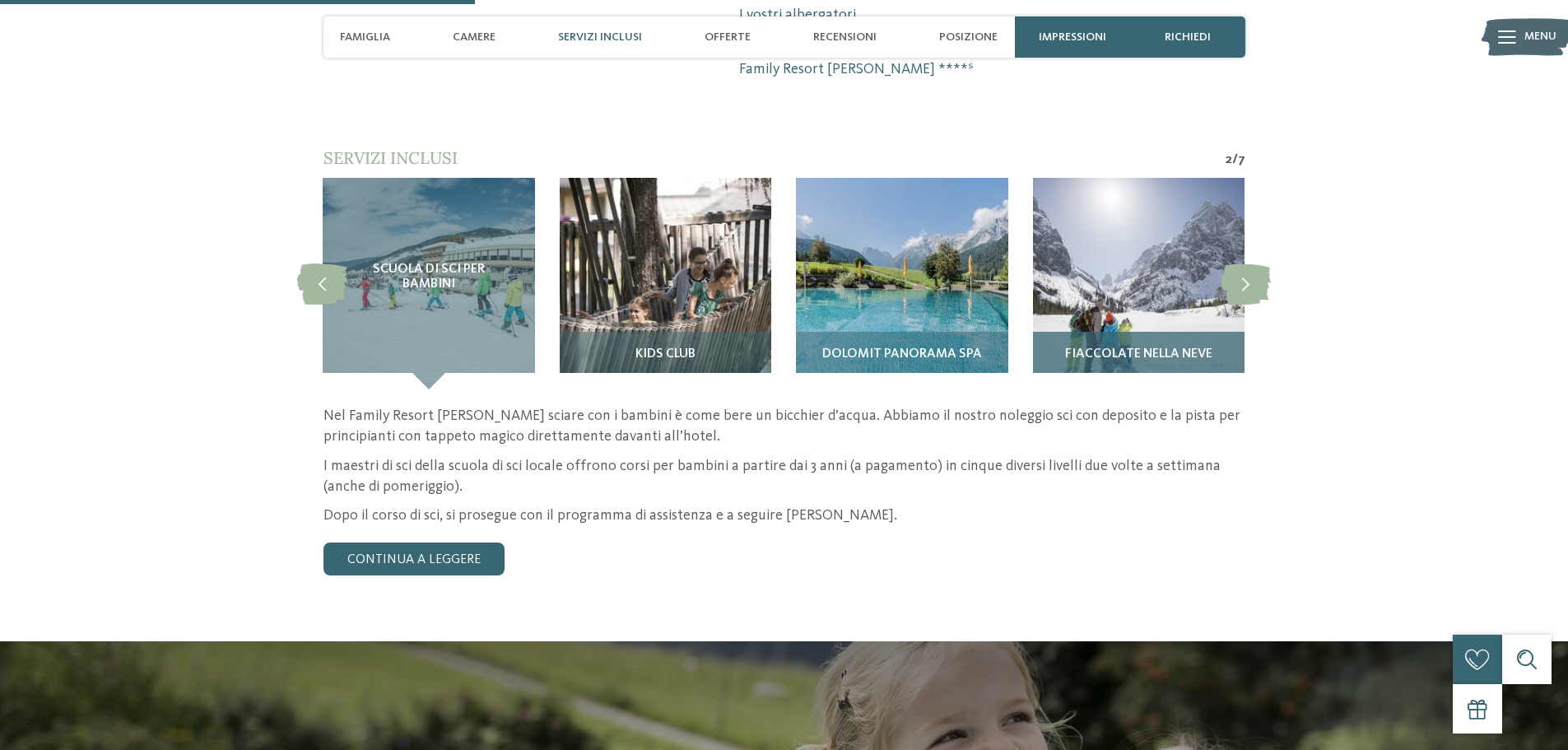
click at [1167, 332] on div "Fiaccolate nella neve" at bounding box center [1138, 360] width 212 height 57
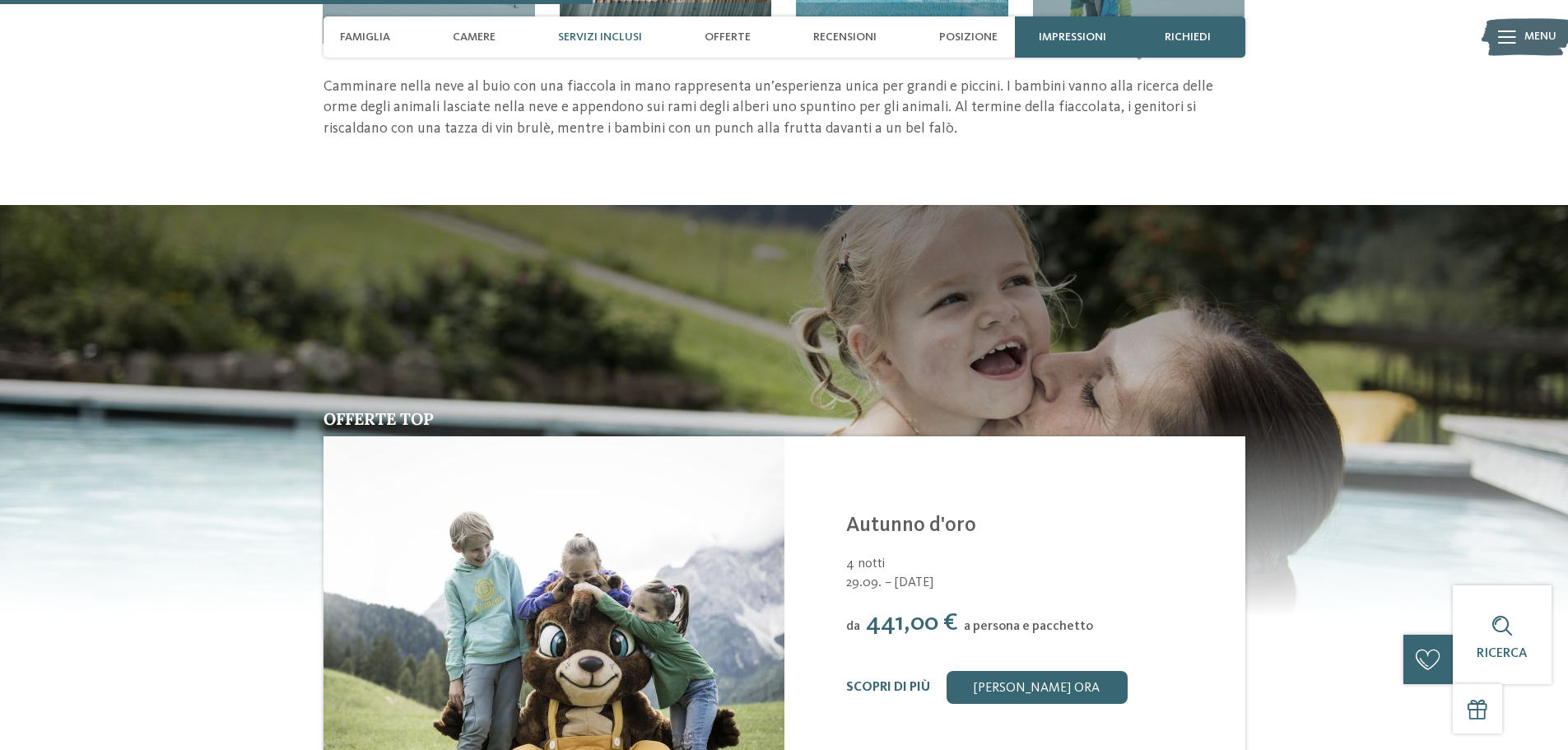
scroll to position [1599, 0]
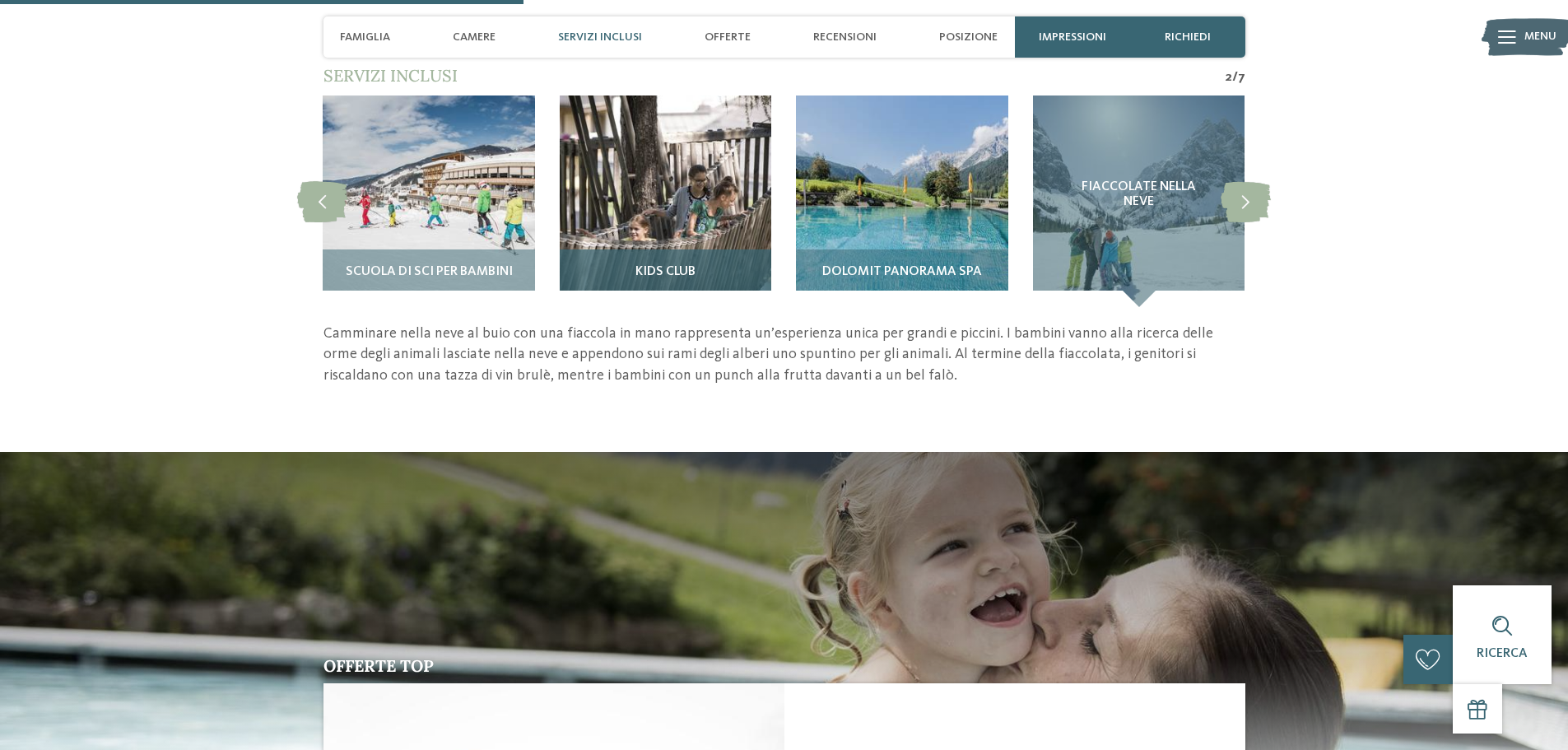
click at [676, 249] on div "Kids Club" at bounding box center [665, 277] width 212 height 57
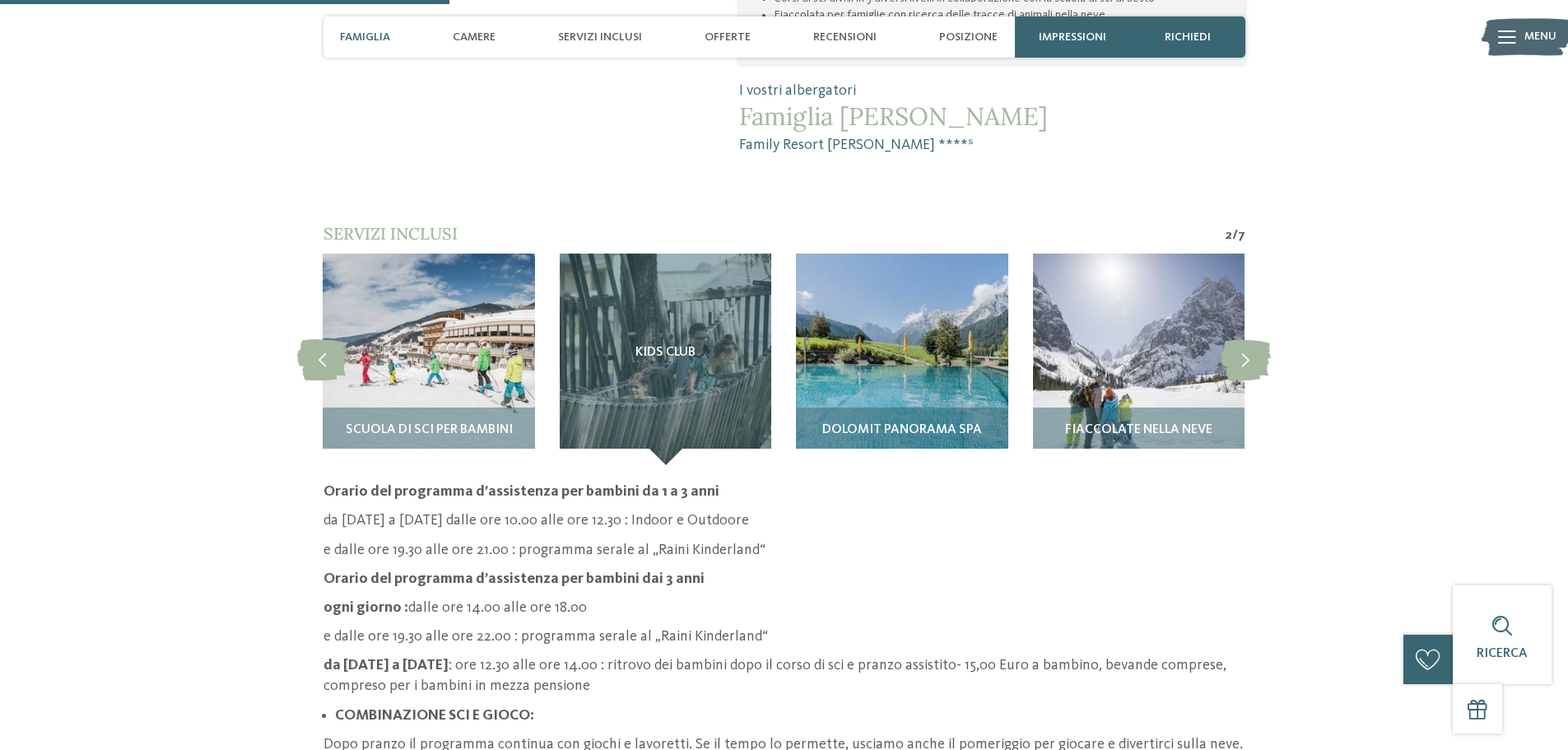
scroll to position [1435, 0]
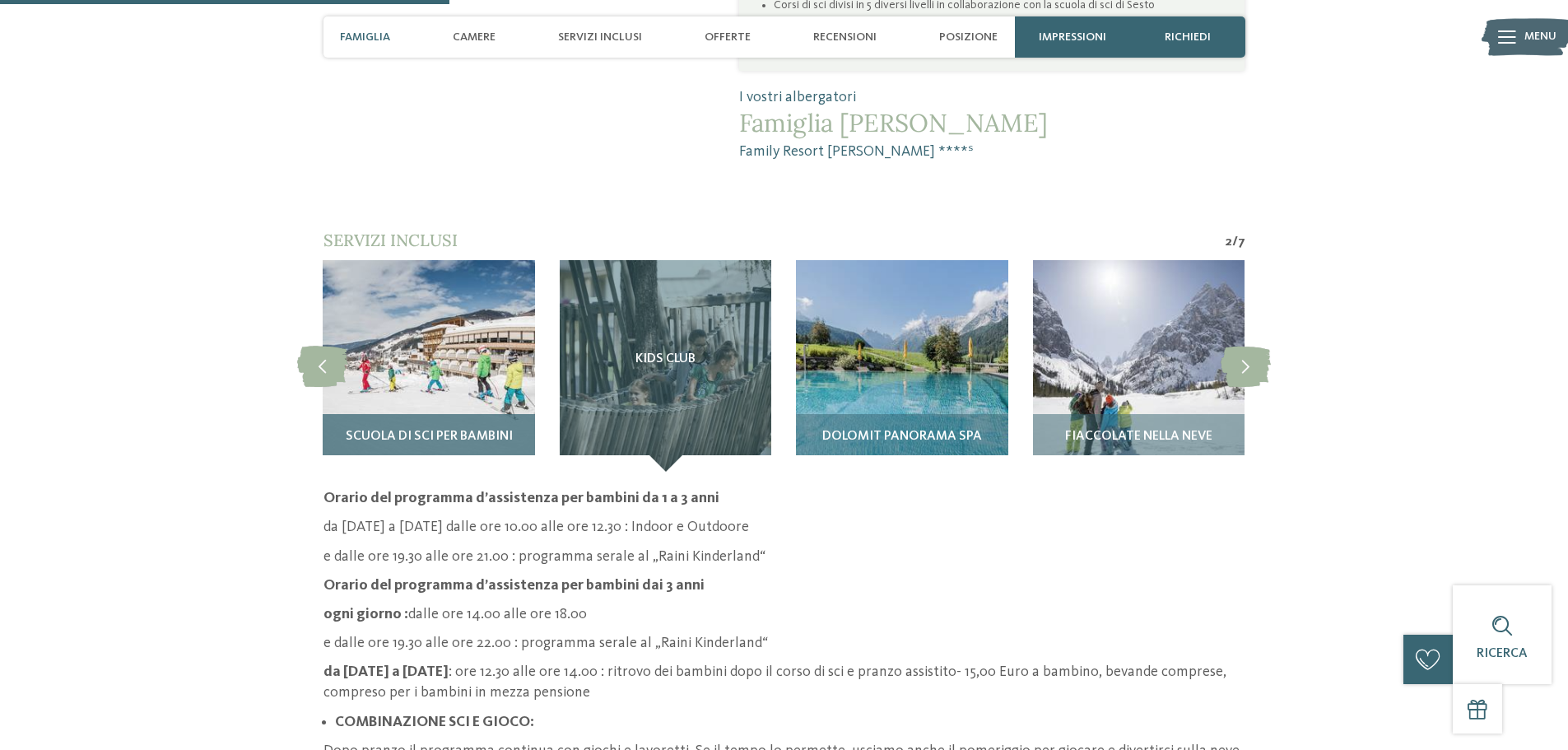
click at [434, 311] on img at bounding box center [428, 365] width 212 height 212
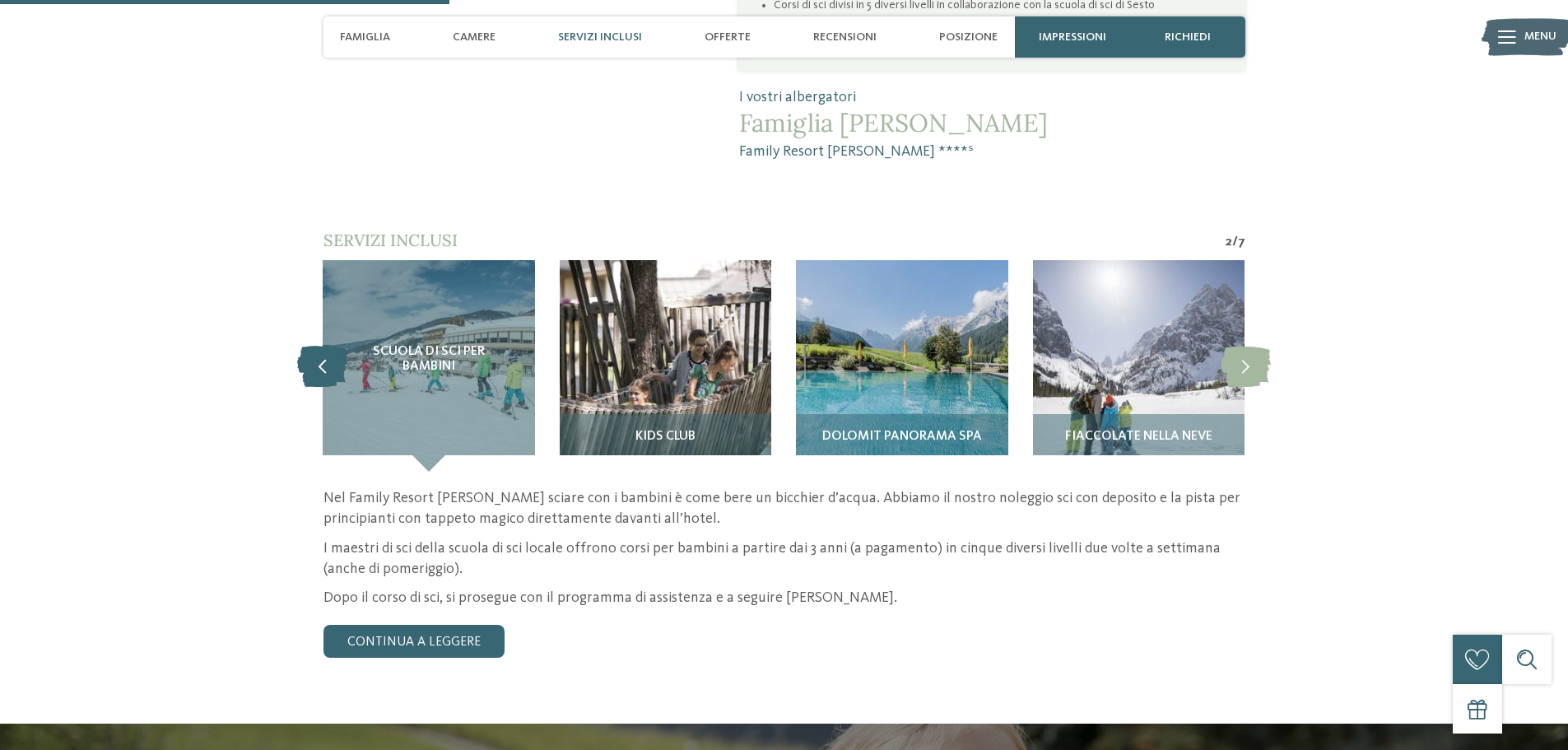
click at [330, 345] on icon at bounding box center [322, 365] width 50 height 41
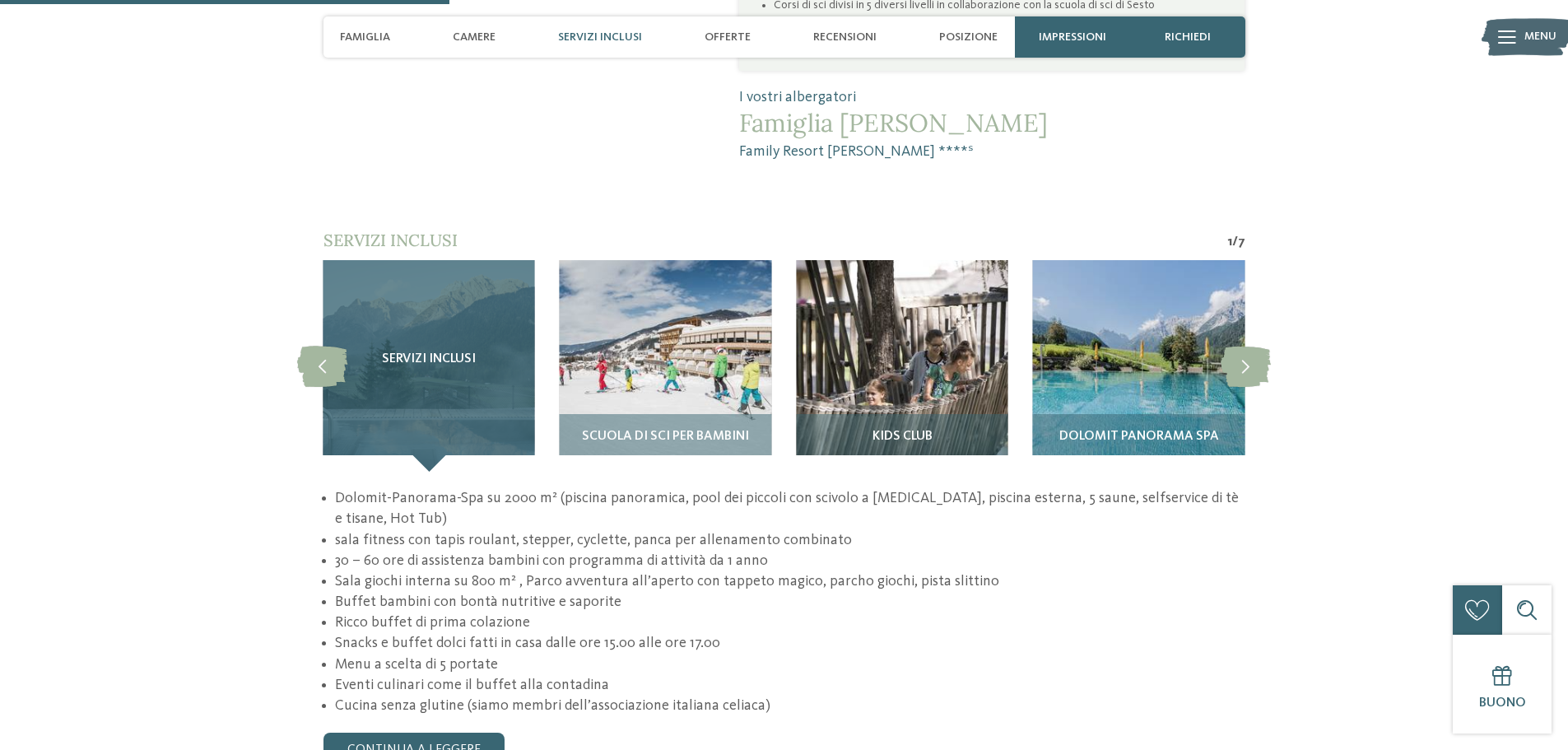
click at [438, 353] on span "Servizi inclusi" at bounding box center [428, 360] width 94 height 15
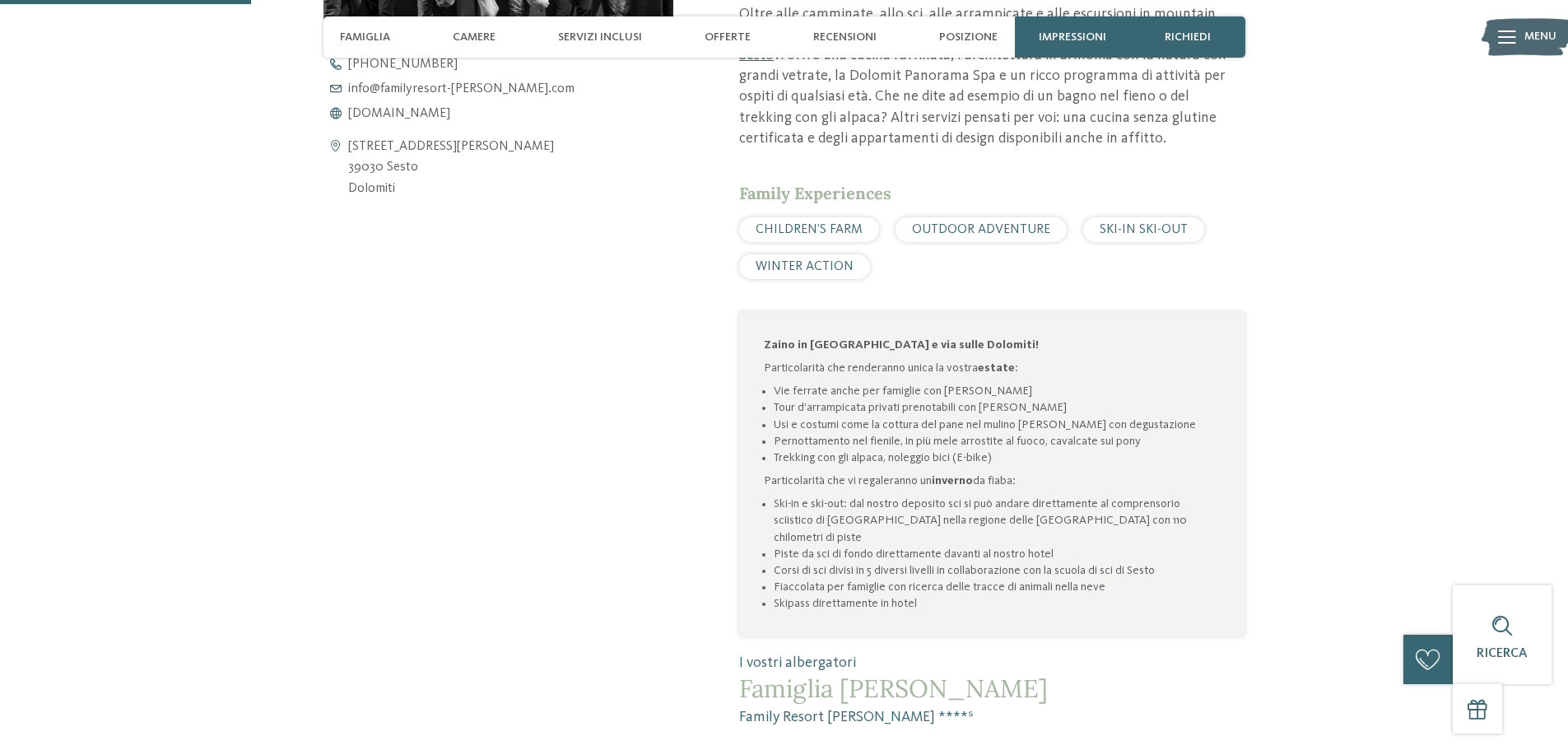
scroll to position [905, 0]
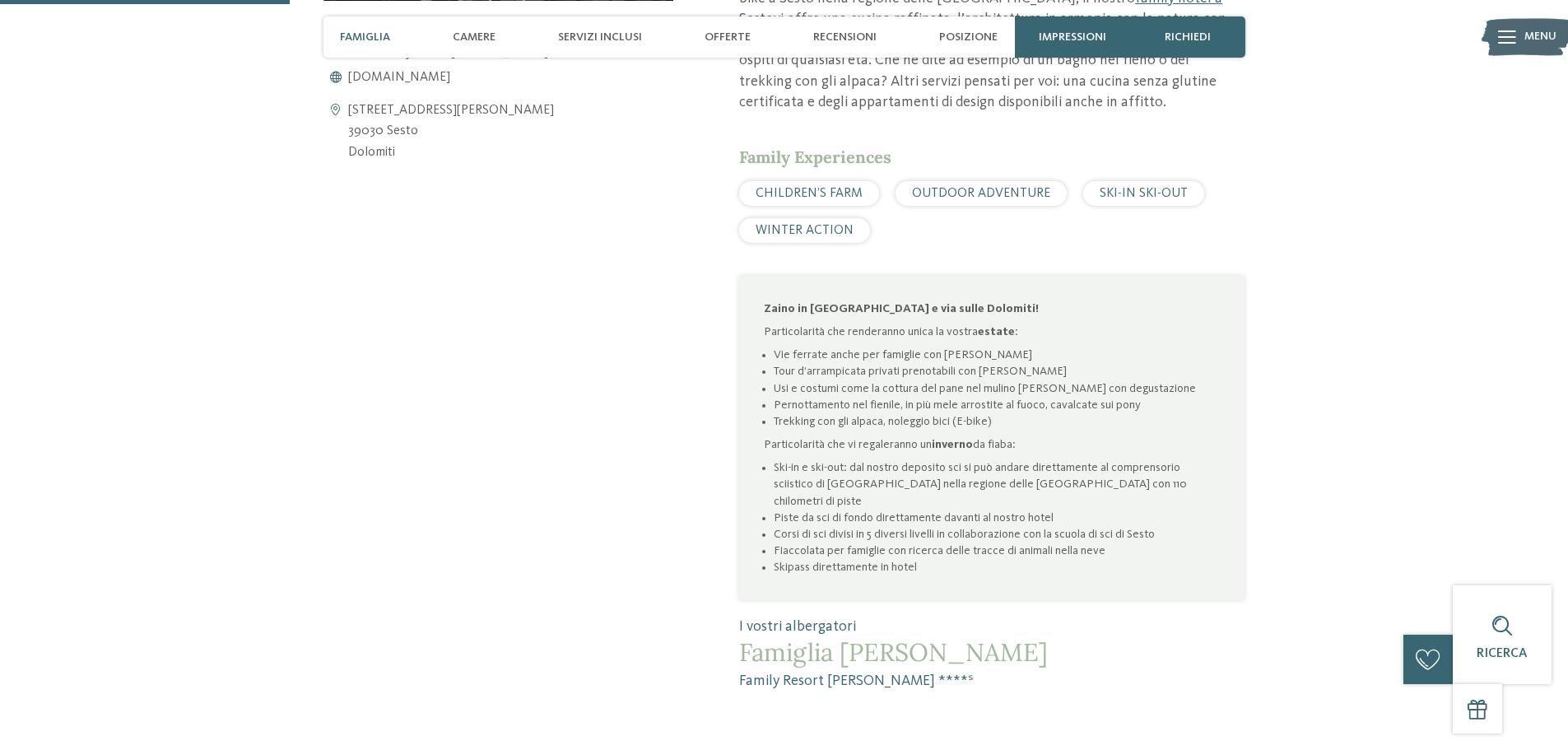
click at [824, 224] on span "WINTER ACTION" at bounding box center [804, 230] width 98 height 13
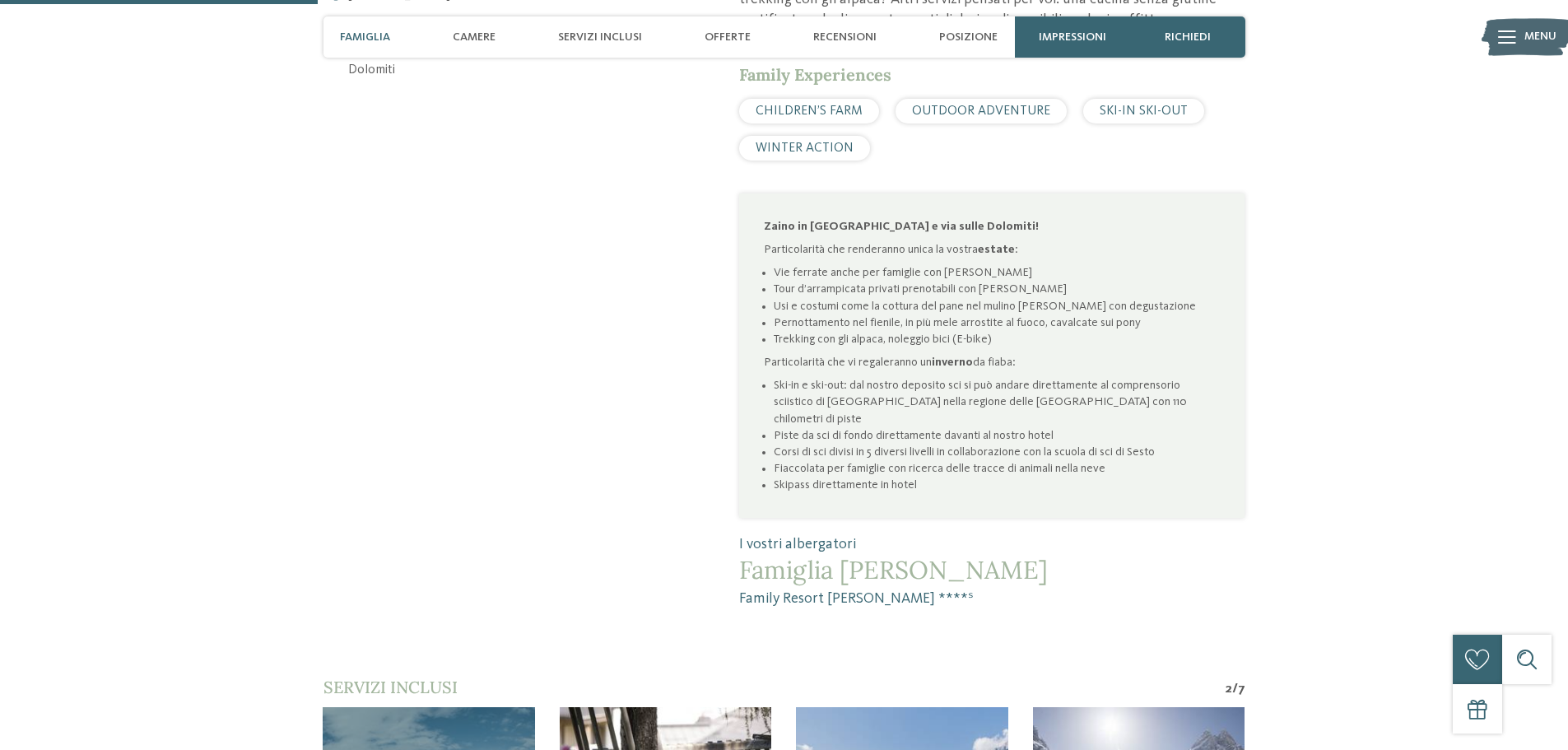
scroll to position [1070, 0]
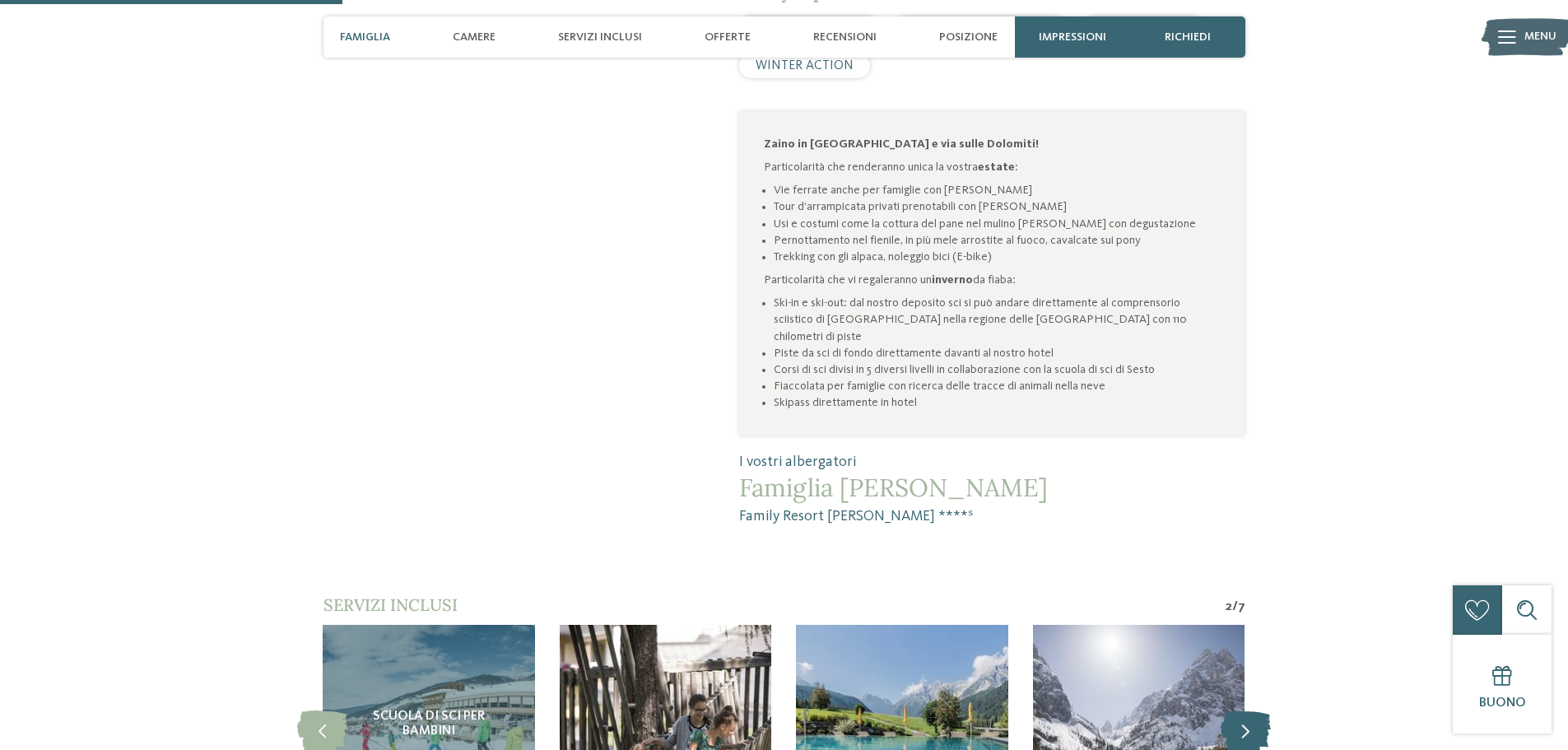
click at [1251, 710] on icon at bounding box center [1245, 730] width 50 height 41
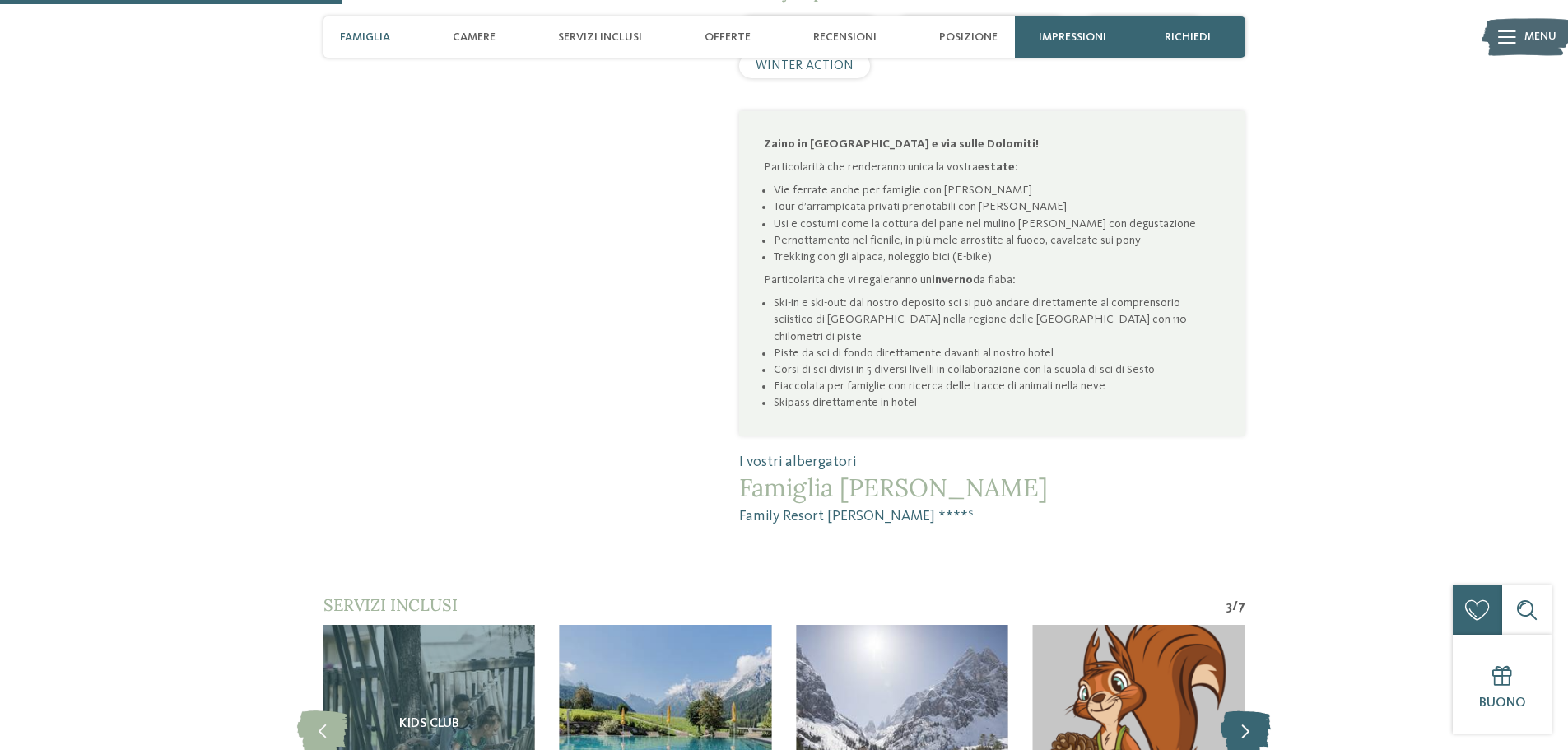
click at [1251, 710] on icon at bounding box center [1245, 730] width 50 height 41
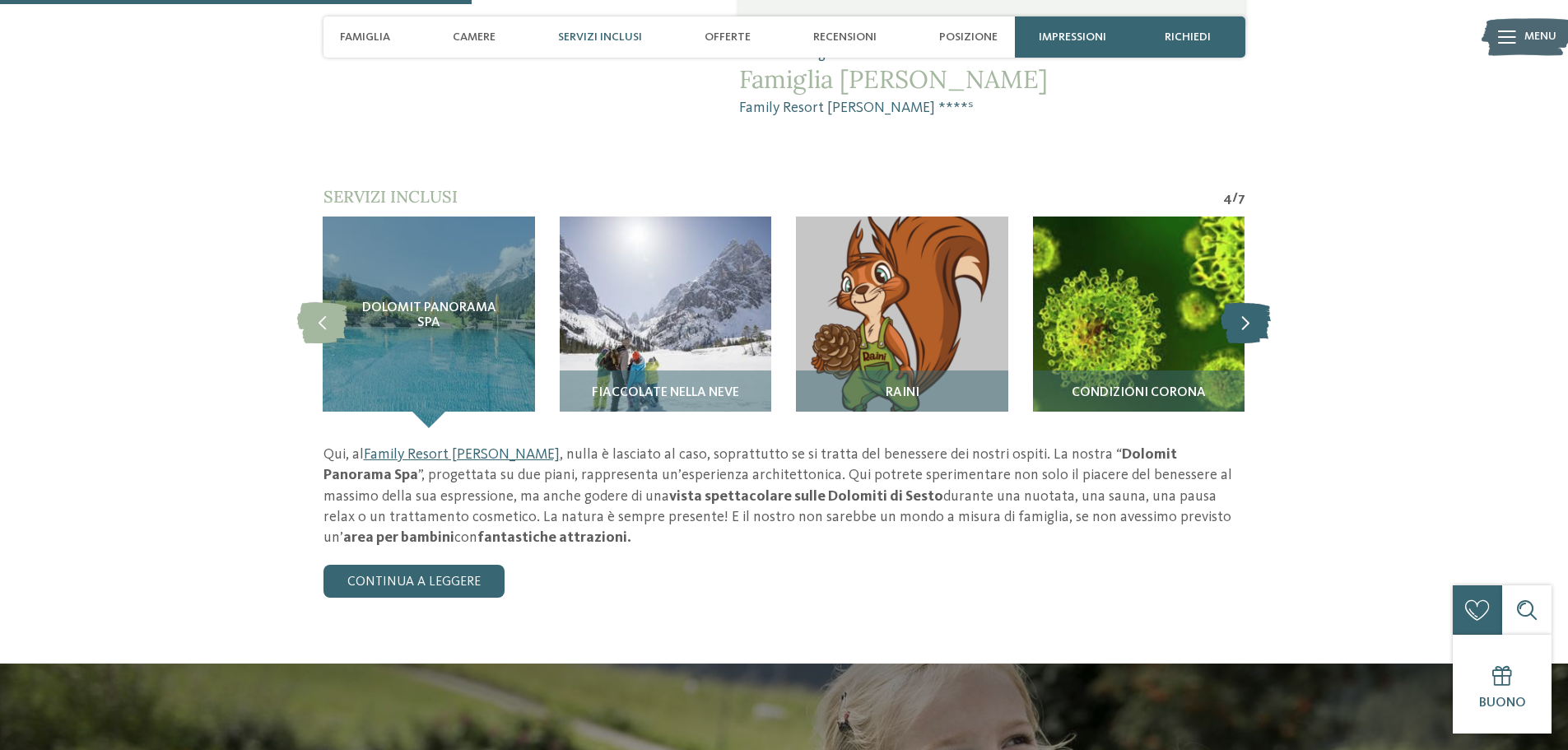
scroll to position [1482, 0]
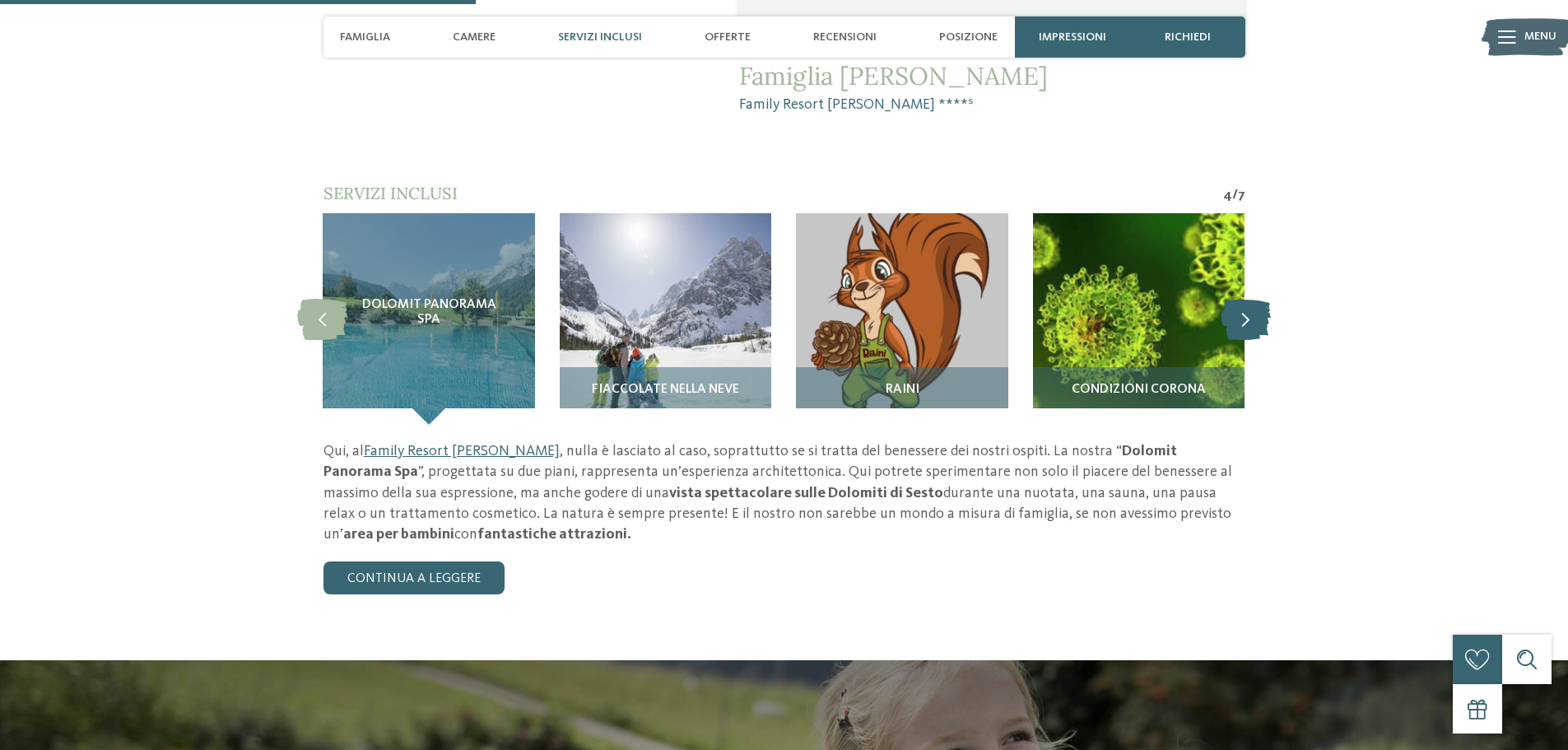
click at [1253, 298] on icon at bounding box center [1245, 318] width 50 height 41
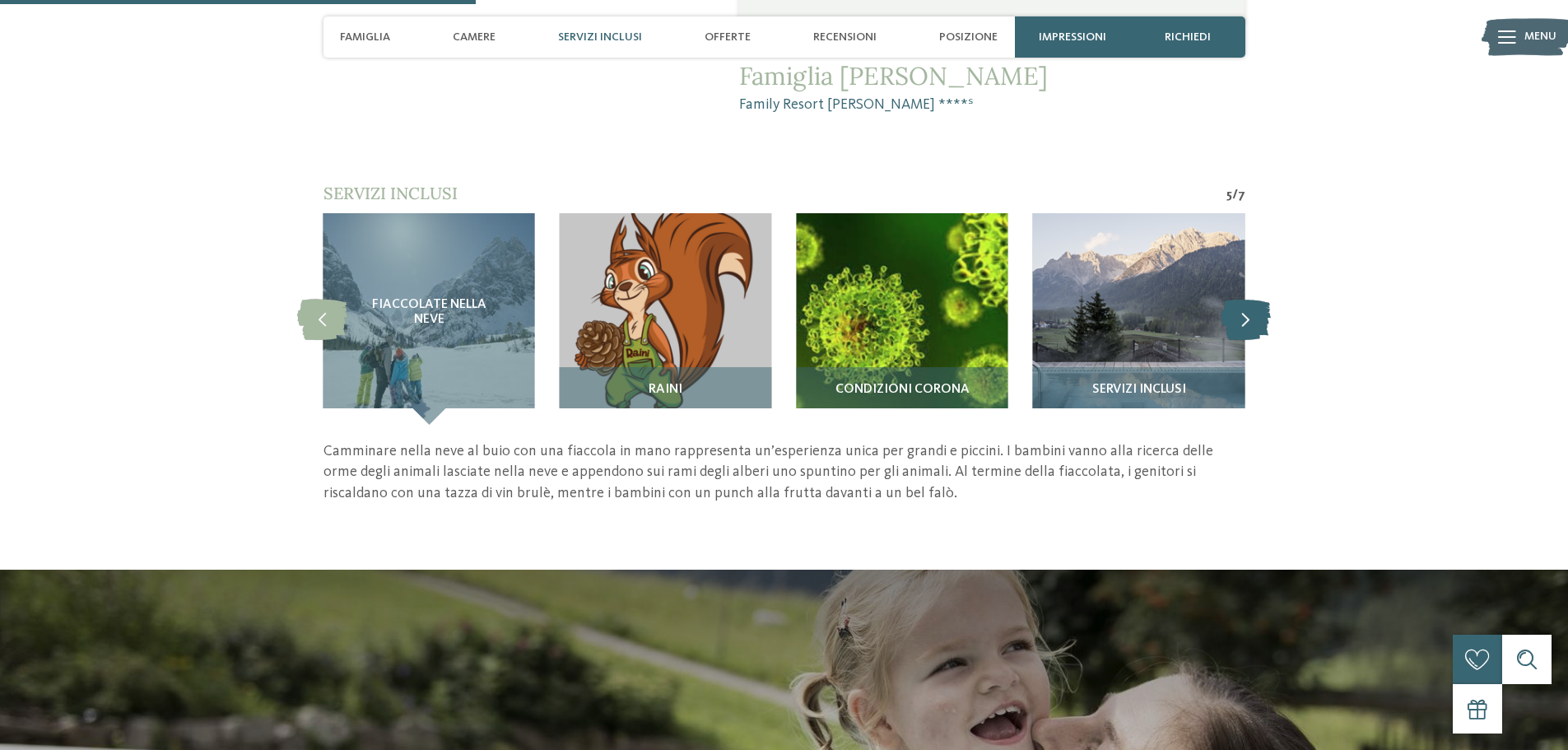
click at [1253, 298] on icon at bounding box center [1245, 318] width 50 height 41
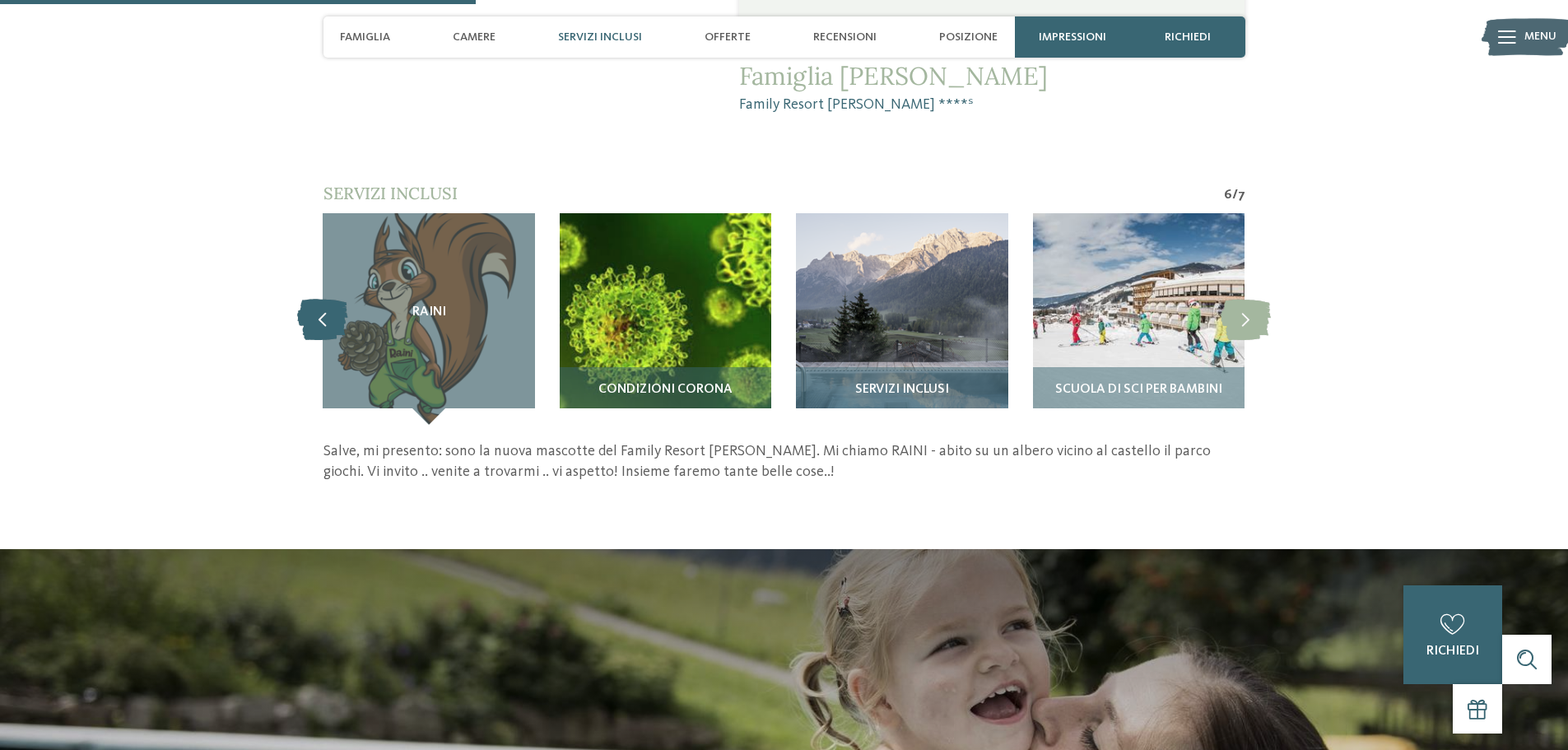
click at [310, 298] on icon at bounding box center [322, 318] width 50 height 41
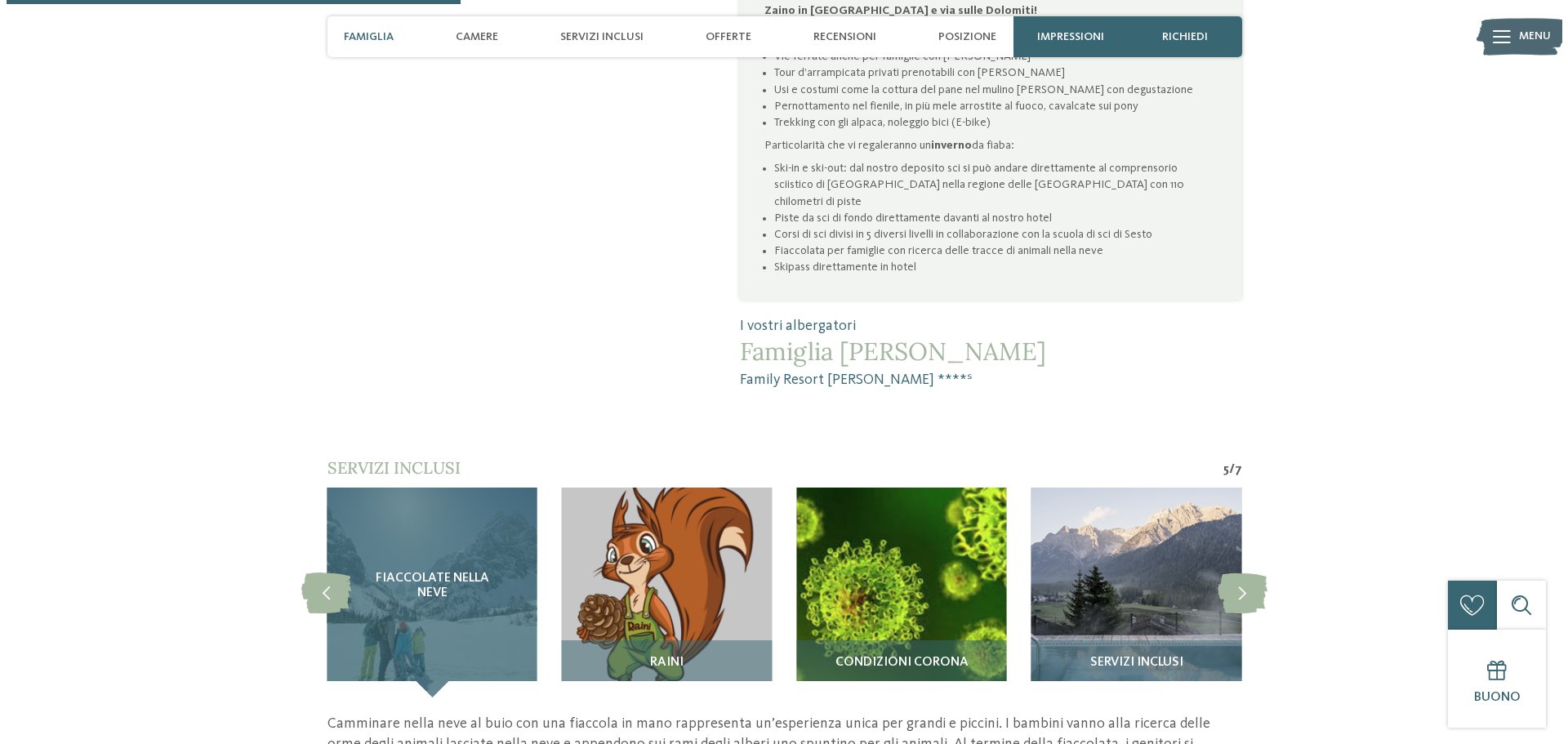
scroll to position [980, 0]
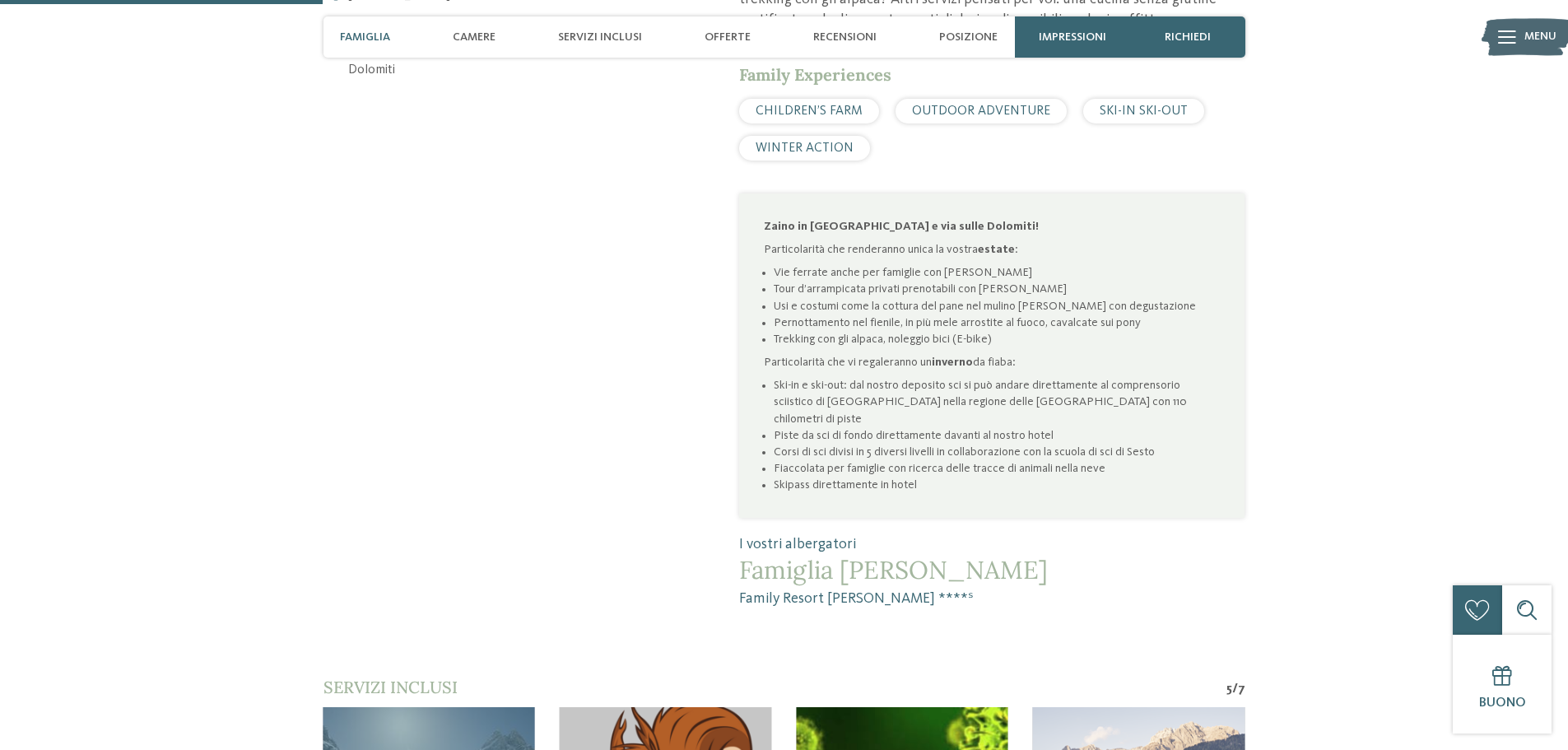
click at [1499, 37] on icon at bounding box center [1507, 37] width 18 height 13
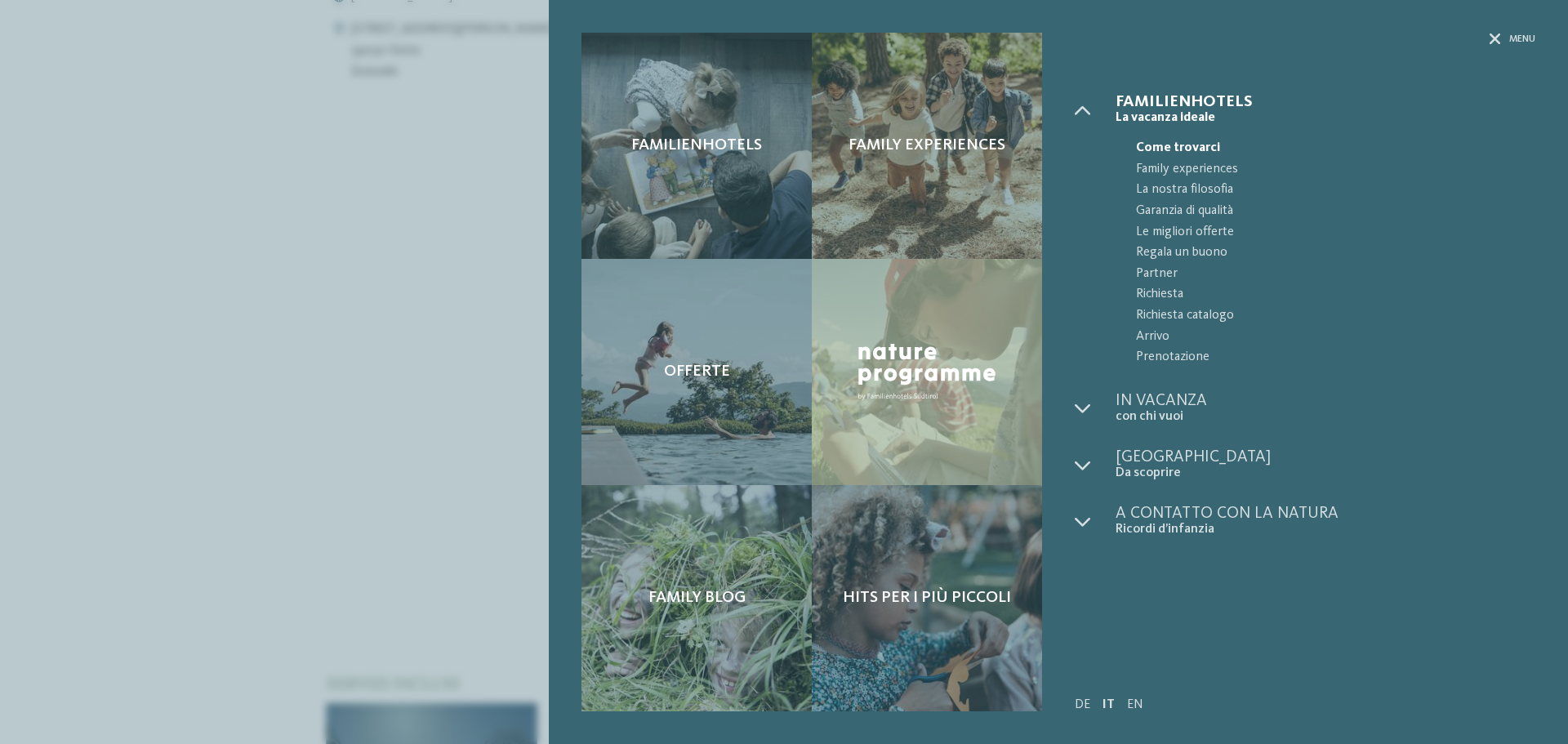
click at [327, 420] on div "Familienhotels Family experiences Offerte" at bounding box center [784, 372] width 1568 height 744
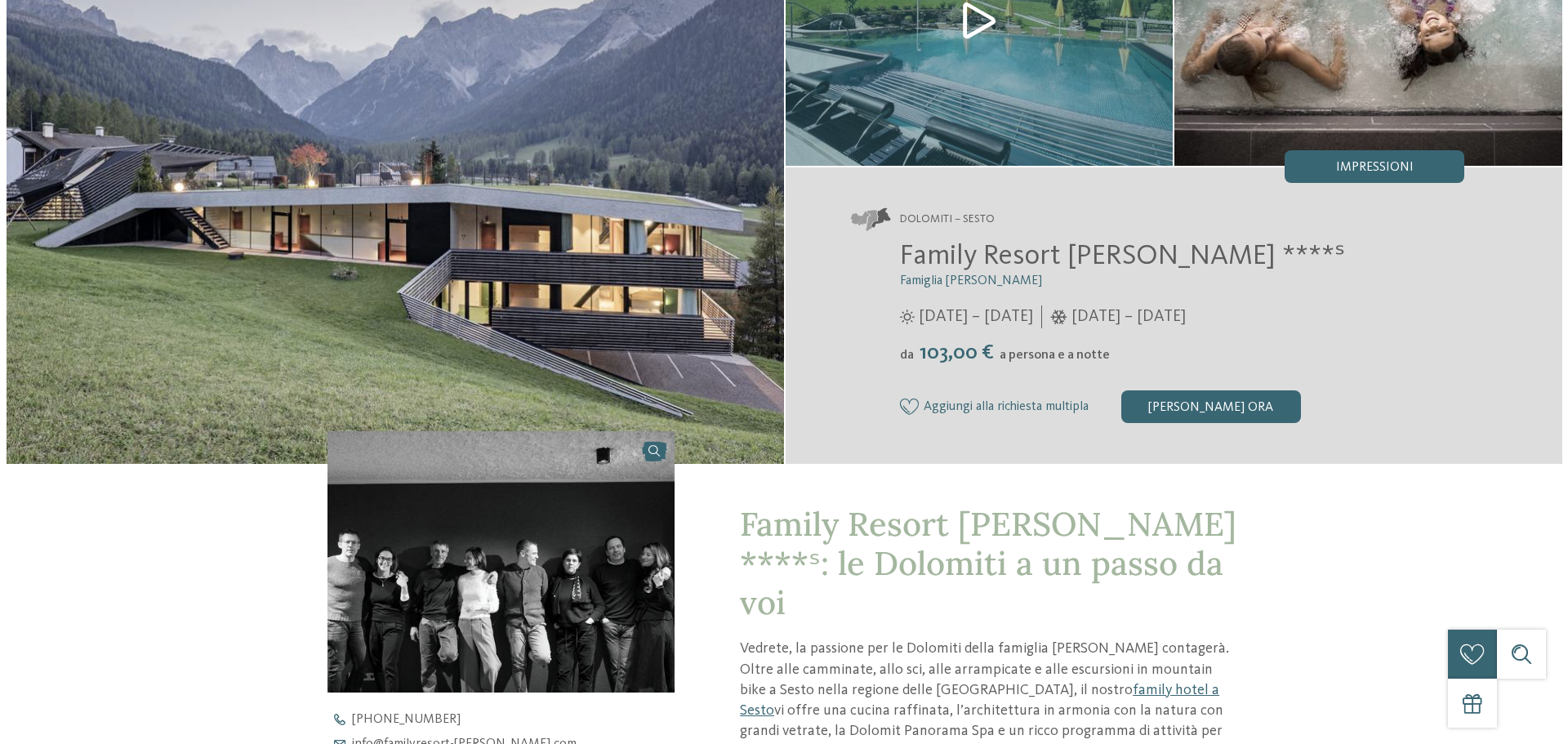
scroll to position [0, 0]
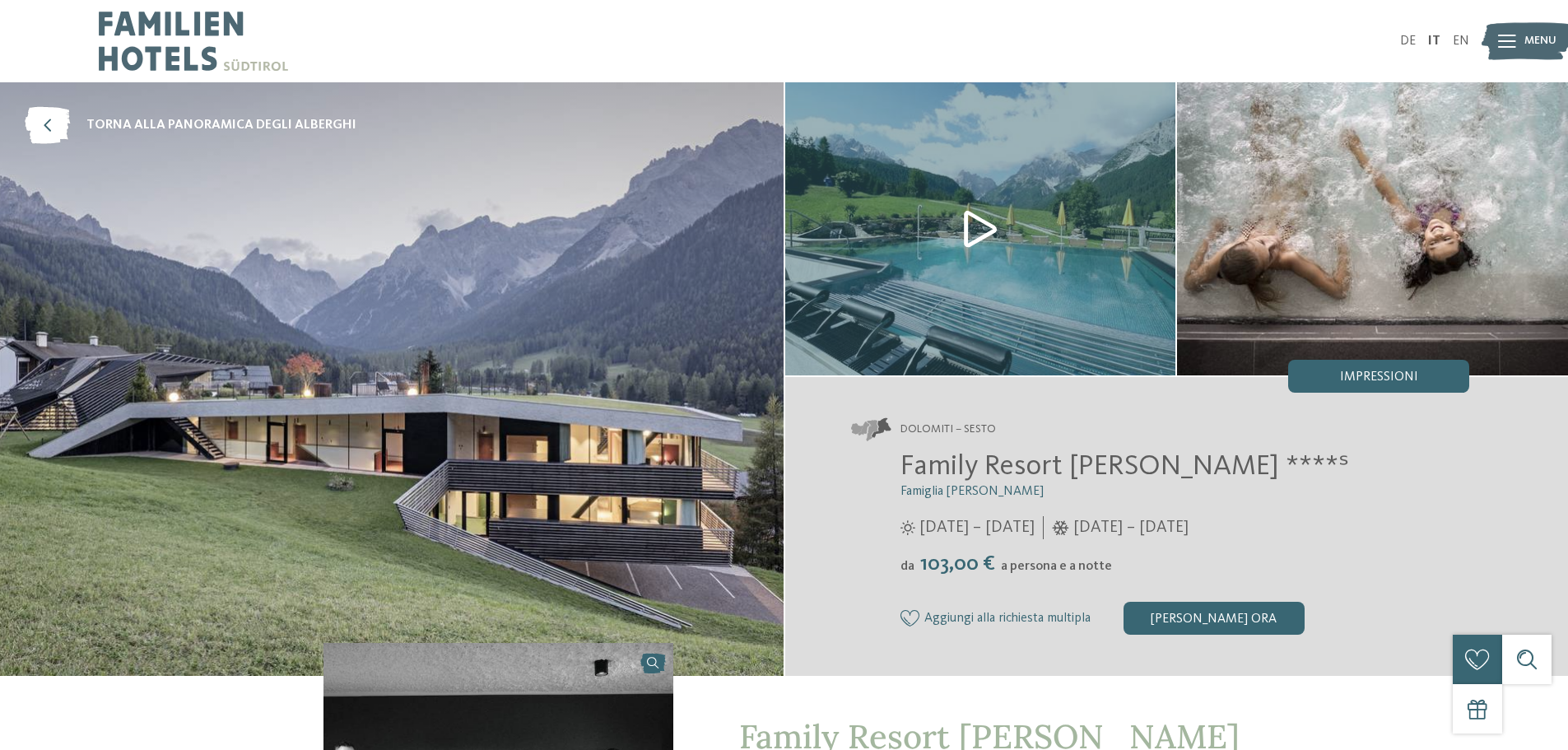
click at [1320, 277] on img at bounding box center [1373, 229] width 391 height 293
click at [464, 348] on img at bounding box center [392, 379] width 784 height 594
click at [984, 218] on img at bounding box center [981, 229] width 391 height 293
